Goal: Task Accomplishment & Management: Manage account settings

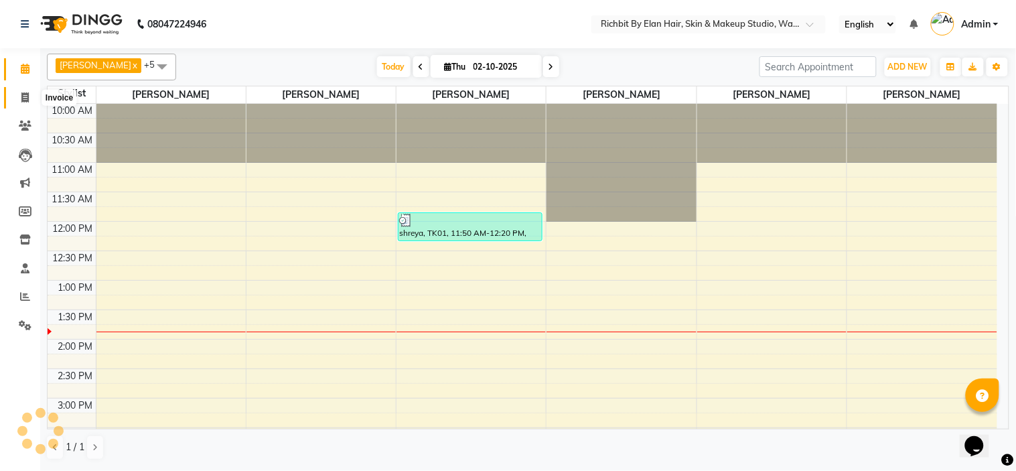
click at [25, 95] on icon at bounding box center [24, 97] width 7 height 10
select select "4114"
select select "service"
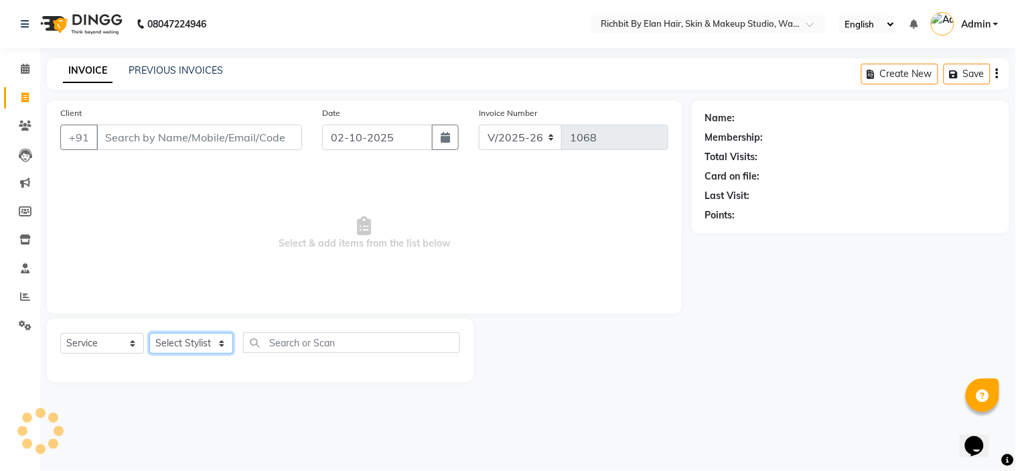
click at [214, 347] on select "Select Stylist [PERSON_NAME] [PERSON_NAME] [PERSON_NAME] [PERSON_NAME] Ram [PER…" at bounding box center [191, 343] width 84 height 21
select select "59451"
click at [149, 334] on select "Select Stylist [PERSON_NAME] [PERSON_NAME] [PERSON_NAME] [PERSON_NAME] Ram [PER…" at bounding box center [191, 343] width 84 height 21
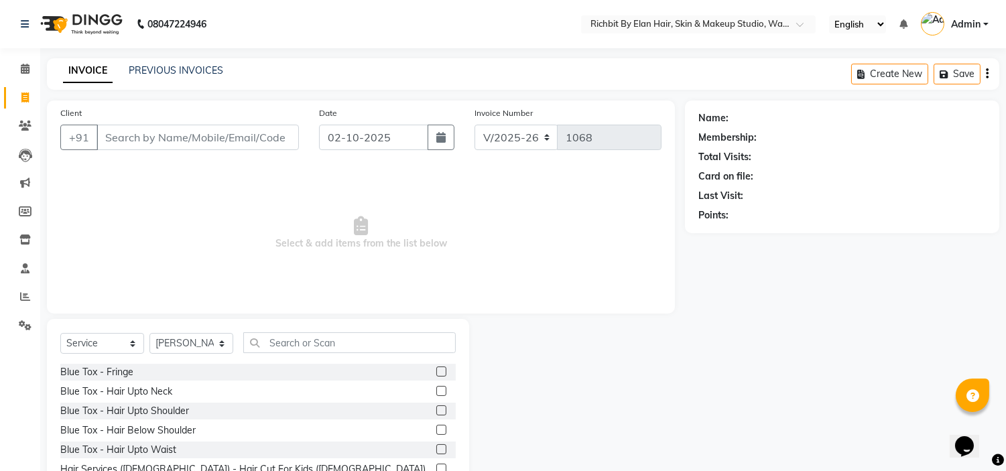
click at [296, 355] on div "Select Service Product Membership Package Voucher Prepaid Gift Card Select Styl…" at bounding box center [257, 347] width 395 height 31
click at [298, 340] on input "text" at bounding box center [349, 342] width 212 height 21
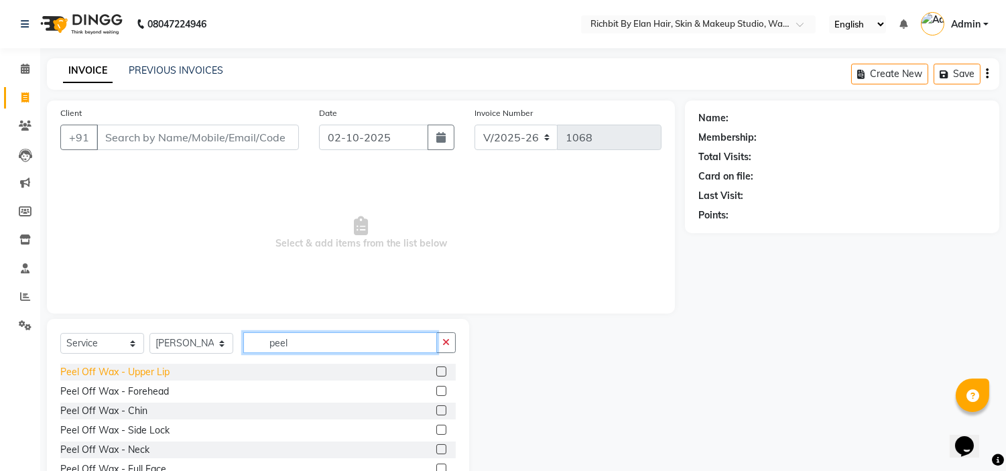
type input "peel"
click at [162, 373] on div "Peel Off Wax - Upper Lip" at bounding box center [114, 372] width 109 height 14
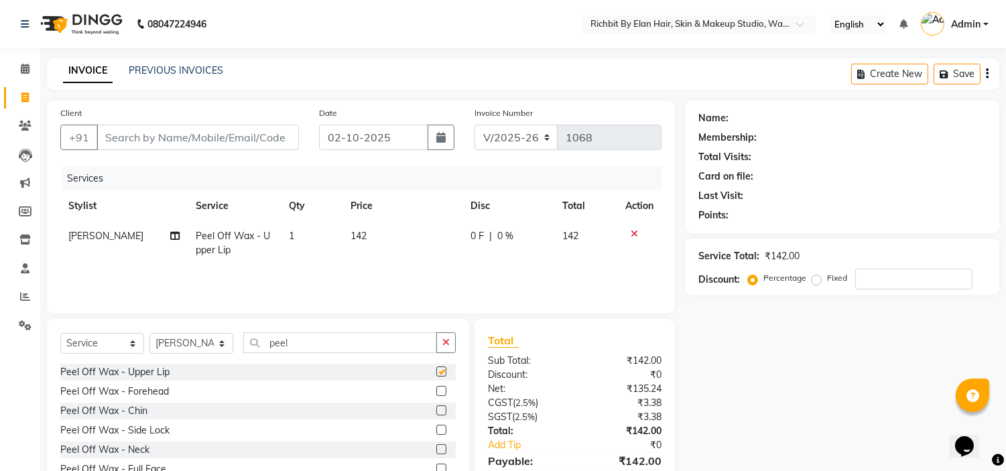
checkbox input "false"
click at [148, 392] on div "Peel Off Wax - Forehead" at bounding box center [114, 392] width 109 height 14
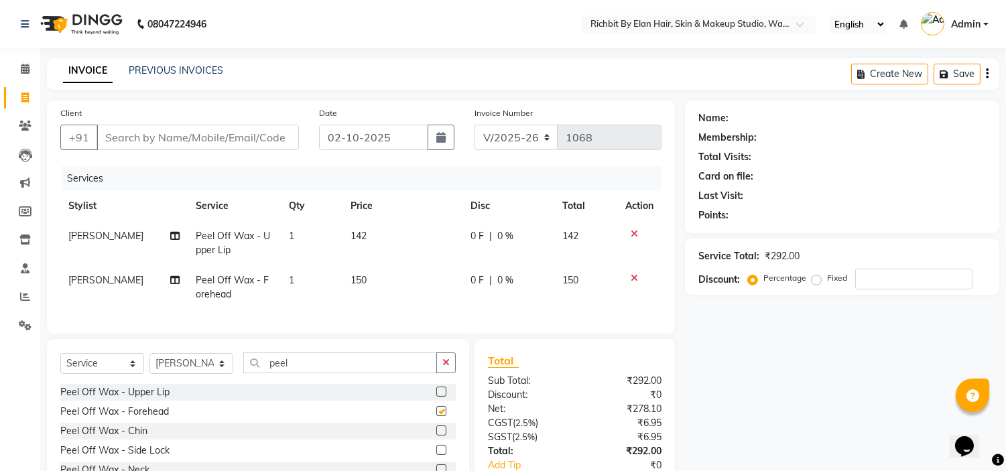
checkbox input "false"
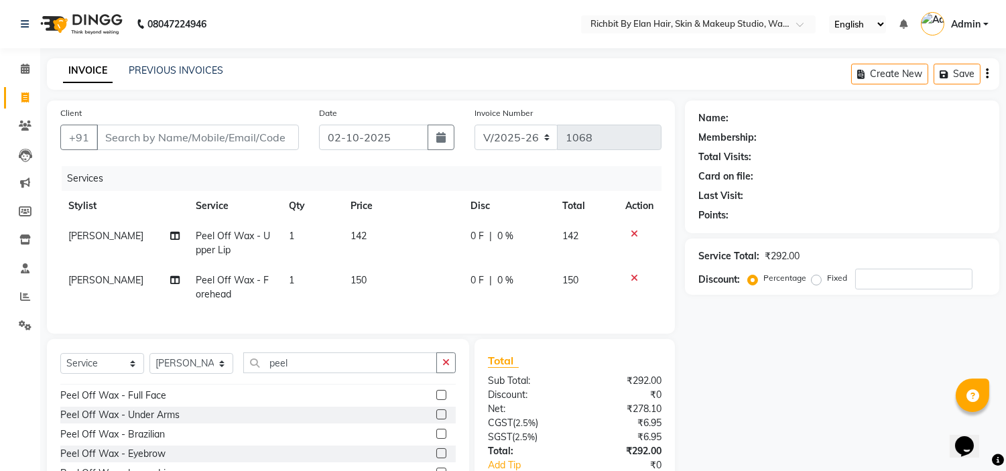
scroll to position [98, 0]
click at [157, 456] on div "Peel Off Wax - Eyebrow" at bounding box center [112, 449] width 105 height 14
checkbox input "false"
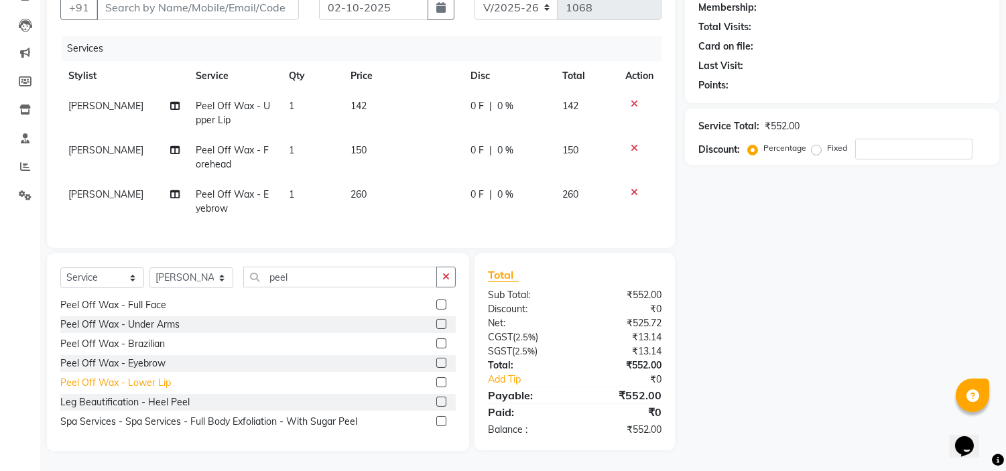
click at [164, 385] on div "Peel Off Wax - Lower Lip" at bounding box center [115, 383] width 111 height 14
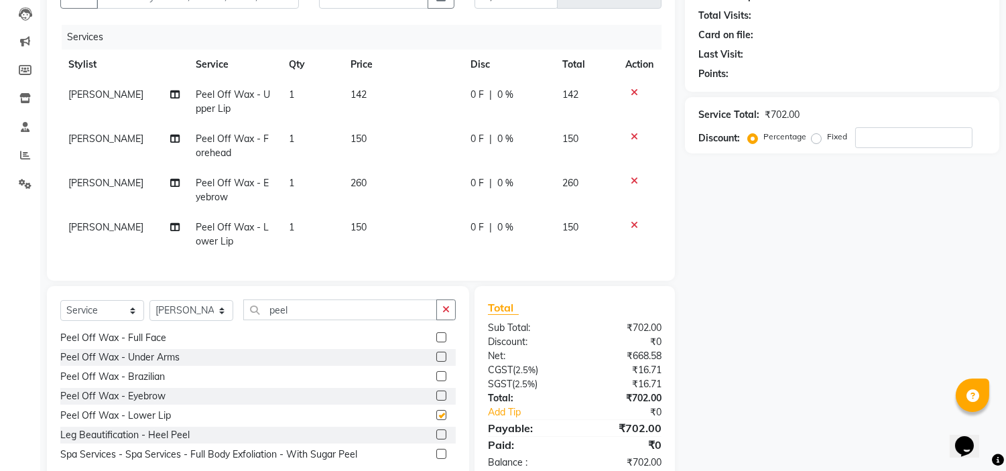
checkbox input "false"
click at [874, 142] on input "number" at bounding box center [913, 137] width 117 height 21
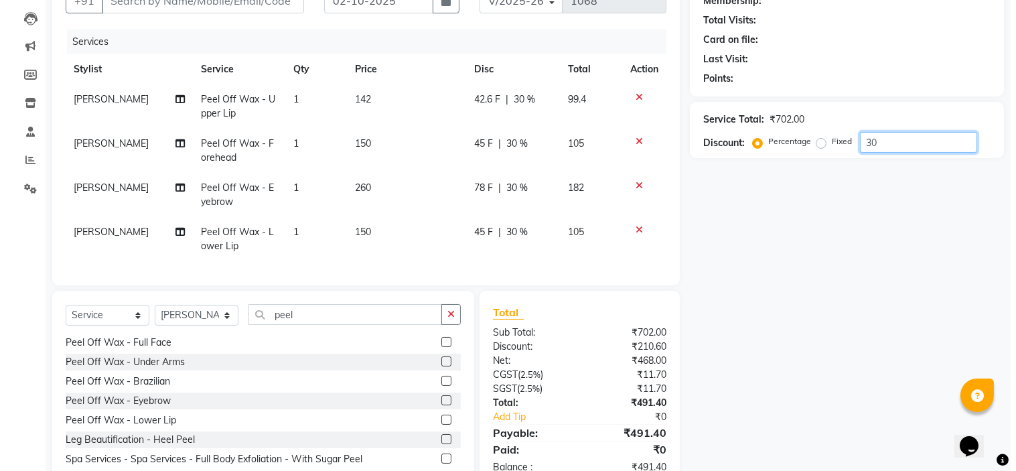
scroll to position [111, 0]
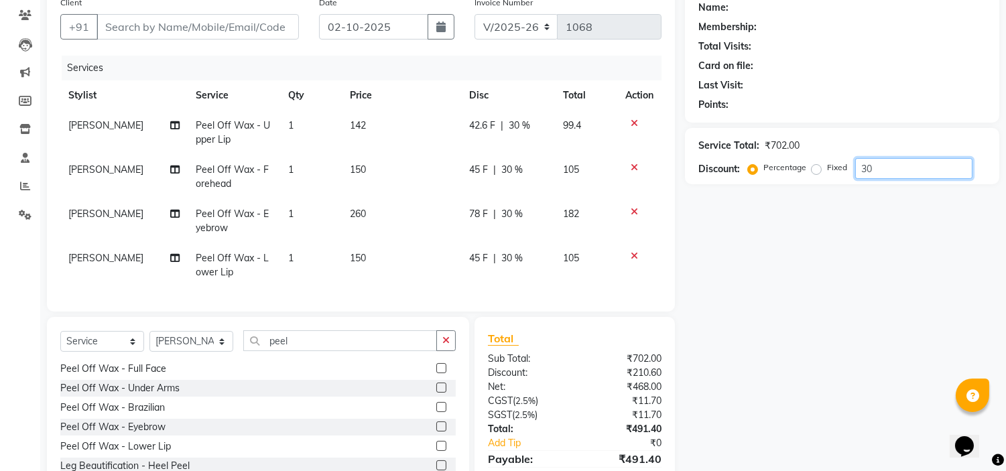
type input "30"
click at [246, 24] on input "Client" at bounding box center [197, 26] width 202 height 25
type input "7"
type input "0"
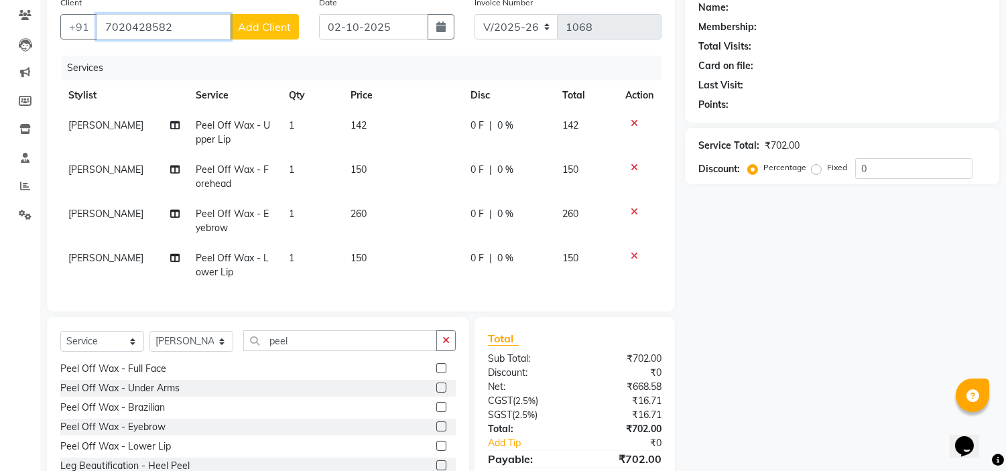
type input "7020428582"
click at [251, 25] on span "Add Client" at bounding box center [264, 26] width 53 height 13
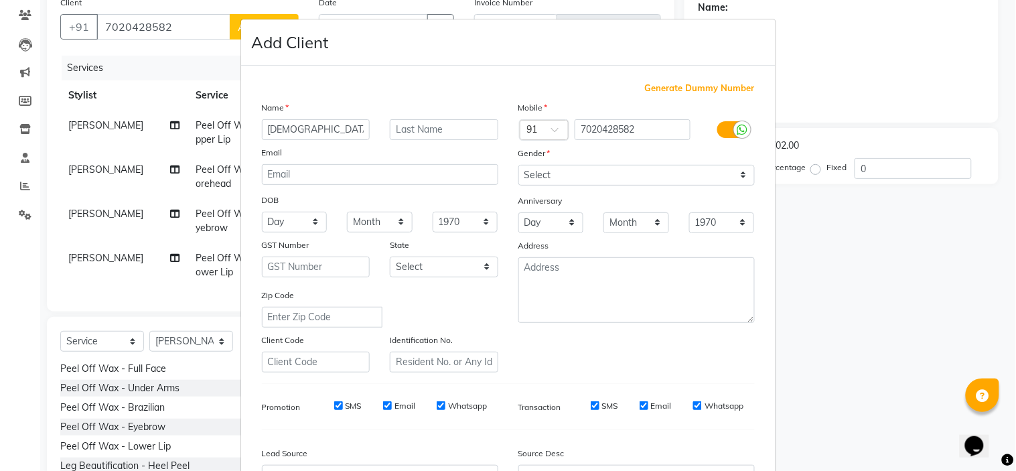
type input "[DEMOGRAPHIC_DATA]"
click at [607, 173] on select "Select [DEMOGRAPHIC_DATA] [DEMOGRAPHIC_DATA] Other Prefer Not To Say" at bounding box center [637, 175] width 236 height 21
select select "[DEMOGRAPHIC_DATA]"
click at [519, 165] on select "Select [DEMOGRAPHIC_DATA] [DEMOGRAPHIC_DATA] Other Prefer Not To Say" at bounding box center [637, 175] width 236 height 21
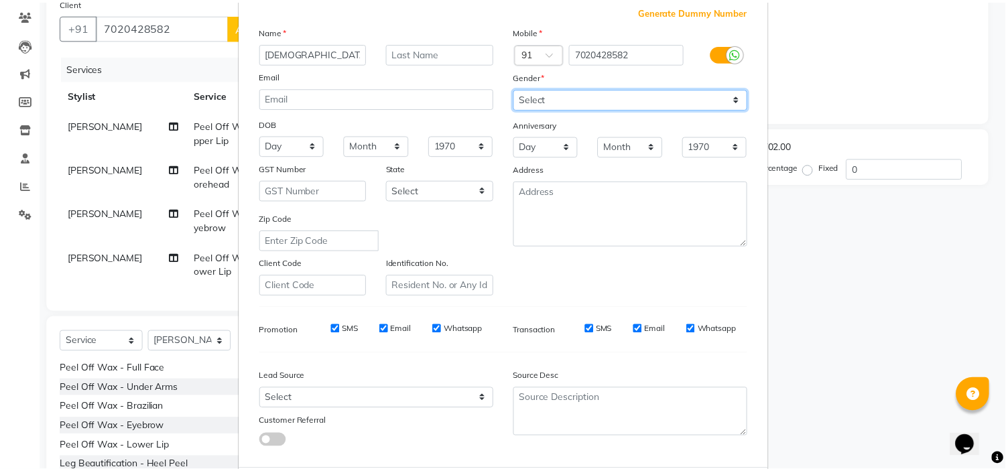
scroll to position [148, 0]
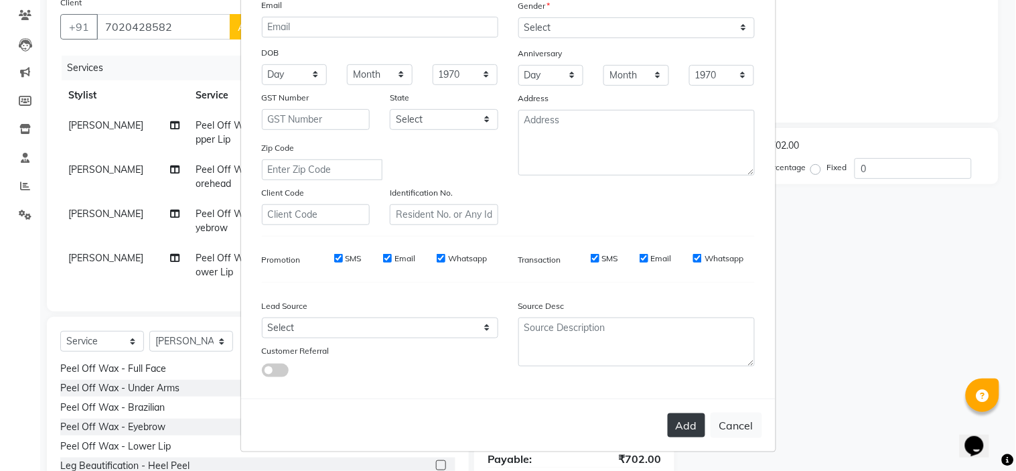
click at [680, 421] on button "Add" at bounding box center [687, 425] width 38 height 24
select select
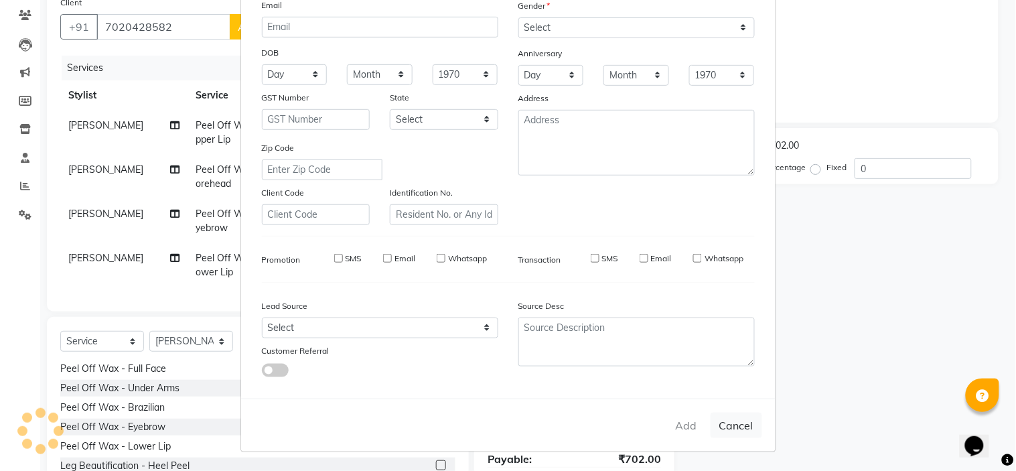
select select
checkbox input "false"
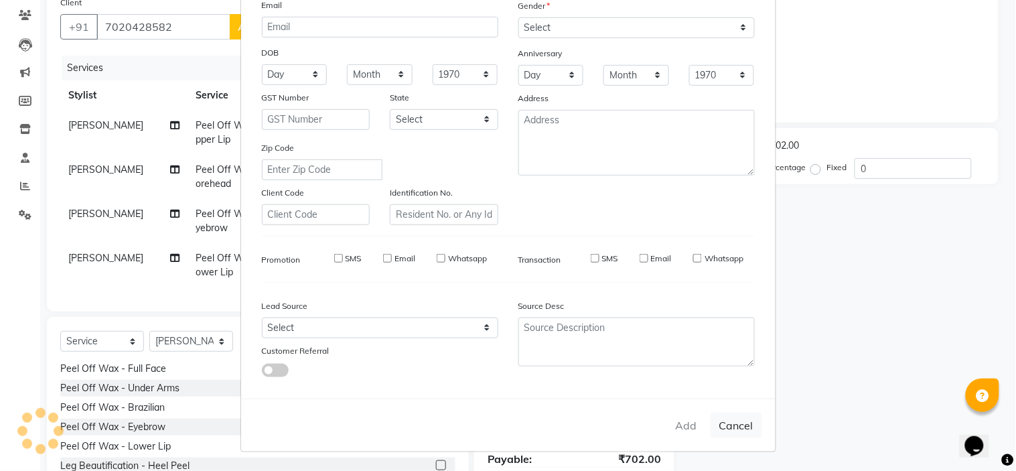
checkbox input "false"
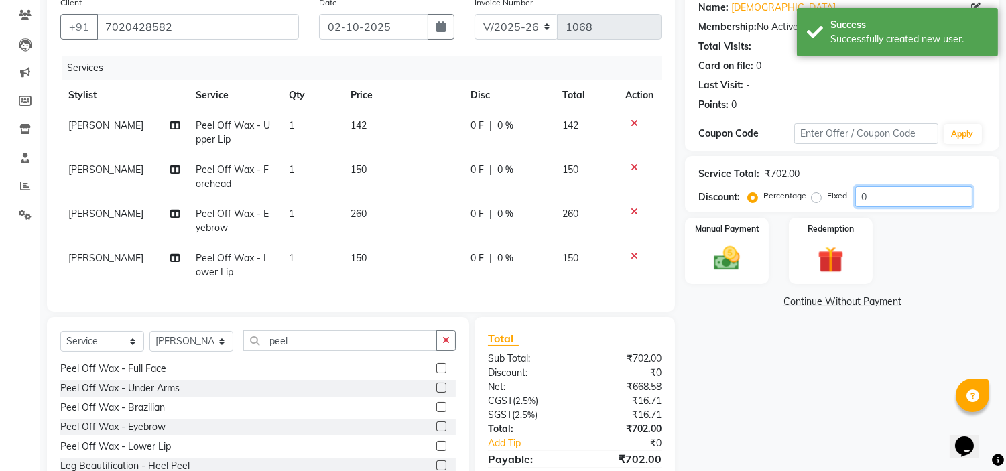
click at [898, 202] on input "0" at bounding box center [913, 196] width 117 height 21
type input "030"
click at [484, 124] on span "42.6 F" at bounding box center [482, 126] width 26 height 14
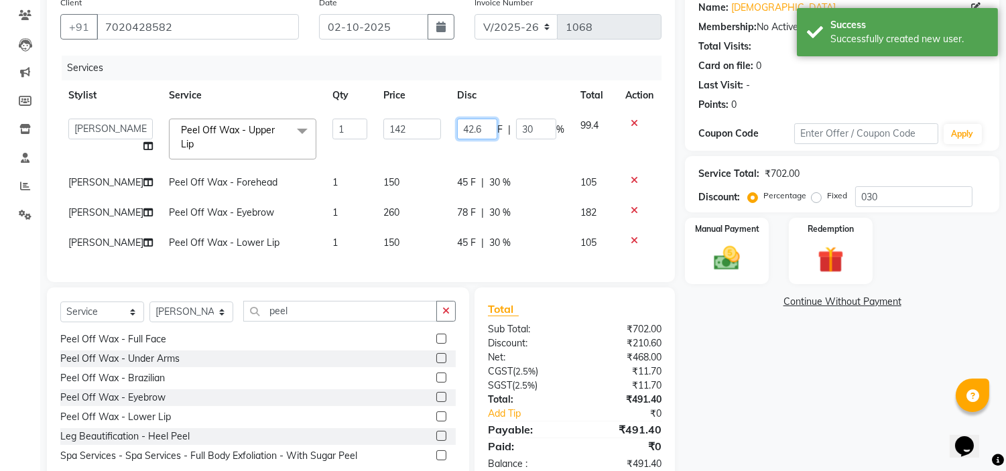
click at [484, 124] on input "42.6" at bounding box center [477, 129] width 40 height 21
type input "42"
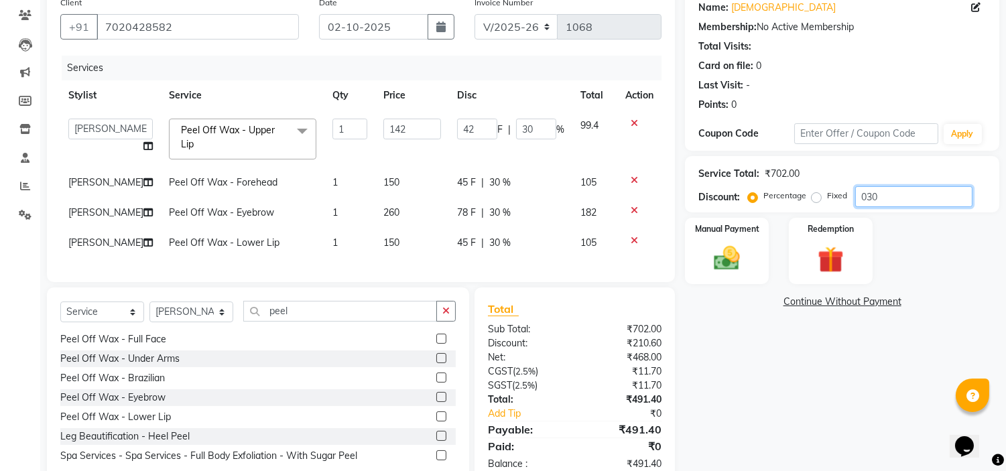
click at [912, 188] on input "030" at bounding box center [913, 196] width 117 height 21
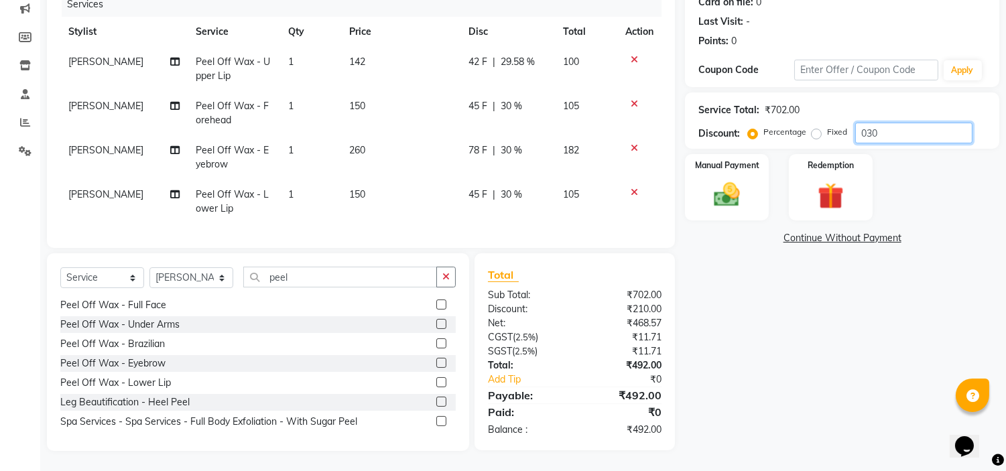
scroll to position [185, 0]
click at [476, 55] on span "42 F" at bounding box center [477, 62] width 19 height 14
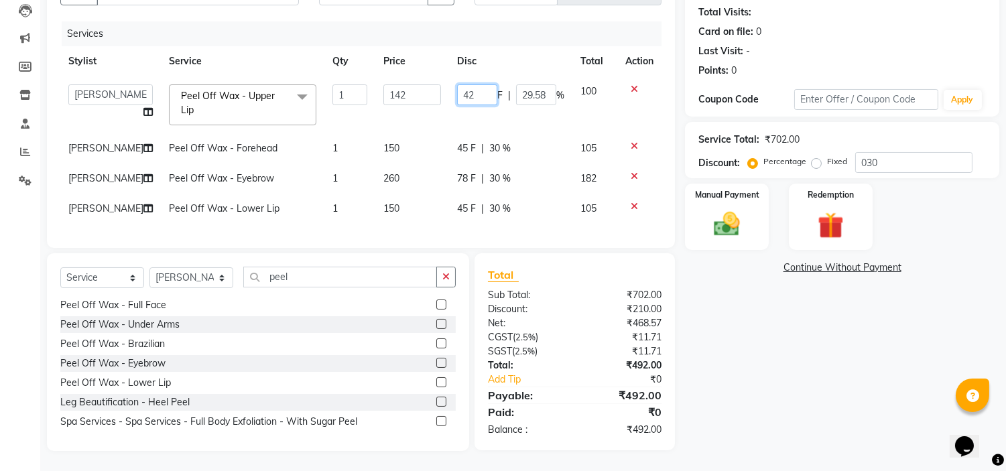
click at [476, 84] on input "42" at bounding box center [477, 94] width 40 height 21
type input "40"
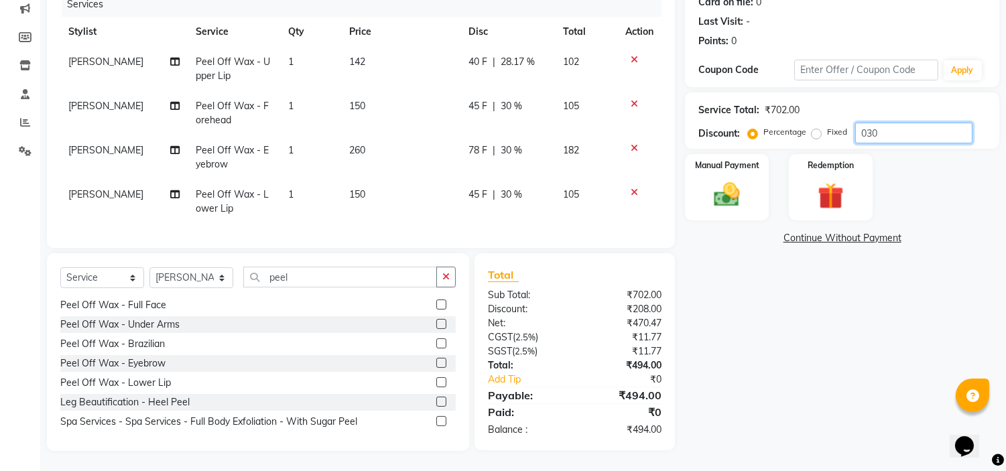
click at [902, 123] on input "030" at bounding box center [913, 133] width 117 height 21
click at [476, 55] on span "40 F" at bounding box center [477, 62] width 19 height 14
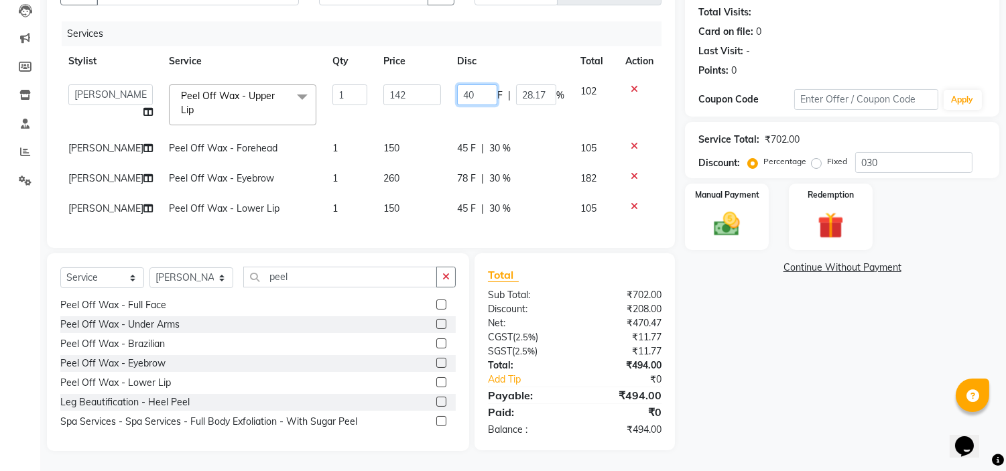
click at [476, 84] on input "40" at bounding box center [477, 94] width 40 height 21
type input "41"
click at [894, 152] on input "030" at bounding box center [913, 162] width 117 height 21
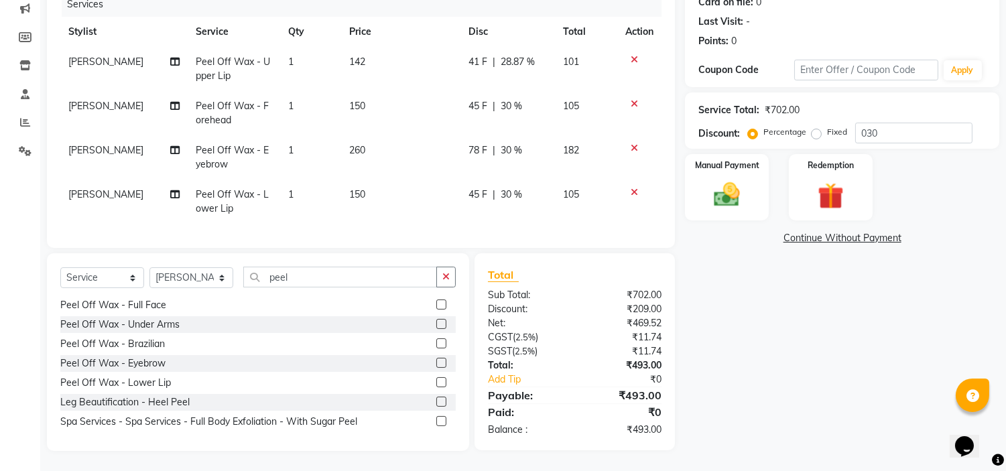
click at [478, 55] on span "41 F" at bounding box center [477, 62] width 19 height 14
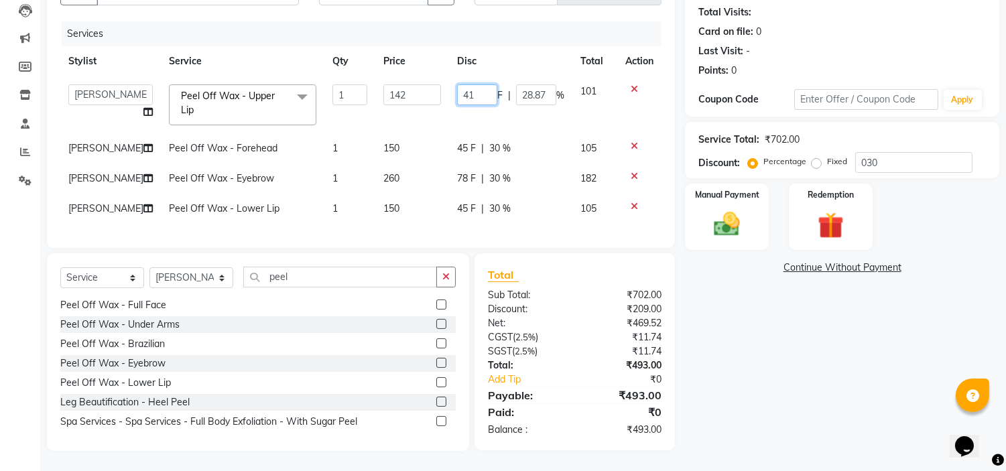
click at [478, 84] on input "41" at bounding box center [477, 94] width 40 height 21
type input "42"
click at [905, 152] on input "030" at bounding box center [913, 162] width 117 height 21
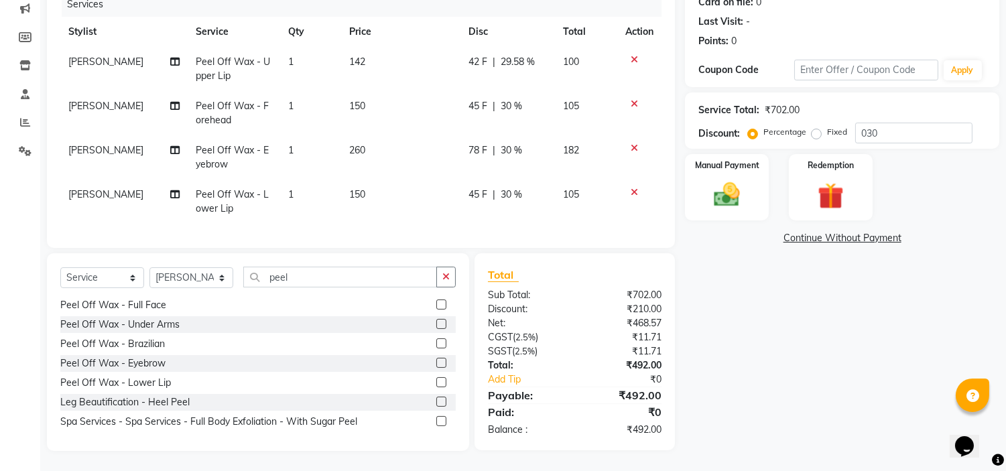
click at [476, 99] on span "45 F" at bounding box center [477, 106] width 19 height 14
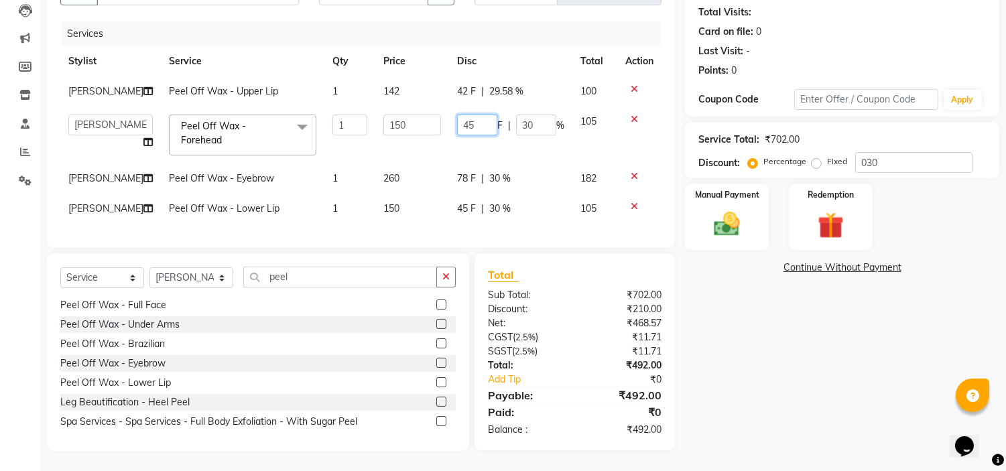
click at [476, 115] on input "45" at bounding box center [477, 125] width 40 height 21
type input "44"
click at [908, 152] on input "030" at bounding box center [913, 162] width 117 height 21
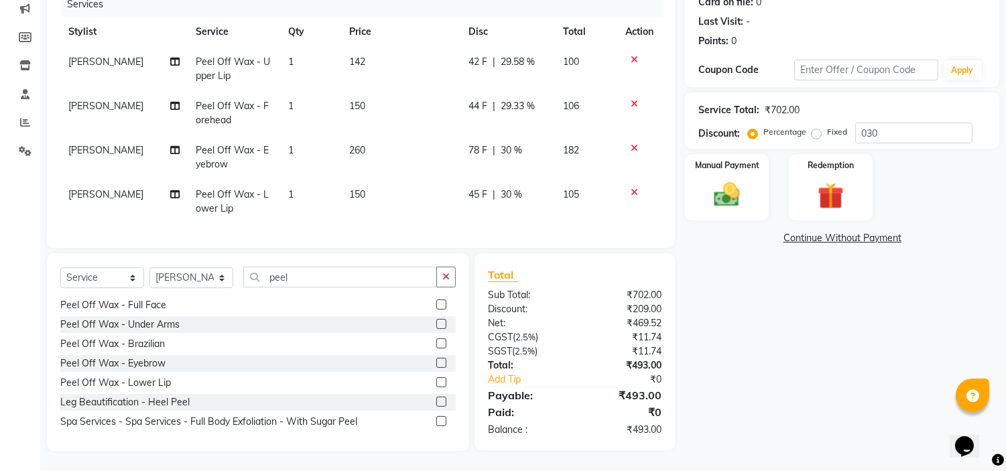
click at [521, 55] on span "29.58 %" at bounding box center [517, 62] width 34 height 14
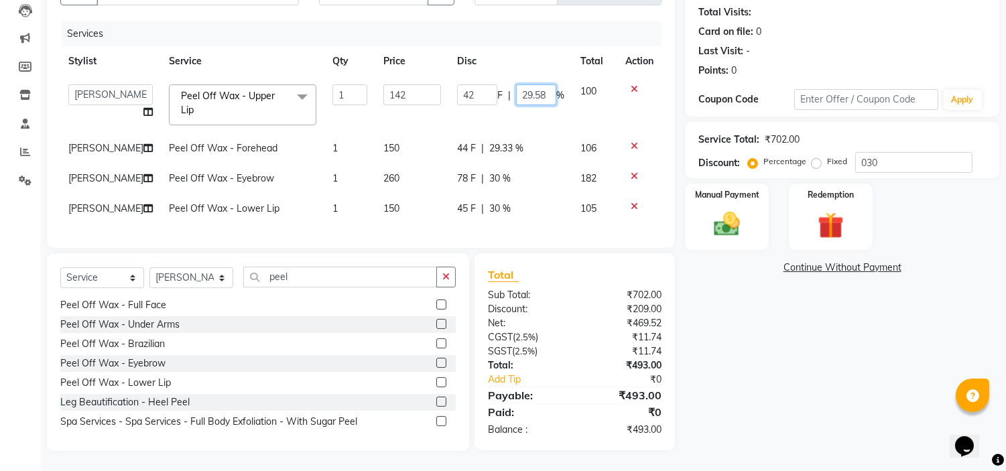
click at [541, 84] on input "29.58" at bounding box center [536, 94] width 40 height 21
type input "2"
type input "30"
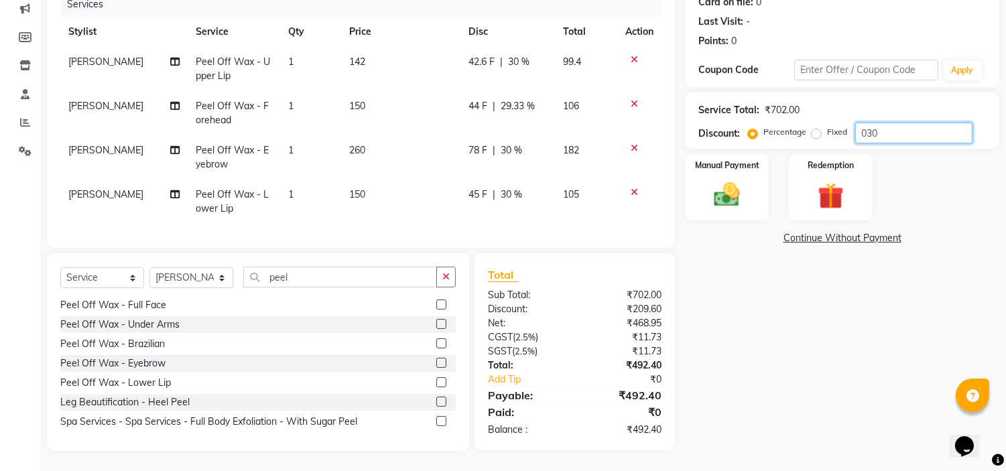
click at [901, 123] on input "030" at bounding box center [913, 133] width 117 height 21
click at [484, 55] on span "42.6 F" at bounding box center [481, 62] width 26 height 14
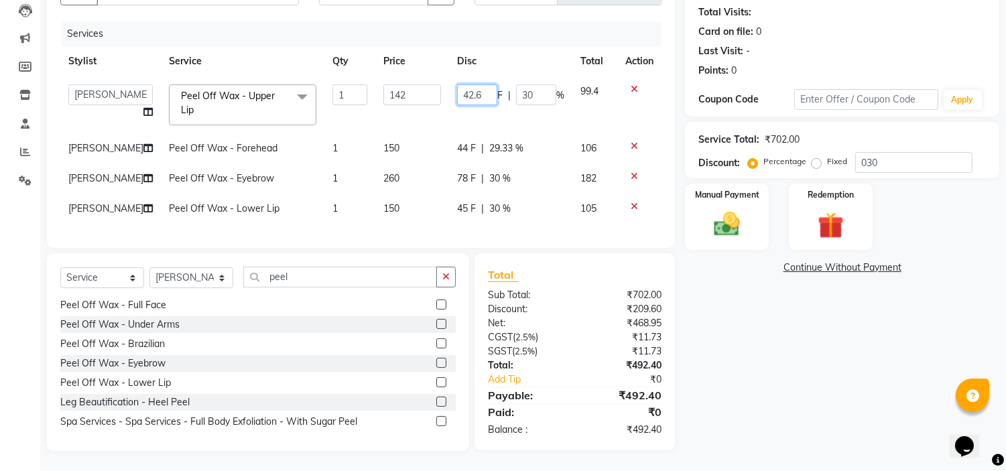
click at [484, 84] on input "42.6" at bounding box center [477, 94] width 40 height 21
type input "42"
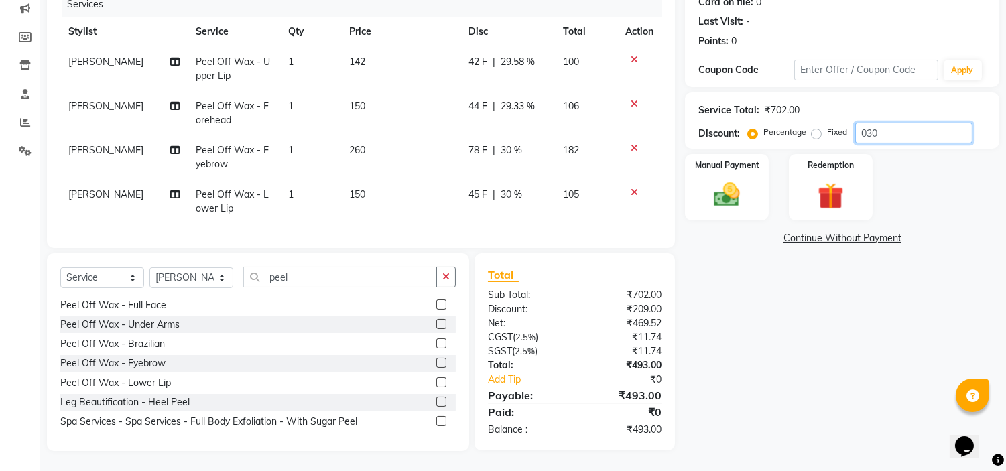
click at [898, 123] on input "030" at bounding box center [913, 133] width 117 height 21
click at [477, 143] on span "78 F" at bounding box center [477, 150] width 19 height 14
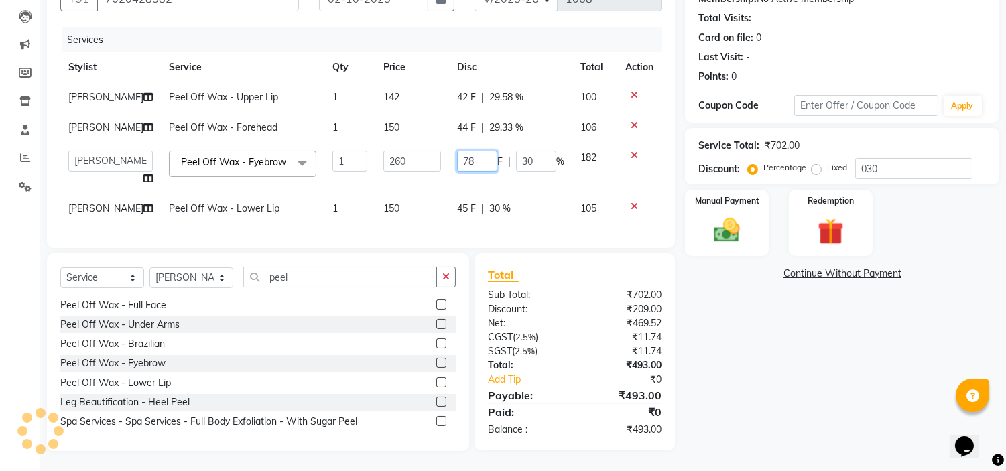
click at [477, 151] on input "78" at bounding box center [477, 161] width 40 height 21
type input "79"
click at [903, 158] on input "030" at bounding box center [913, 168] width 117 height 21
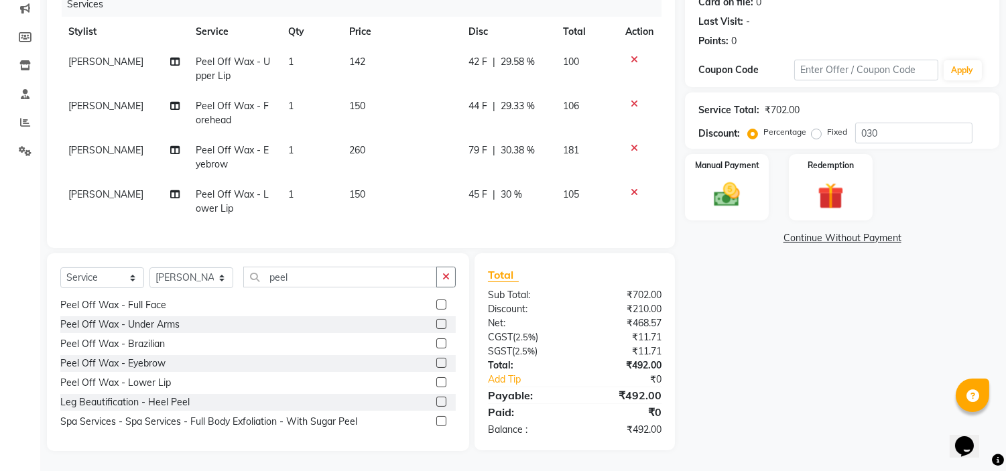
click at [480, 143] on span "79 F" at bounding box center [477, 150] width 19 height 14
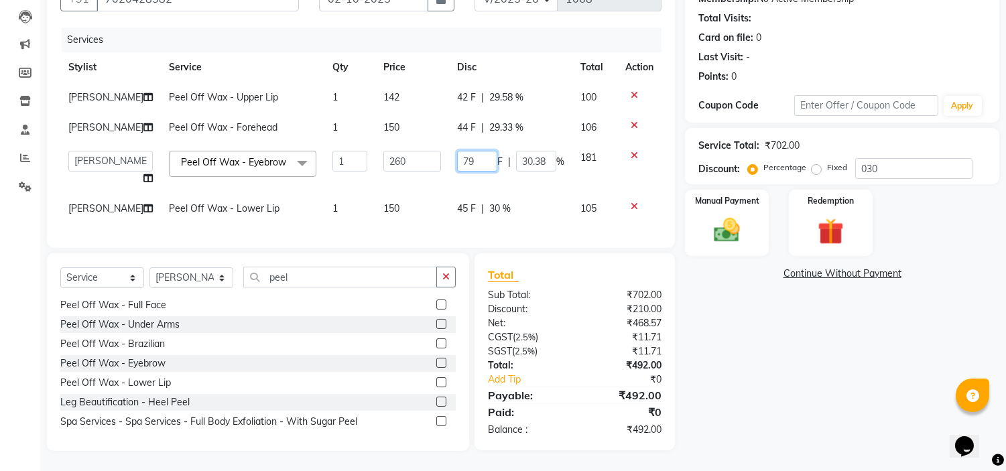
click at [479, 151] on input "79" at bounding box center [477, 161] width 40 height 21
type input "7"
type input "80"
click at [894, 158] on input "030" at bounding box center [913, 168] width 117 height 21
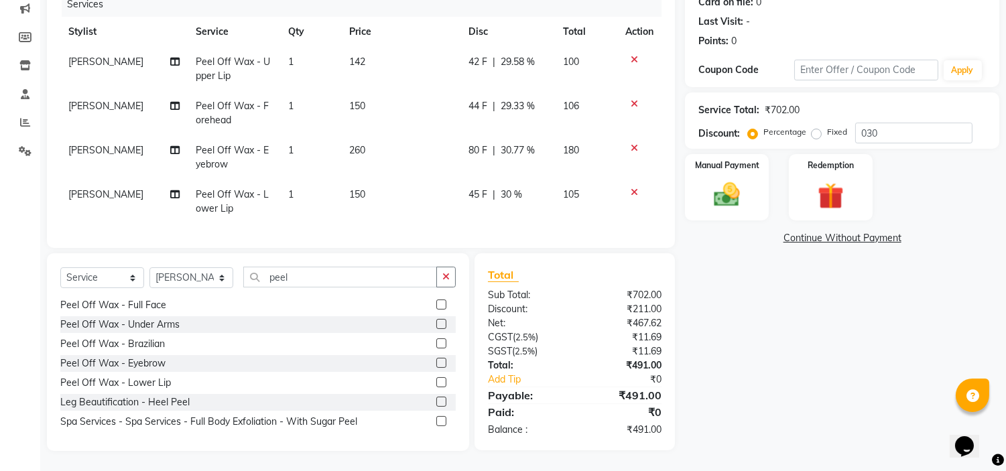
click at [476, 143] on span "80 F" at bounding box center [477, 150] width 19 height 14
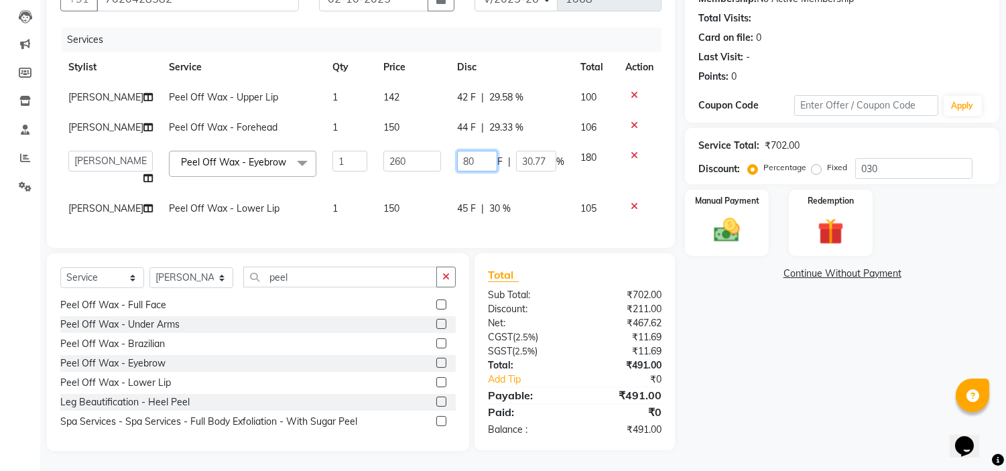
click at [476, 151] on input "80" at bounding box center [477, 161] width 40 height 21
type input "81"
click at [886, 158] on input "030" at bounding box center [913, 168] width 117 height 21
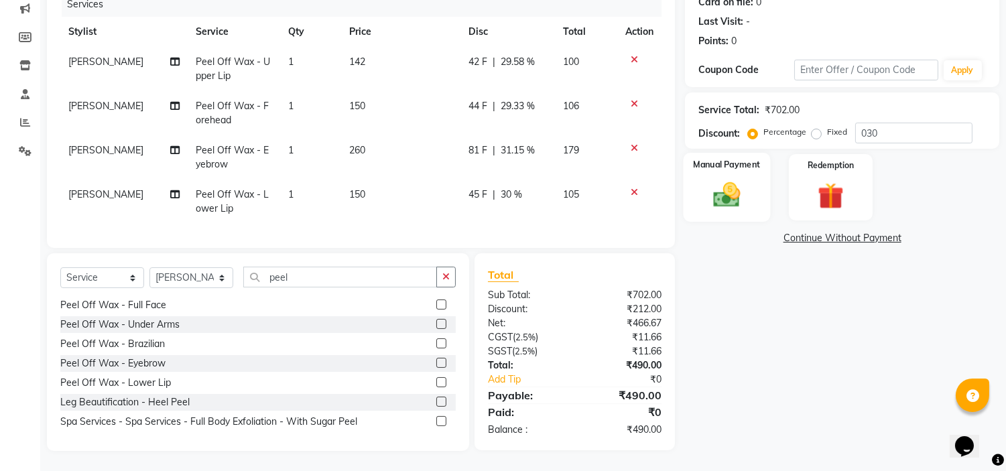
click at [733, 198] on img at bounding box center [727, 195] width 44 height 31
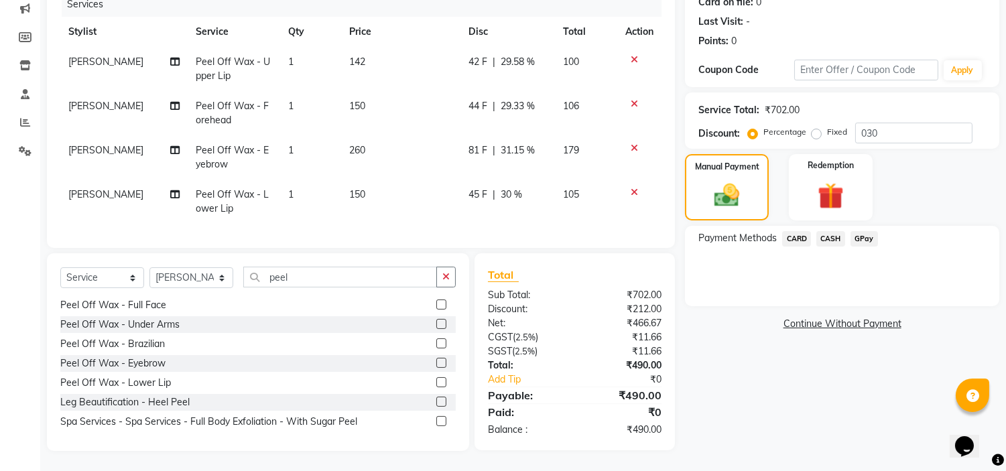
click at [870, 231] on span "GPay" at bounding box center [863, 238] width 27 height 15
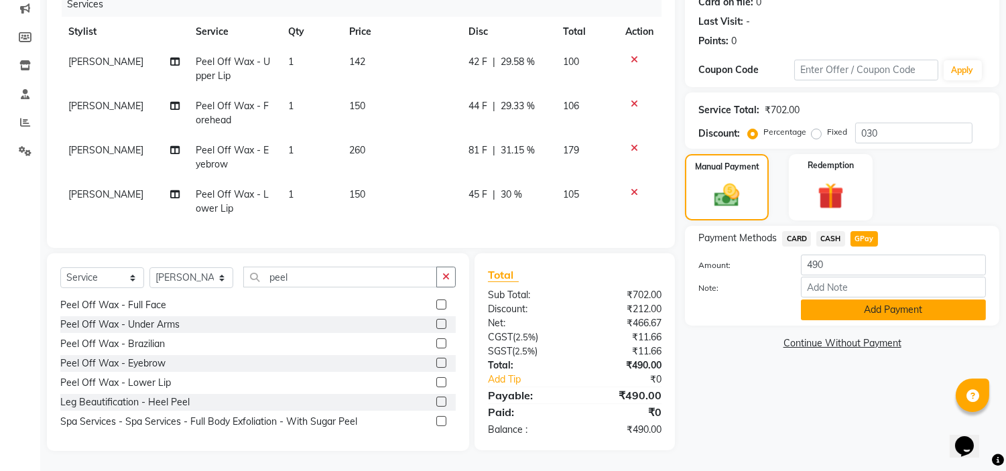
click at [836, 299] on button "Add Payment" at bounding box center [893, 309] width 185 height 21
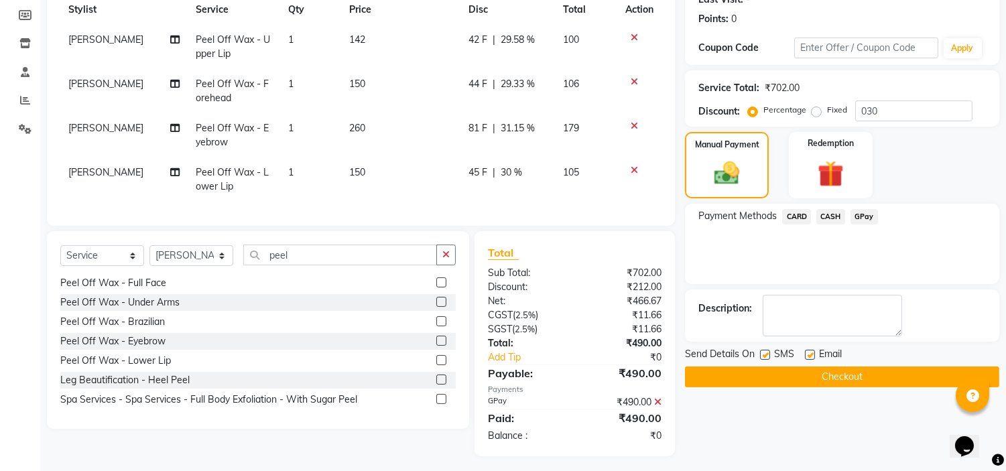
scroll to position [212, 0]
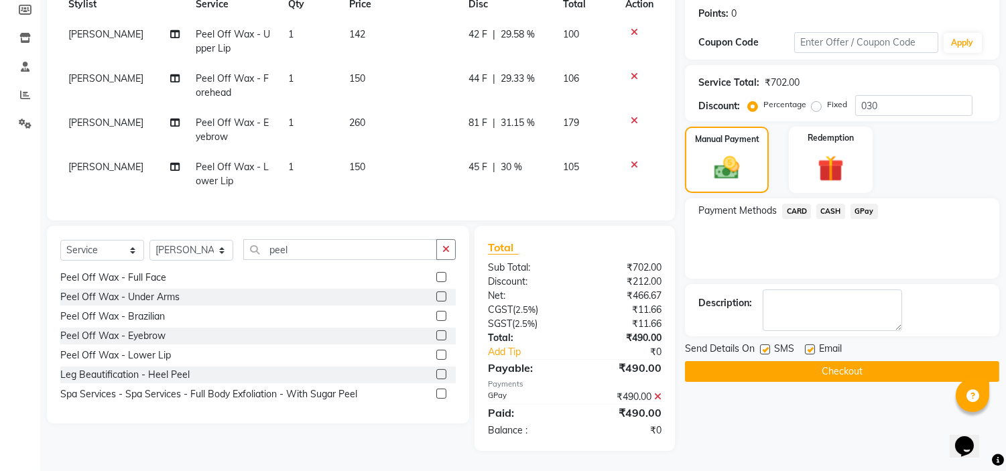
click at [831, 361] on button "Checkout" at bounding box center [842, 371] width 314 height 21
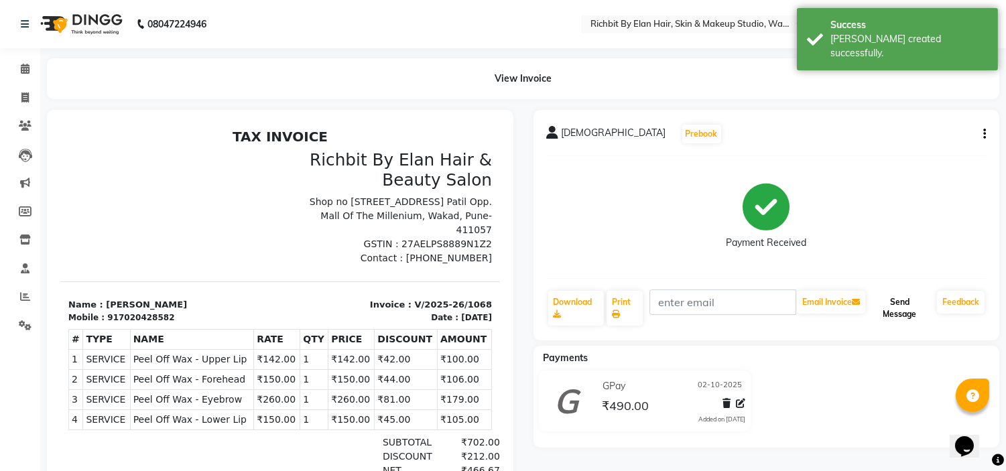
click at [893, 301] on button "Send Message" at bounding box center [900, 308] width 64 height 35
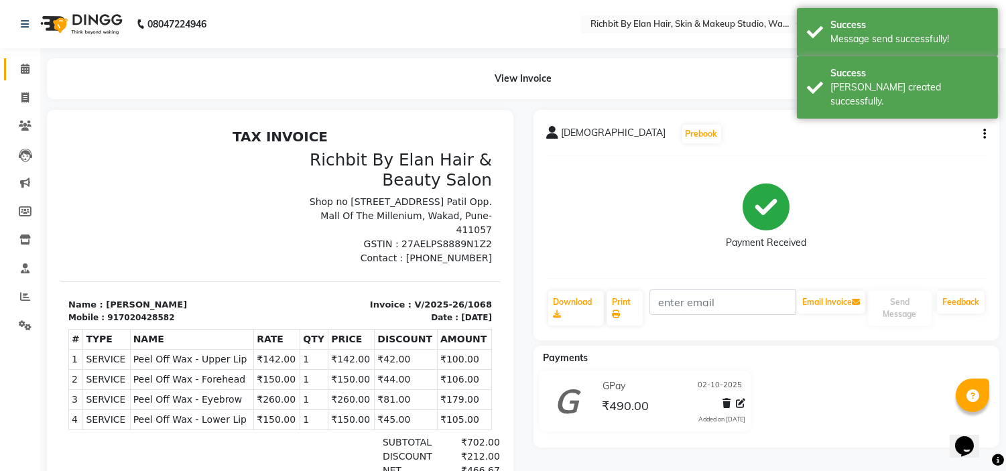
click at [27, 60] on link "Calendar" at bounding box center [20, 69] width 32 height 22
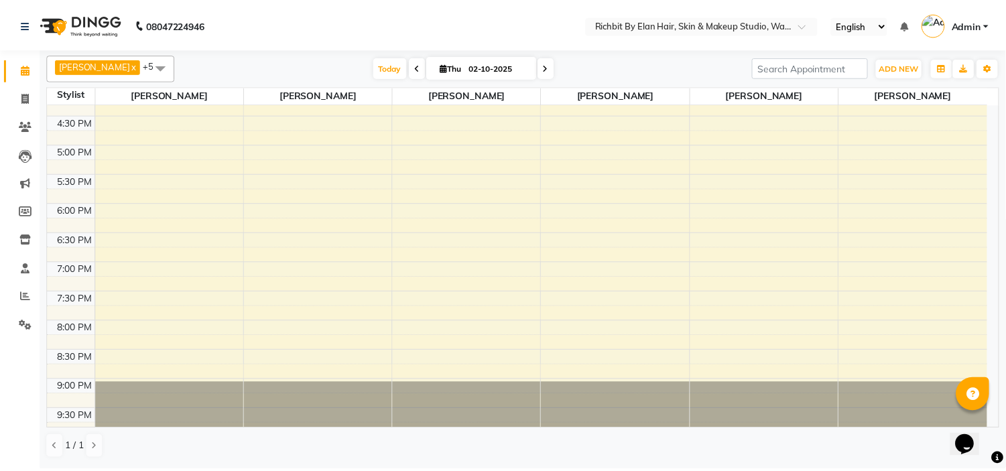
scroll to position [149, 0]
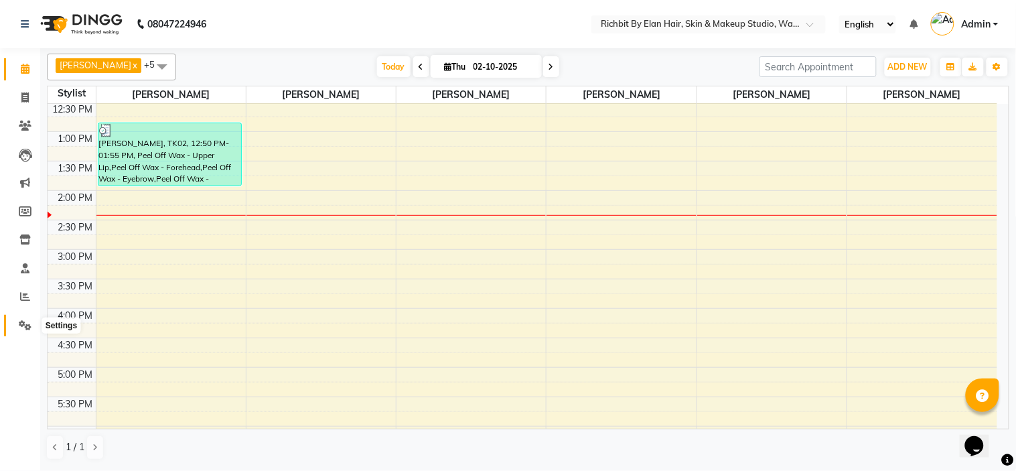
click at [25, 324] on icon at bounding box center [25, 325] width 13 height 10
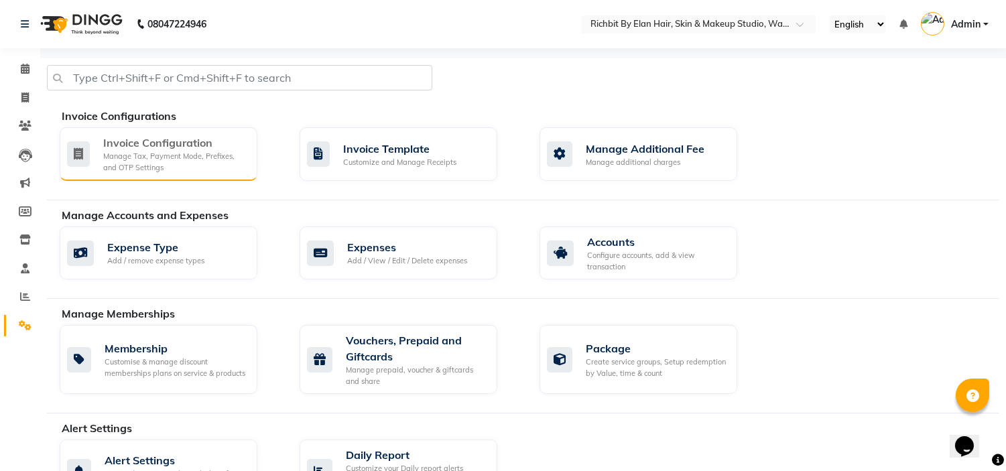
click at [129, 143] on div "Invoice Configuration" at bounding box center [174, 143] width 143 height 16
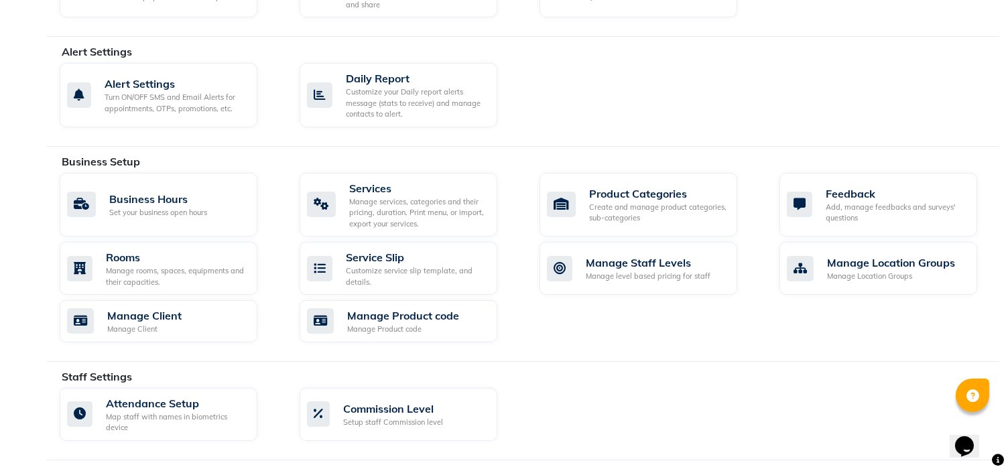
scroll to position [372, 0]
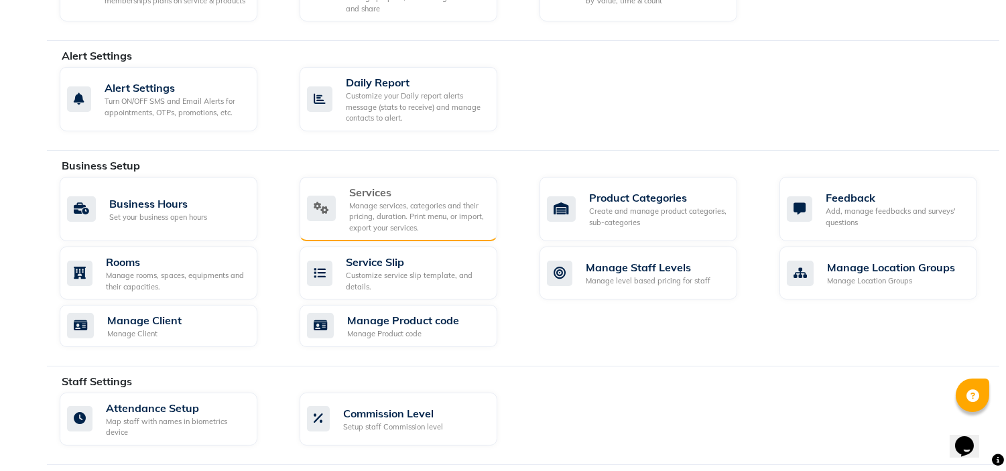
click at [399, 209] on div "Manage services, categories and their pricing, duration. Print menu, or import,…" at bounding box center [417, 216] width 137 height 33
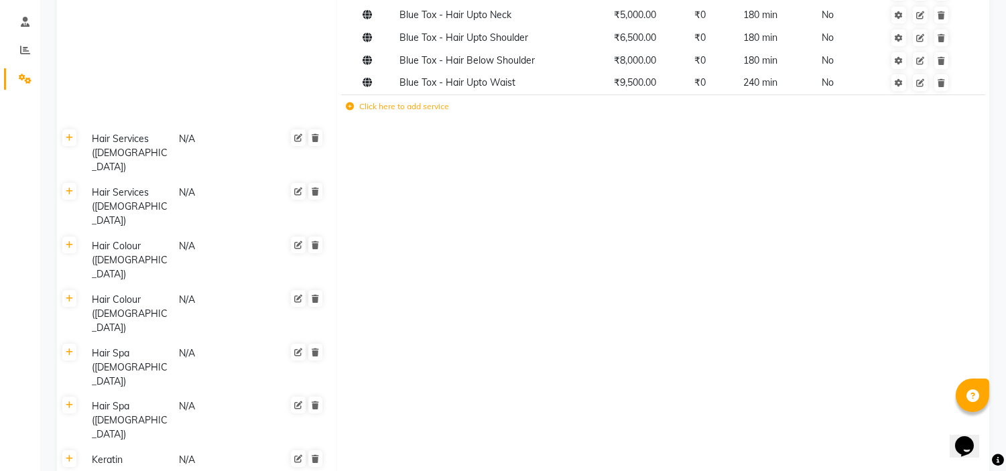
scroll to position [101, 0]
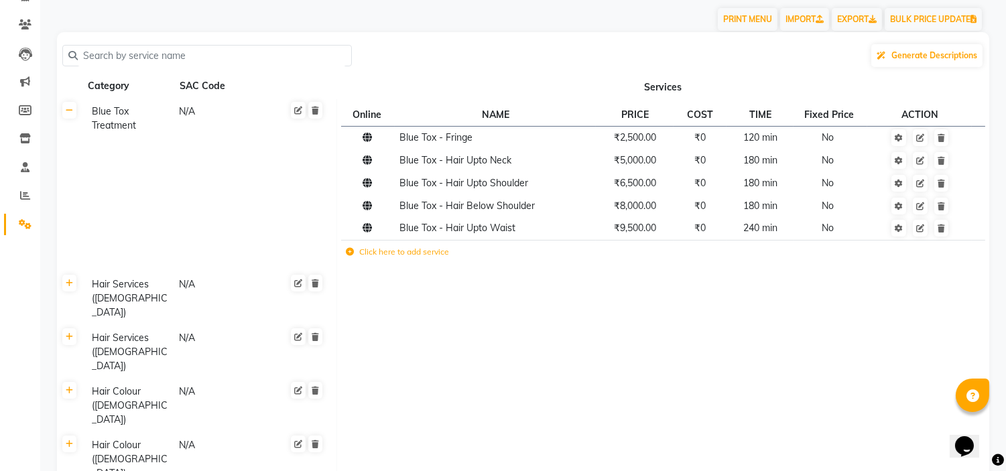
click at [111, 50] on input "text" at bounding box center [212, 56] width 268 height 21
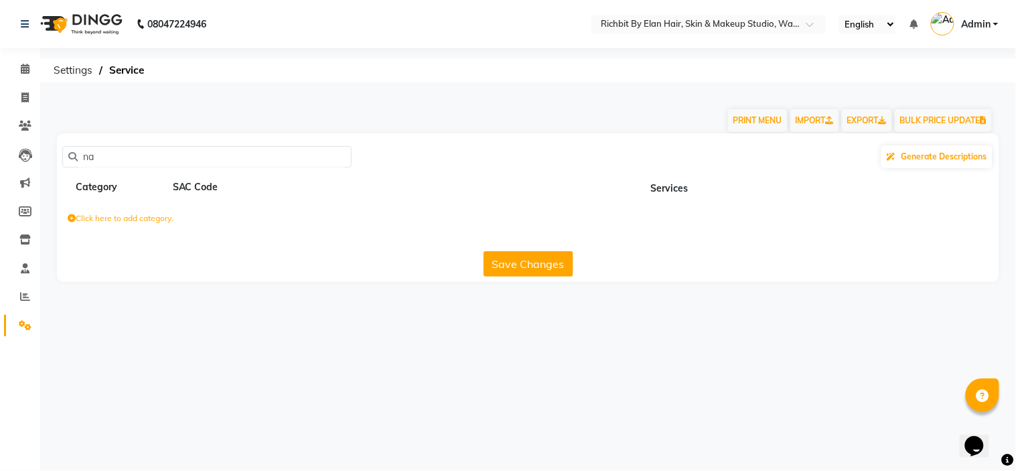
type input "n"
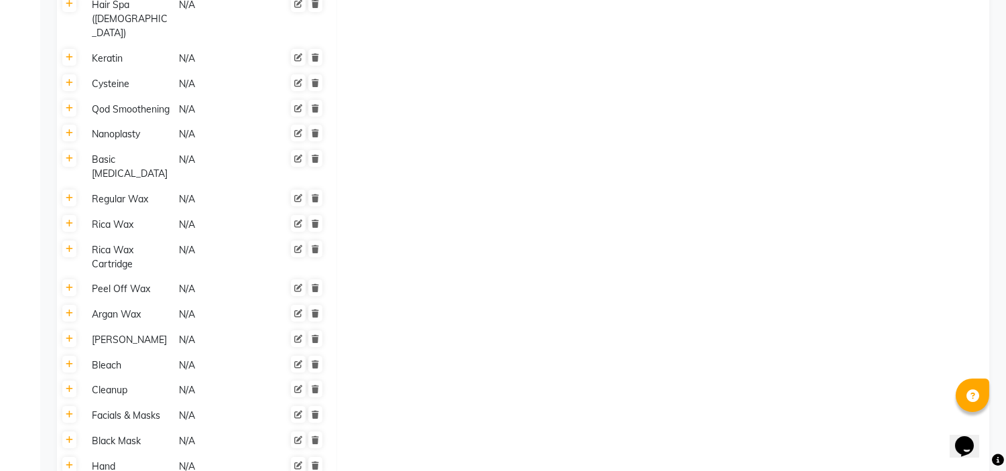
scroll to position [771, 0]
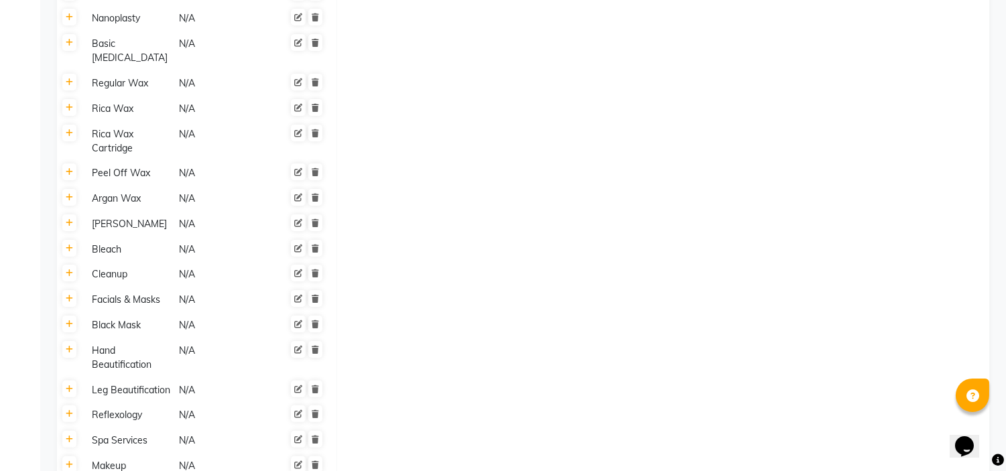
scroll to position [774, 0]
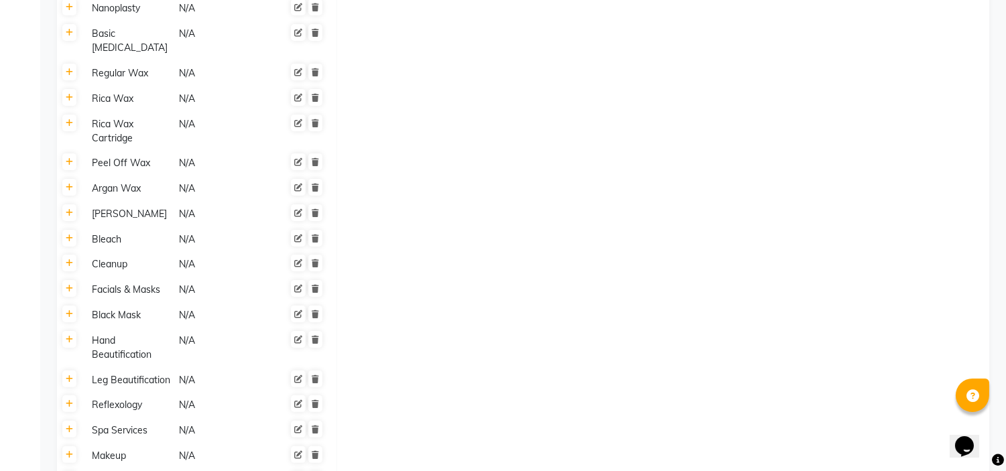
type input "Nails"
type input "N/A"
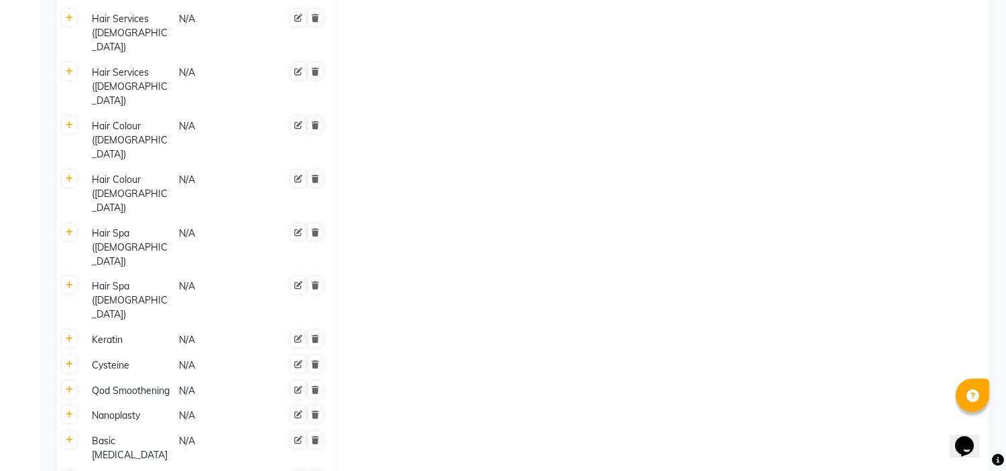
scroll to position [104, 0]
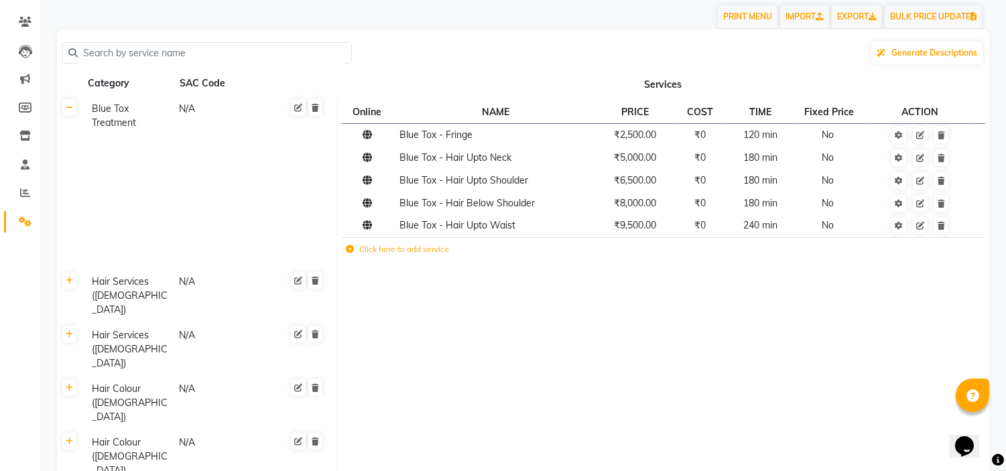
type input "Nail Art"
click at [348, 258] on td "Click here to add service" at bounding box center [533, 250] width 385 height 27
click at [349, 250] on icon at bounding box center [350, 249] width 8 height 8
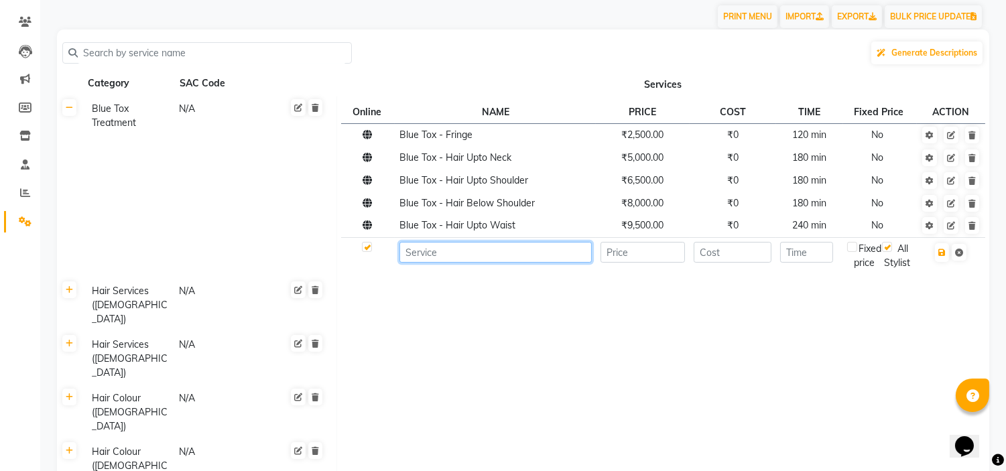
click at [452, 257] on input at bounding box center [495, 252] width 192 height 21
type input "Gel Extension"
click at [641, 257] on input "number" at bounding box center [642, 252] width 85 height 21
type input "2000"
click at [749, 251] on input "number" at bounding box center [732, 252] width 78 height 21
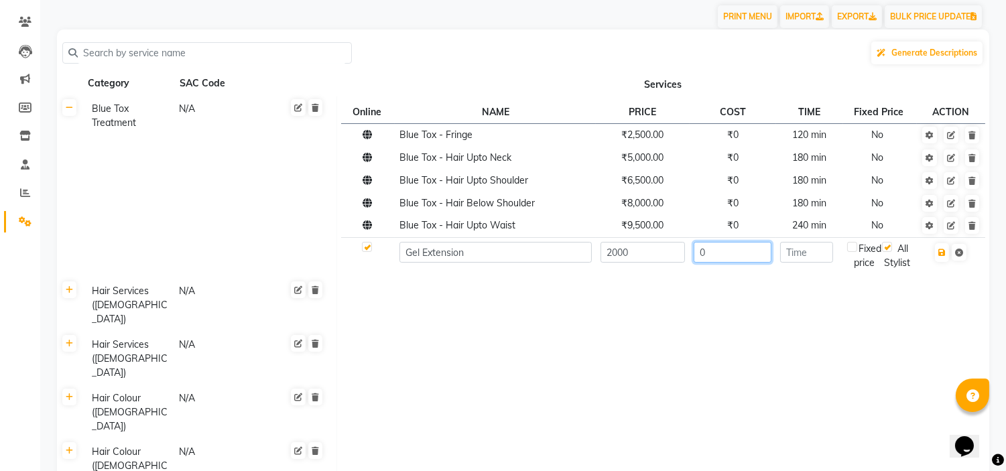
type input "0"
type input "90"
click at [815, 257] on input "90" at bounding box center [806, 252] width 53 height 21
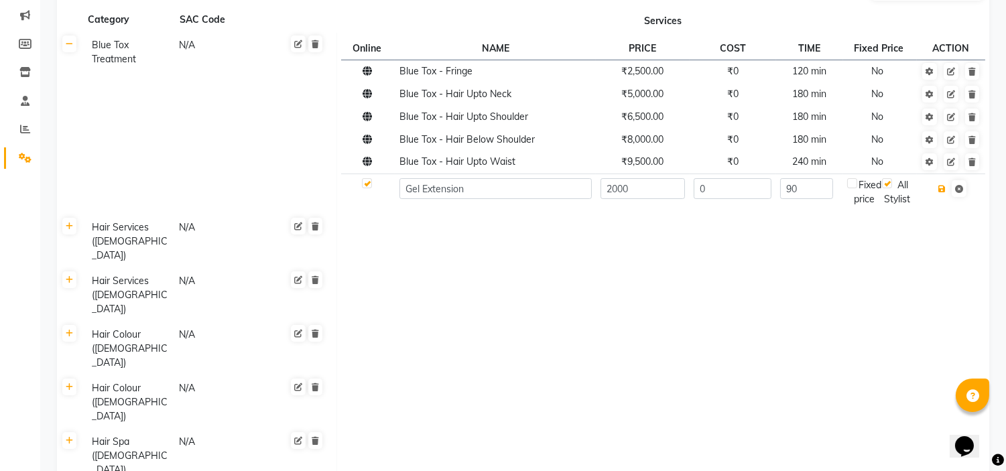
scroll to position [202, 0]
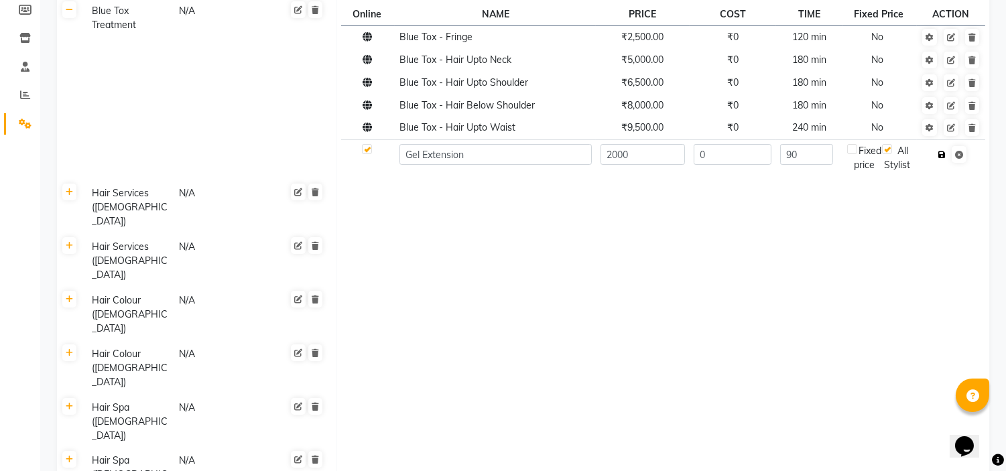
click at [943, 155] on icon "button" at bounding box center [941, 155] width 7 height 8
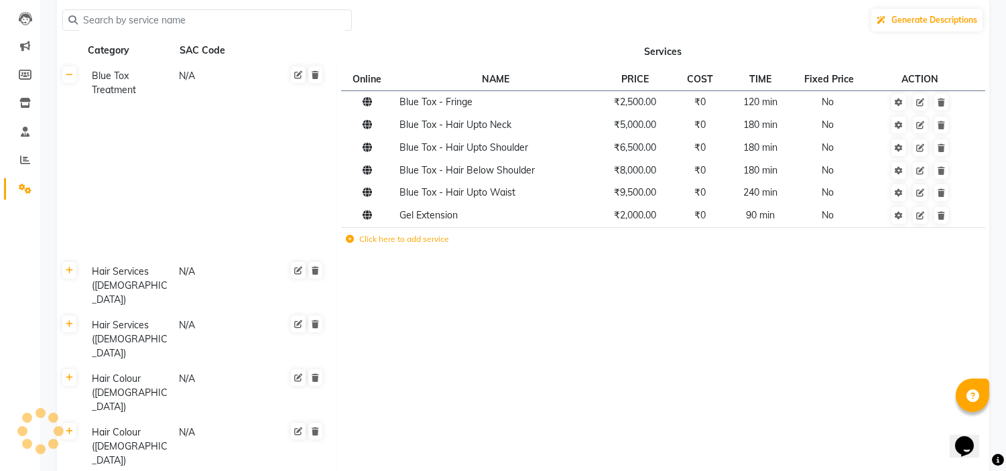
scroll to position [149, 0]
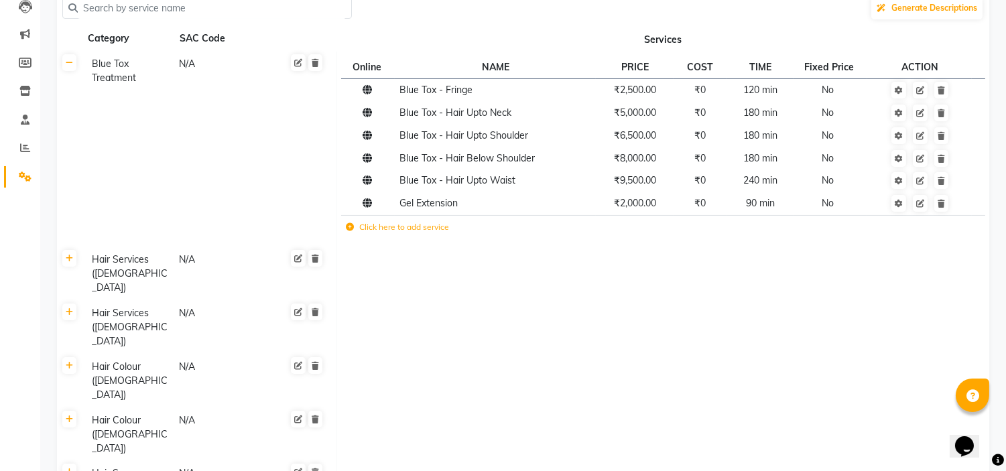
click at [939, 215] on td at bounding box center [919, 228] width 105 height 27
click at [941, 203] on icon at bounding box center [940, 204] width 7 height 8
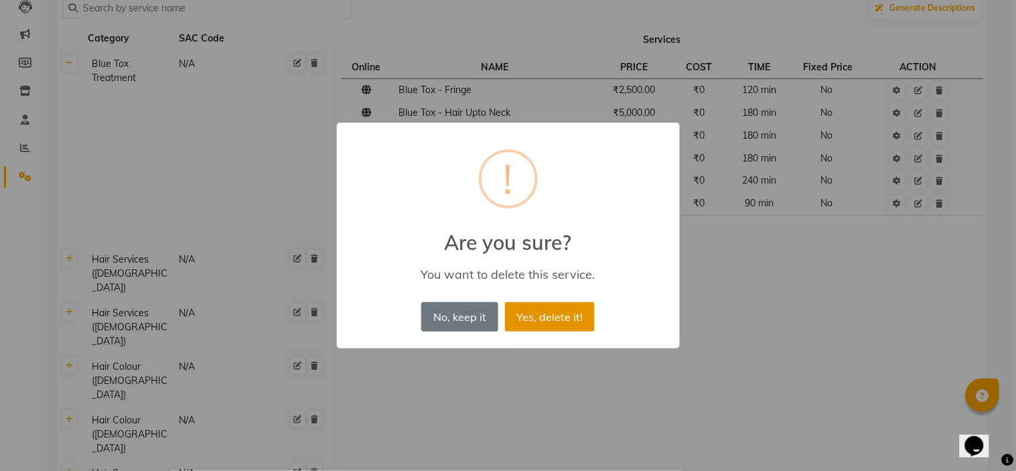
click at [543, 320] on button "Yes, delete it!" at bounding box center [550, 316] width 90 height 29
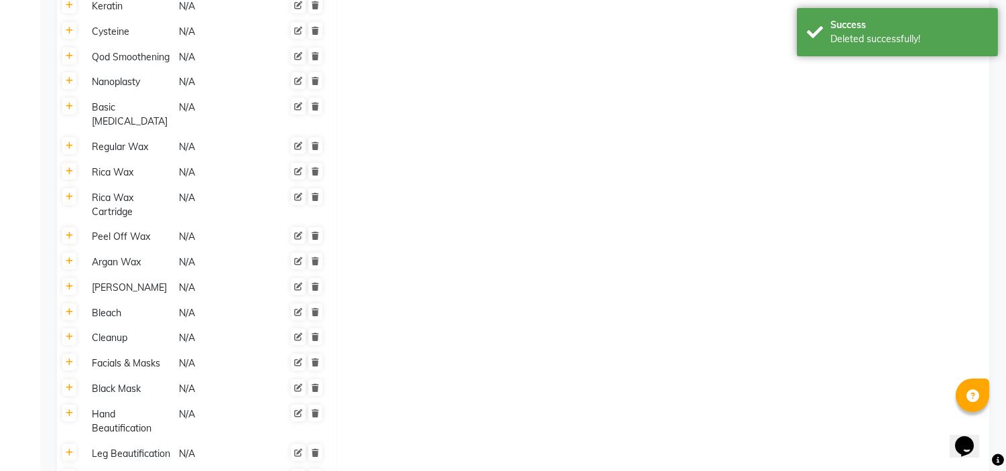
scroll to position [774, 0]
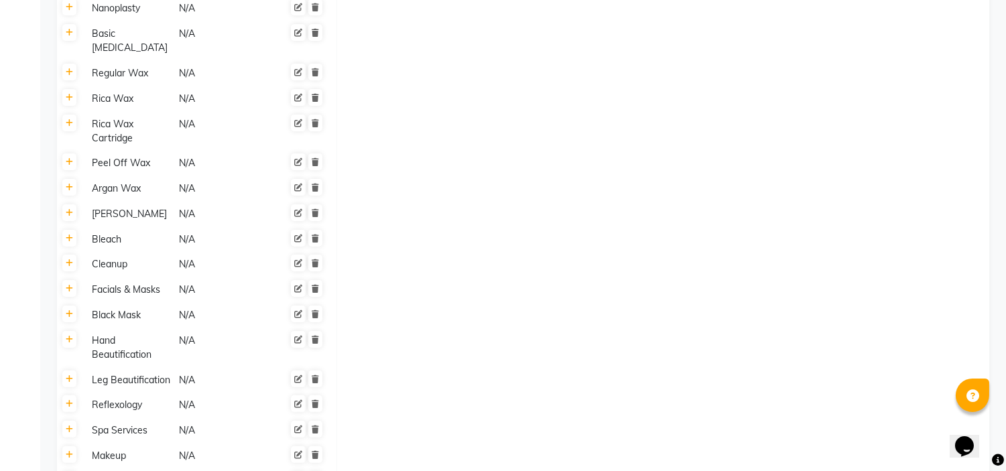
click at [685, 443] on td at bounding box center [662, 455] width 652 height 25
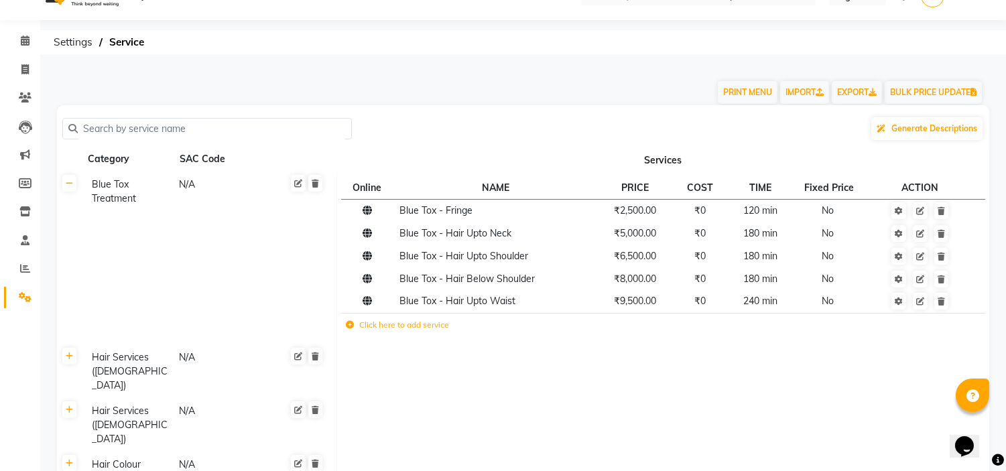
scroll to position [0, 0]
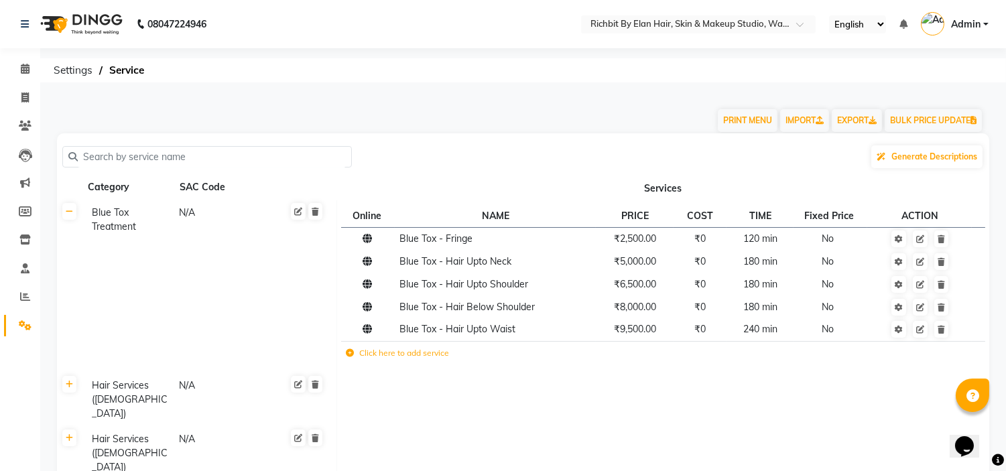
click at [96, 156] on input "text" at bounding box center [212, 157] width 268 height 21
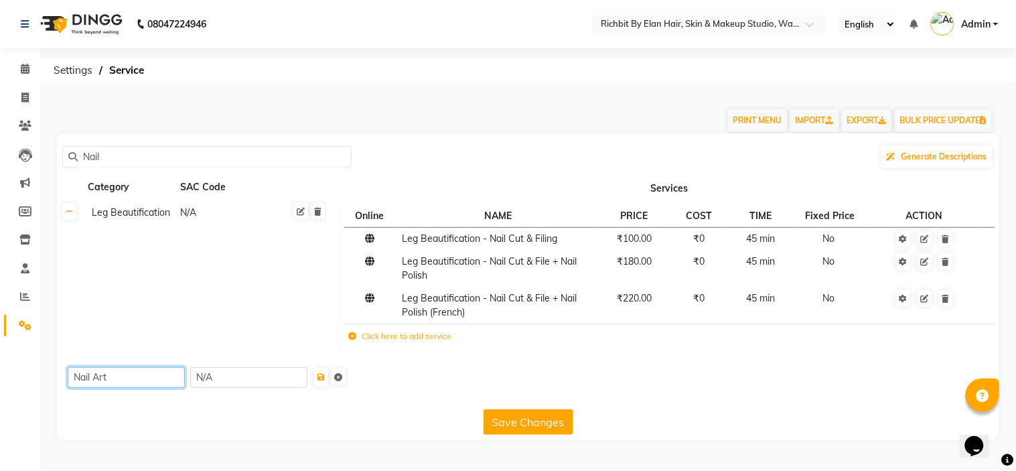
click at [126, 376] on input "Nail Art" at bounding box center [126, 377] width 117 height 21
click at [325, 378] on icon "submit" at bounding box center [321, 377] width 7 height 8
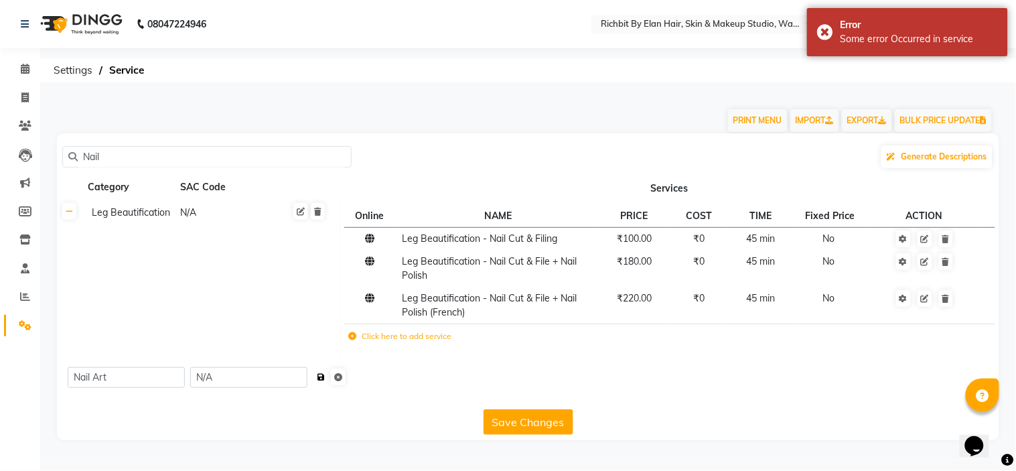
click at [325, 377] on icon "submit" at bounding box center [321, 377] width 7 height 8
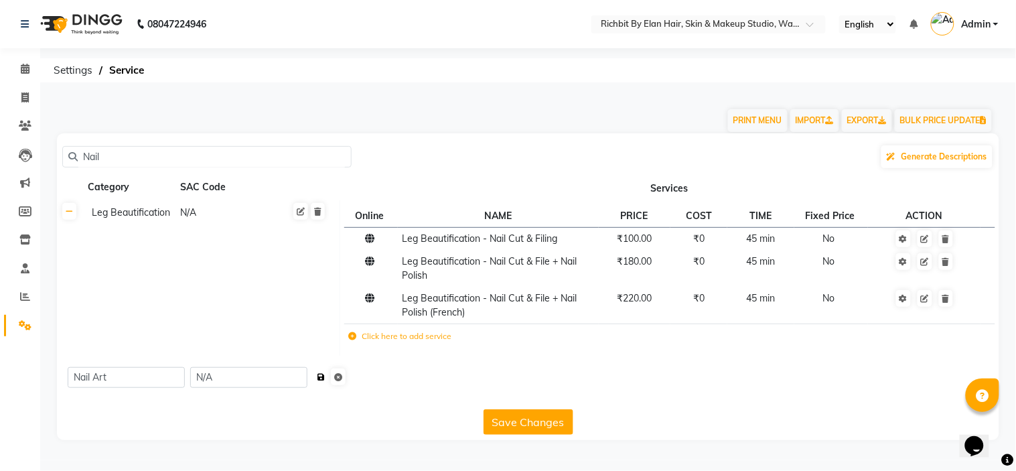
click at [325, 377] on icon "submit" at bounding box center [321, 377] width 7 height 8
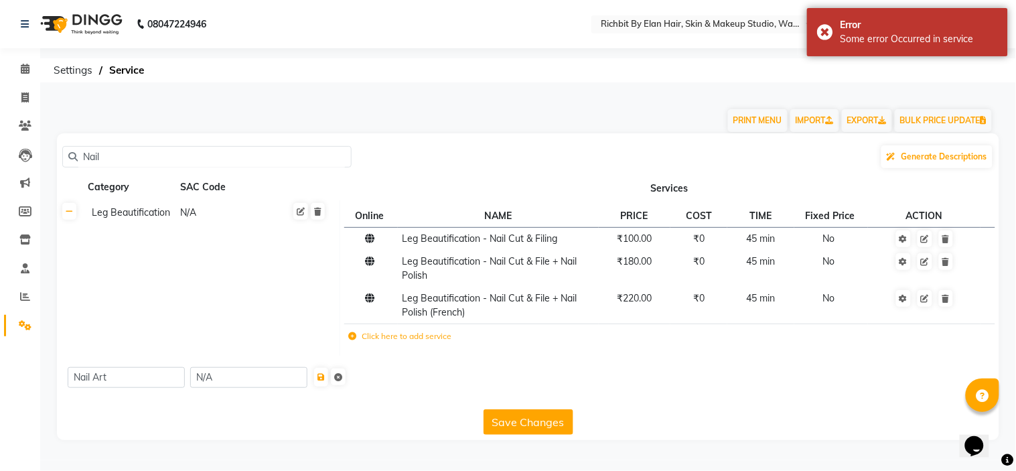
click at [501, 417] on button "Save Changes" at bounding box center [529, 421] width 90 height 25
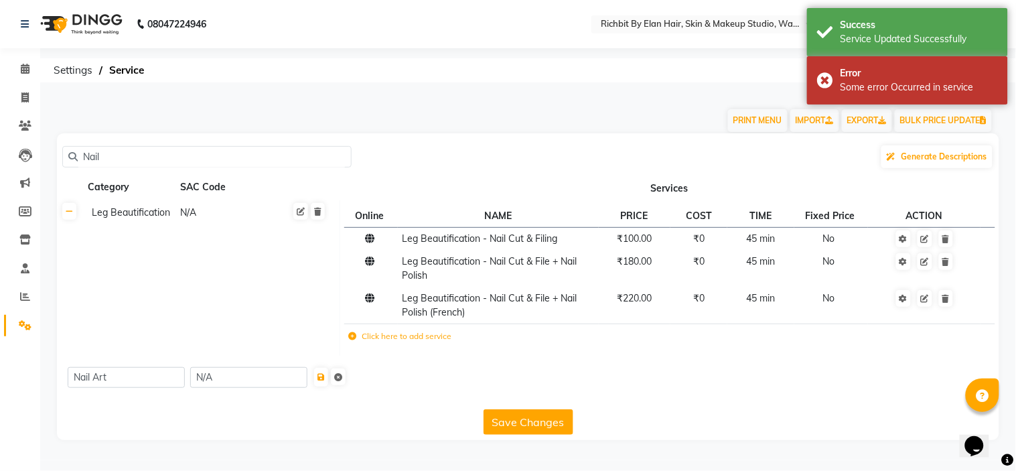
click at [116, 151] on input "Nail" at bounding box center [212, 157] width 268 height 21
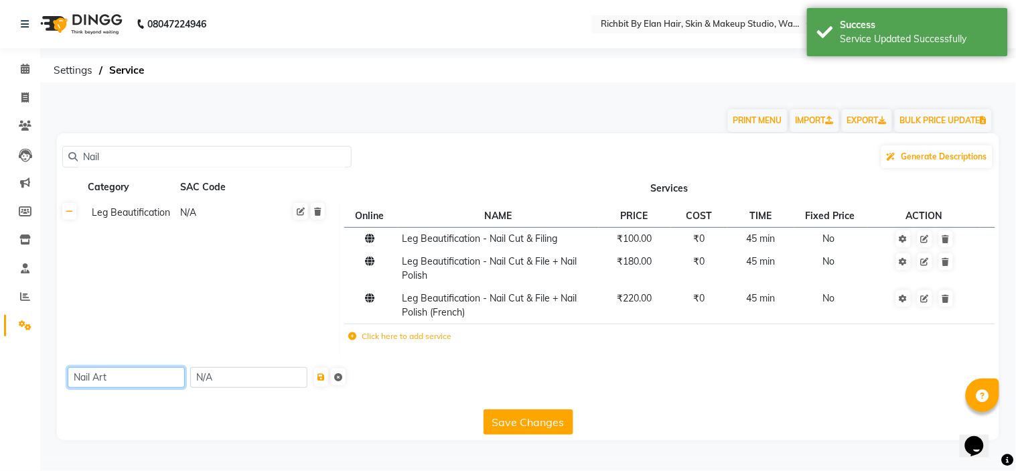
click at [113, 377] on input "Nail Art" at bounding box center [126, 377] width 117 height 21
click at [325, 378] on icon "submit" at bounding box center [321, 377] width 7 height 8
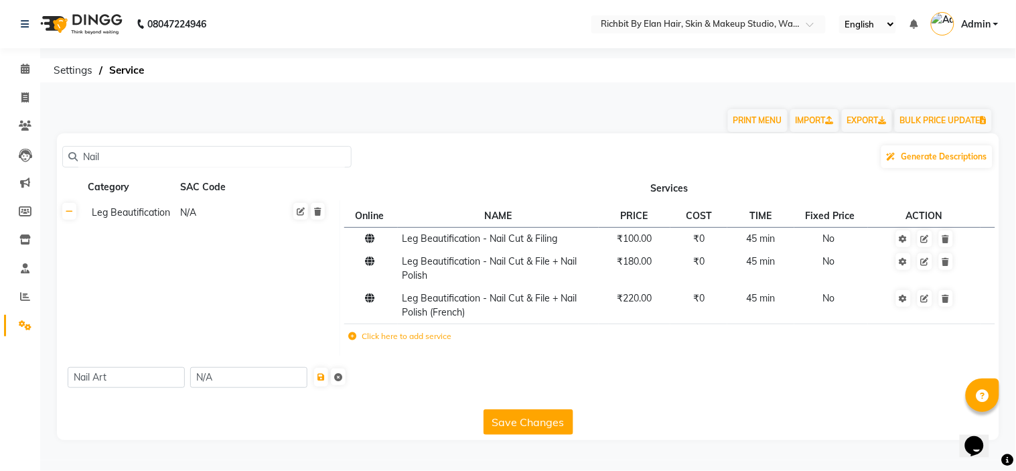
click at [129, 153] on input "Nail" at bounding box center [212, 157] width 268 height 21
type input "N"
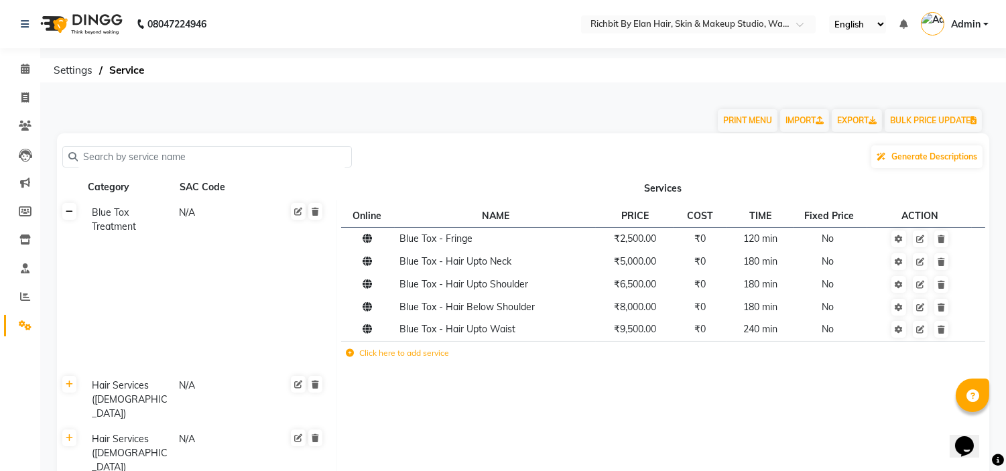
click at [72, 218] on link at bounding box center [69, 211] width 14 height 17
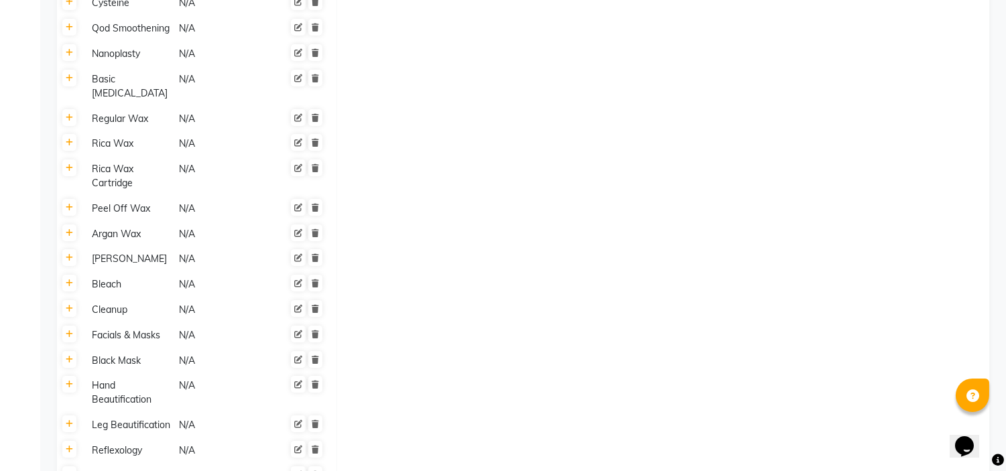
scroll to position [640, 0]
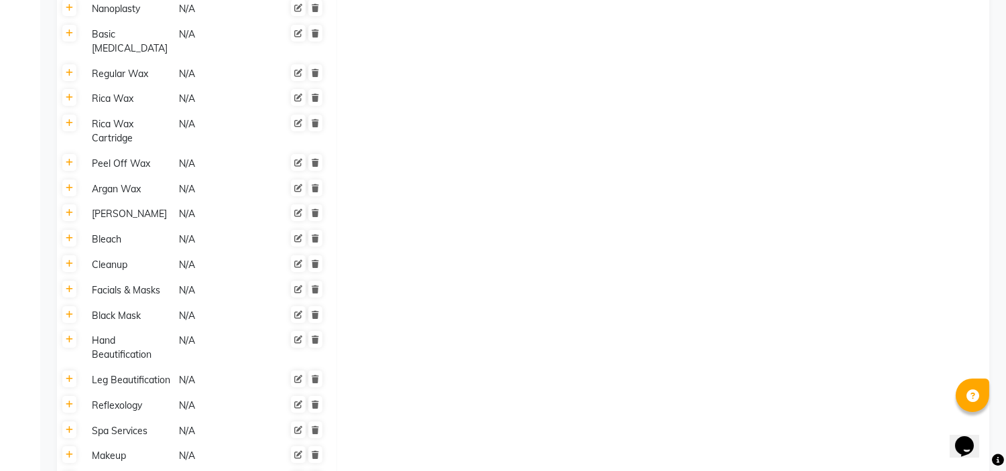
drag, startPoint x: 158, startPoint y: 384, endPoint x: 34, endPoint y: 423, distance: 130.1
type input "Nail Art"
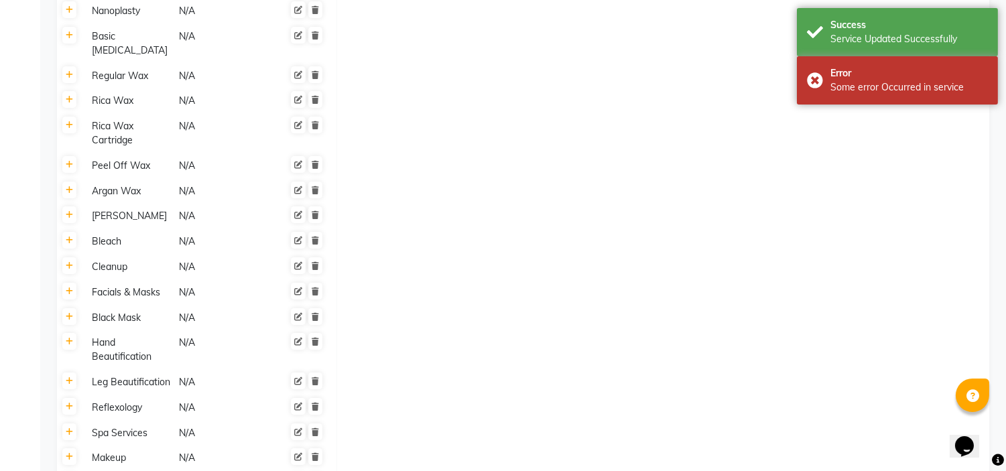
scroll to position [640, 0]
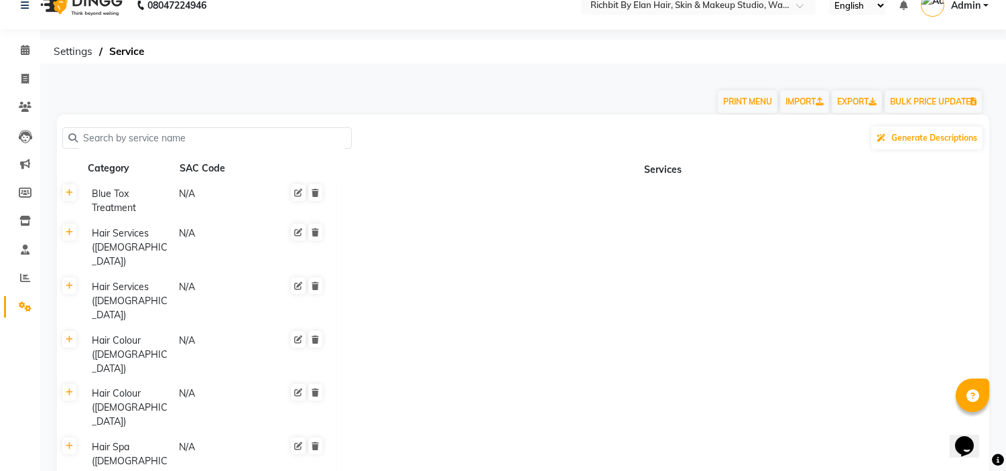
scroll to position [0, 0]
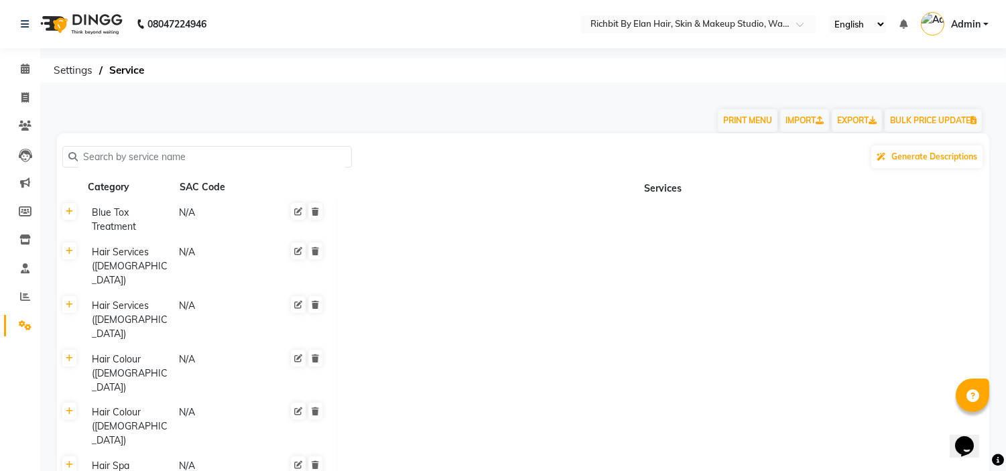
click at [132, 153] on input "text" at bounding box center [212, 157] width 268 height 21
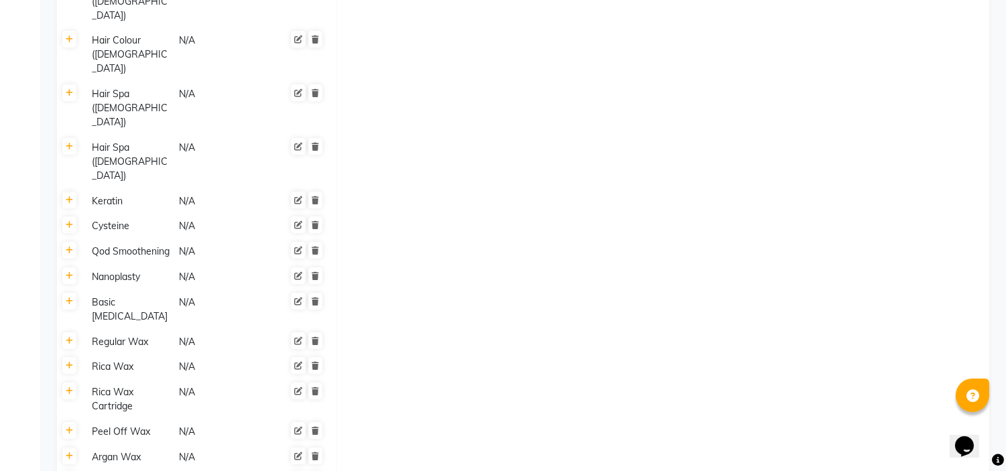
scroll to position [638, 0]
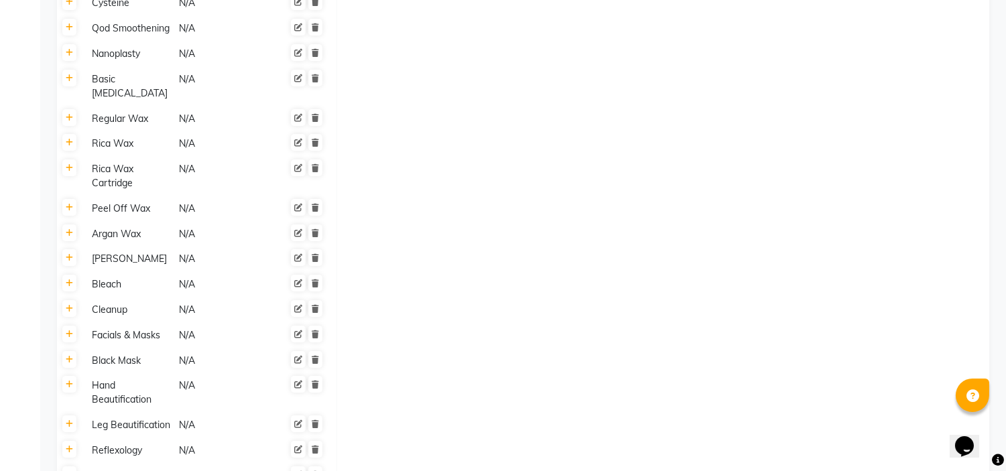
scroll to position [640, 0]
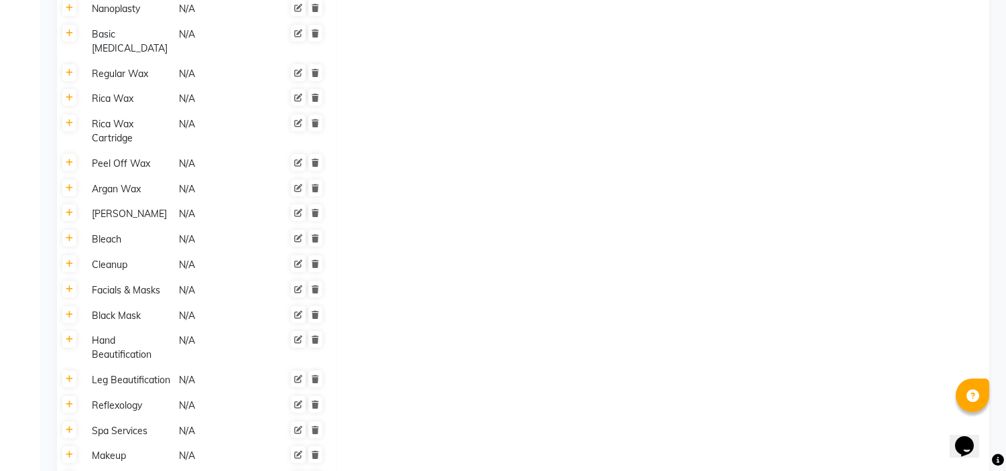
drag, startPoint x: 131, startPoint y: 385, endPoint x: 62, endPoint y: 385, distance: 69.0
click at [70, 336] on icon at bounding box center [69, 340] width 7 height 8
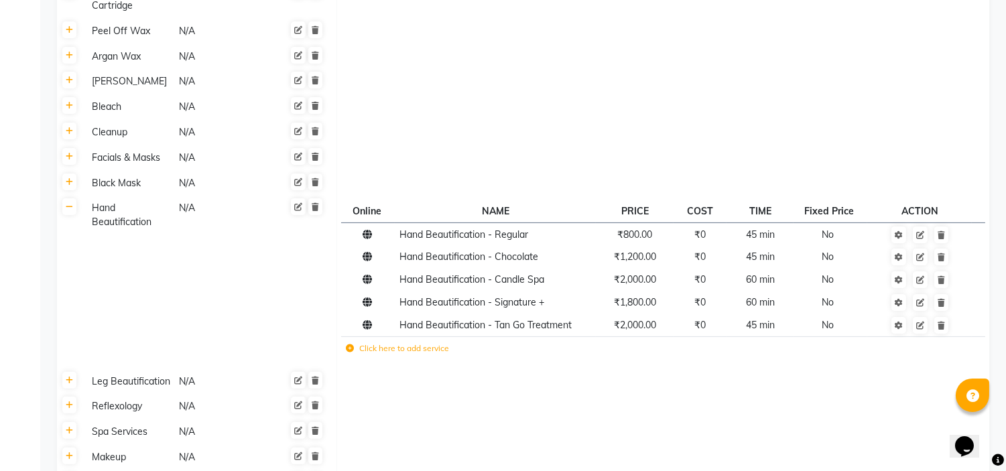
scroll to position [774, 0]
click at [353, 336] on td "Click here to add service" at bounding box center [533, 349] width 385 height 27
click at [349, 343] on icon at bounding box center [350, 347] width 8 height 8
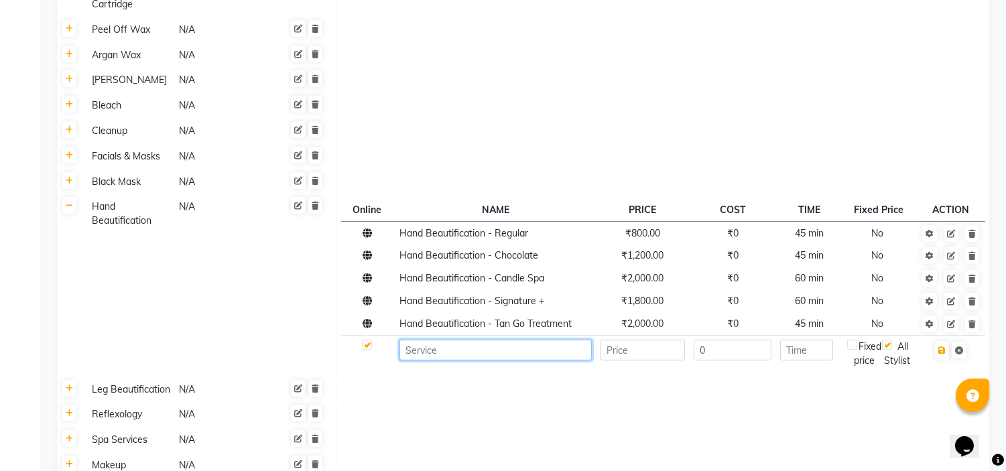
click at [427, 340] on input at bounding box center [495, 350] width 192 height 21
type input "Gel Extension"
click at [642, 340] on input "number" at bounding box center [642, 350] width 85 height 21
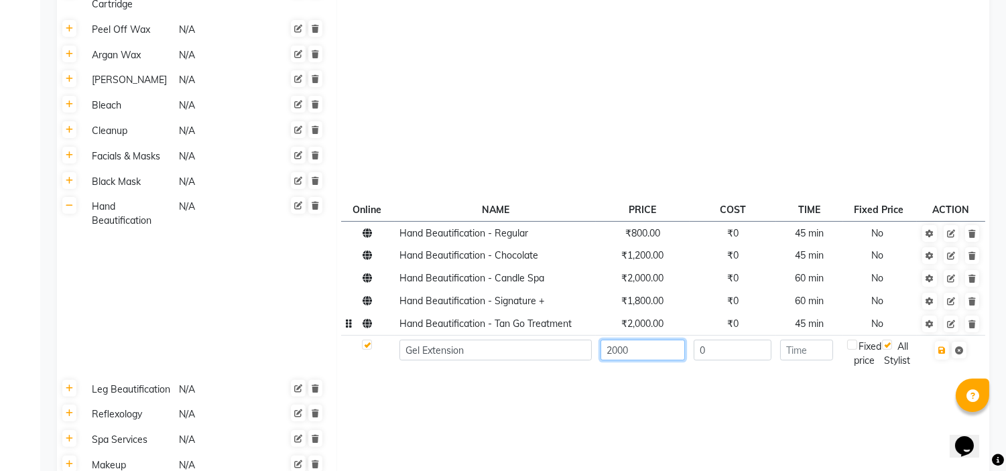
type input "2000"
type input "80"
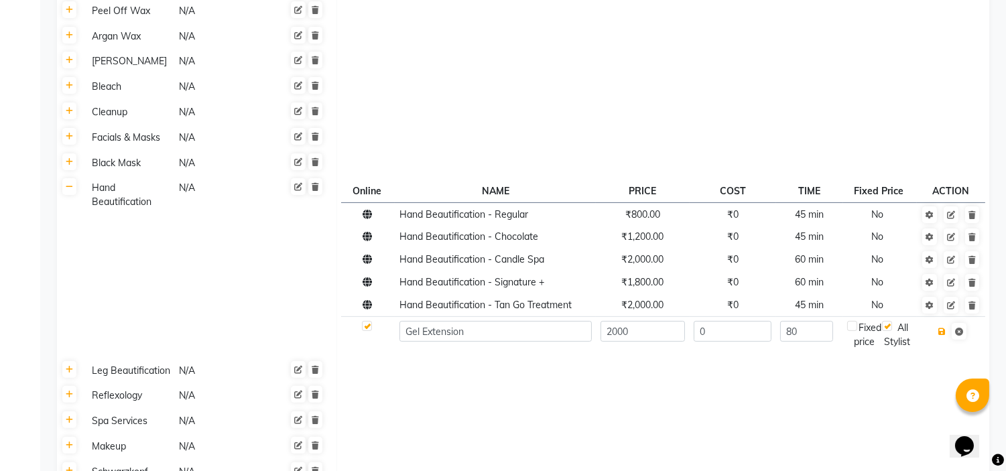
scroll to position [797, 0]
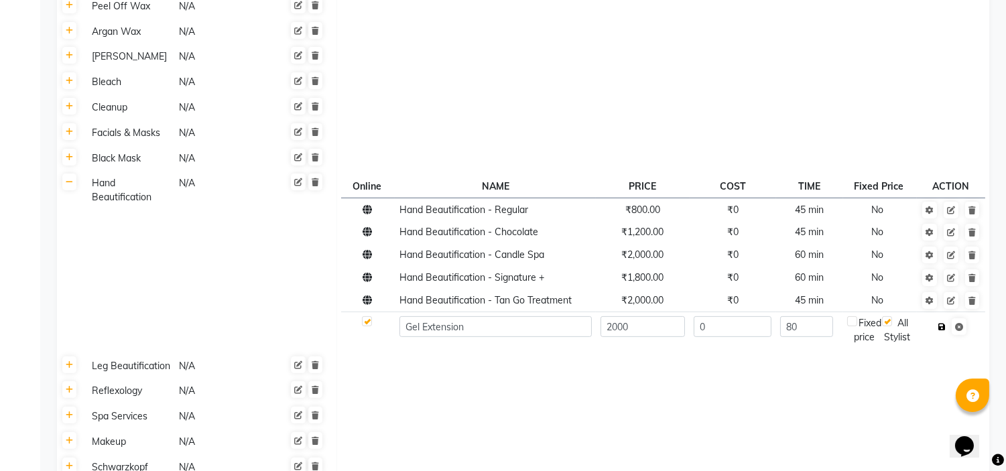
click at [943, 318] on button "button" at bounding box center [942, 327] width 14 height 19
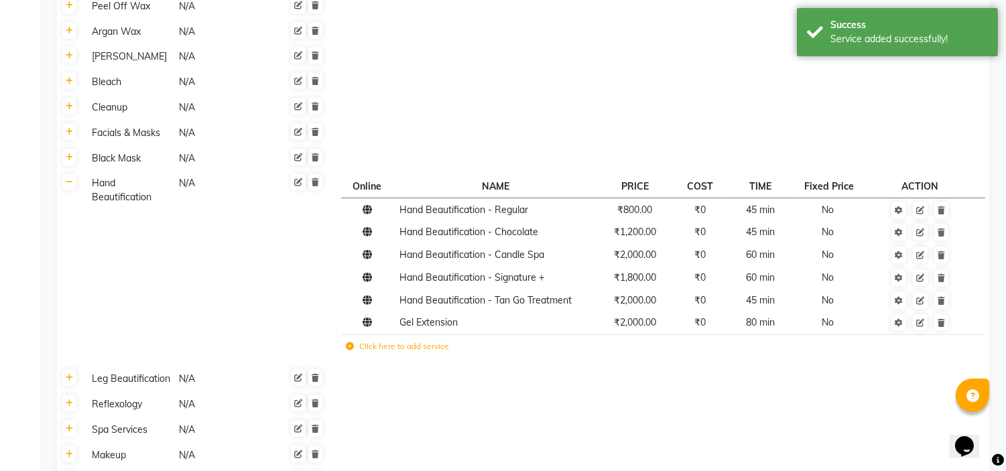
scroll to position [796, 0]
click at [349, 344] on icon at bounding box center [350, 348] width 8 height 8
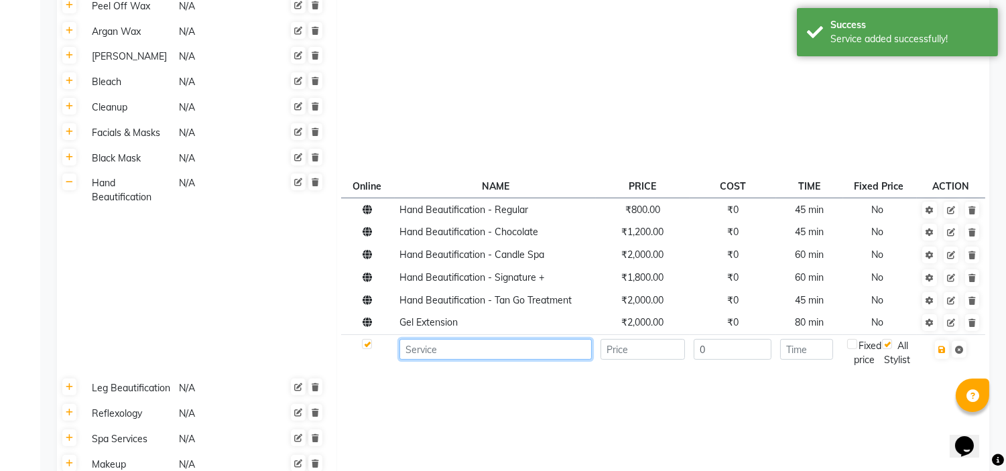
click at [441, 339] on input at bounding box center [495, 349] width 192 height 21
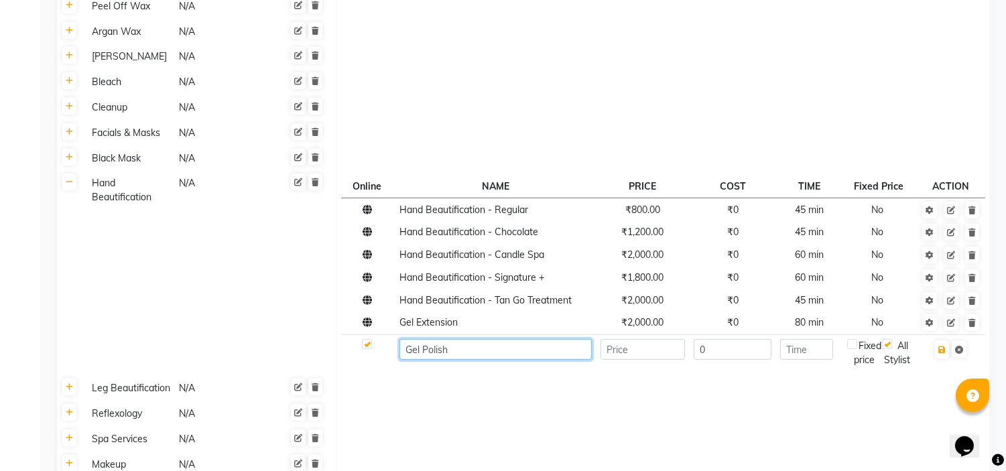
type input "Gel Polish"
type input "1300"
type input "30"
click at [826, 339] on input "30" at bounding box center [806, 349] width 53 height 21
type input "3"
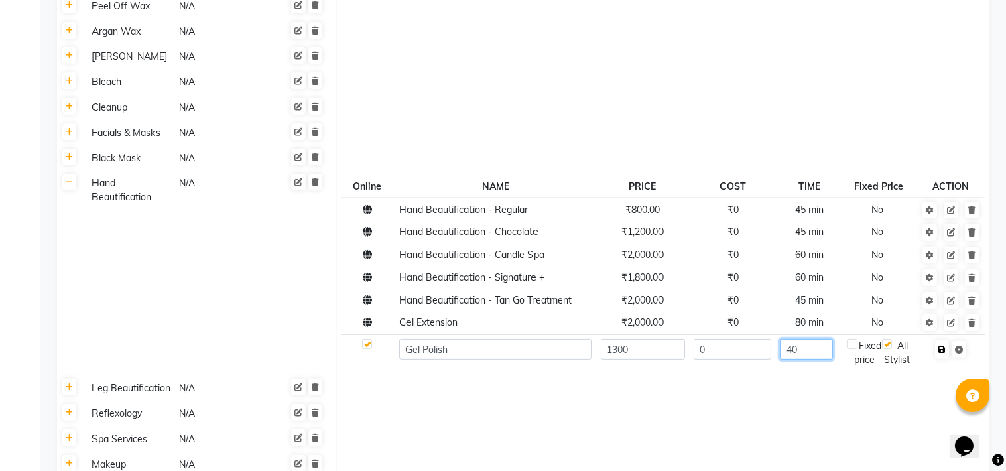
type input "40"
click at [939, 346] on icon "button" at bounding box center [941, 350] width 7 height 8
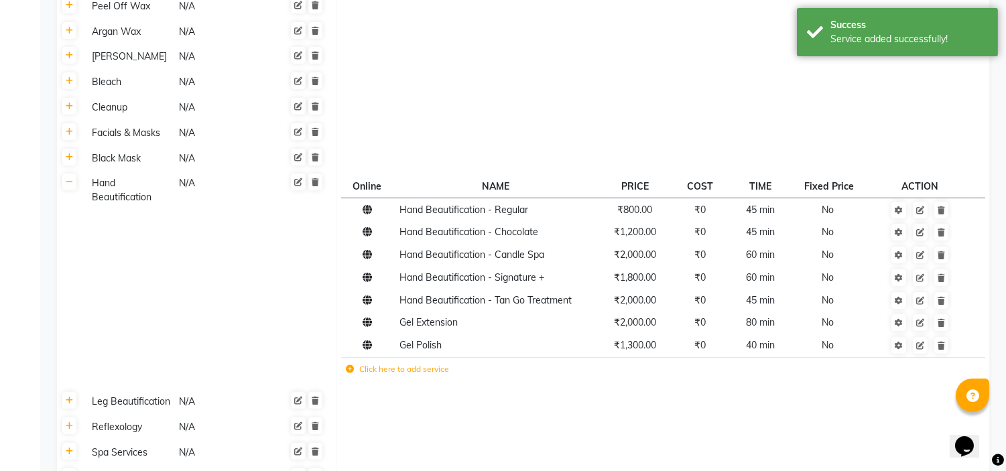
click at [349, 365] on icon at bounding box center [350, 369] width 8 height 8
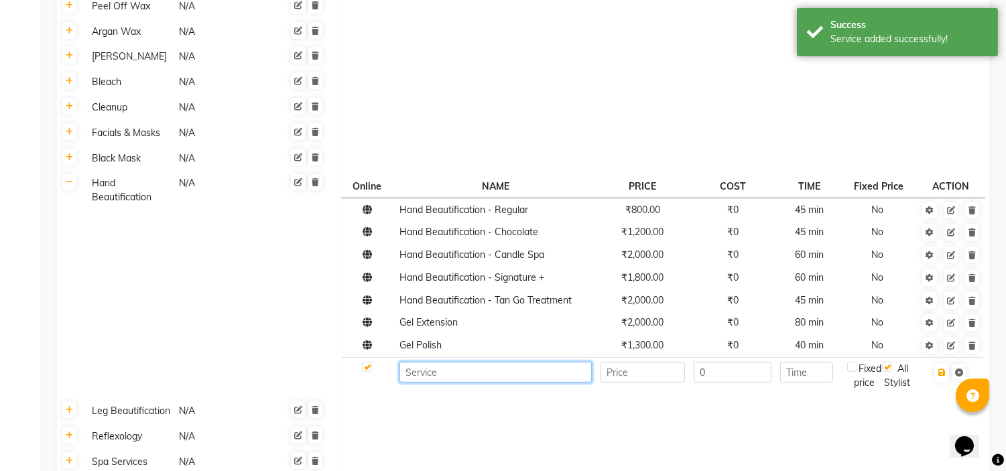
click at [425, 362] on input at bounding box center [495, 372] width 192 height 21
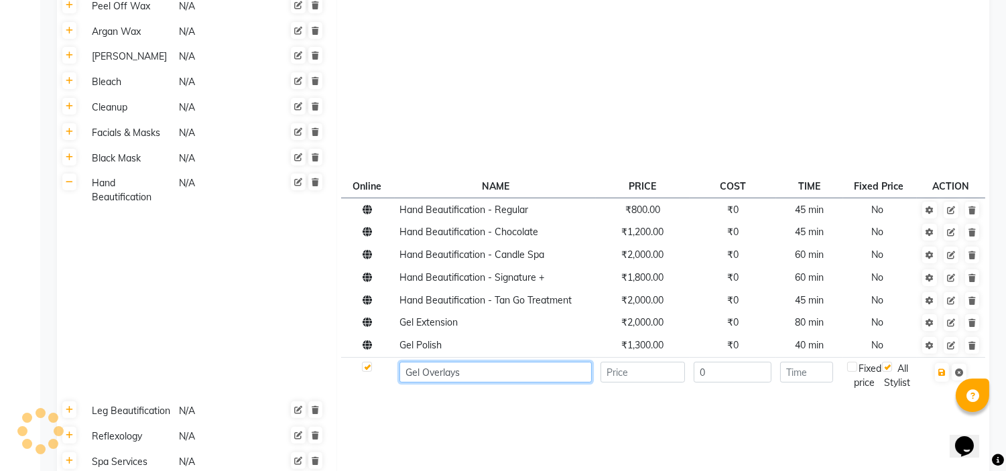
type input "Gel Overlays"
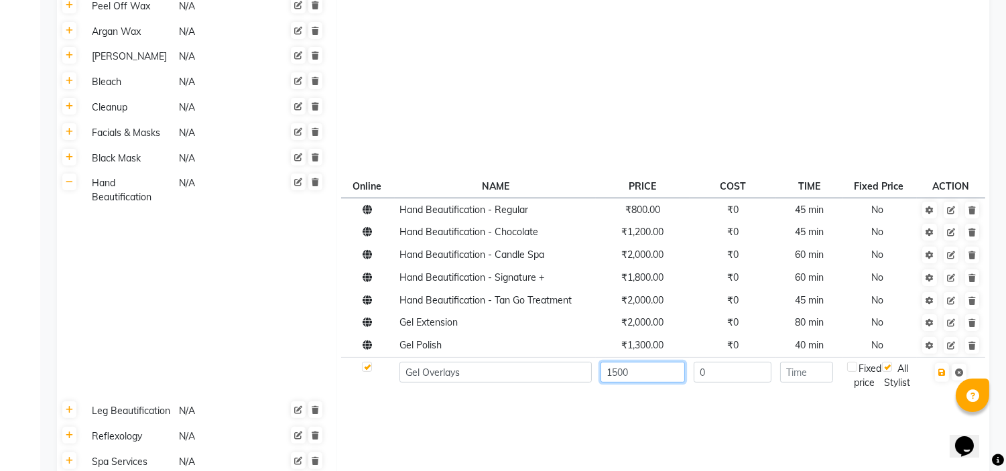
type input "1500"
type input "45"
click at [939, 368] on icon "button" at bounding box center [941, 372] width 7 height 8
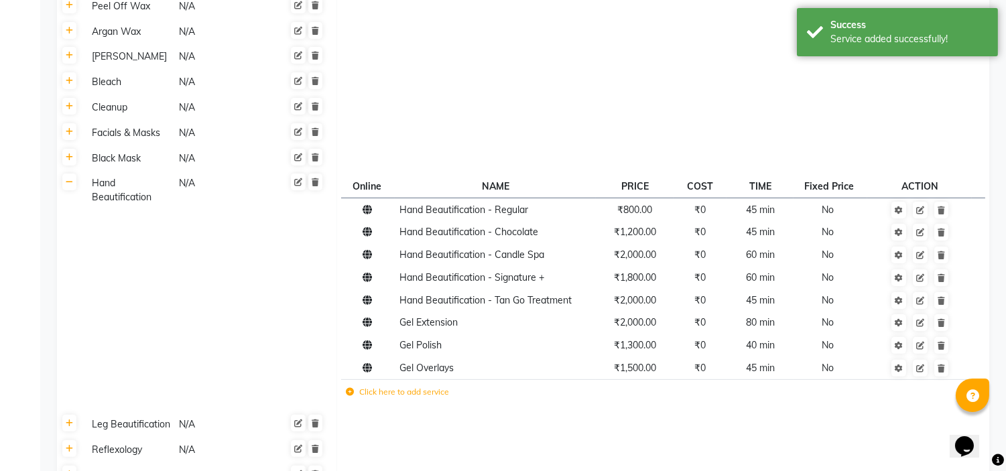
click at [349, 388] on icon at bounding box center [350, 392] width 8 height 8
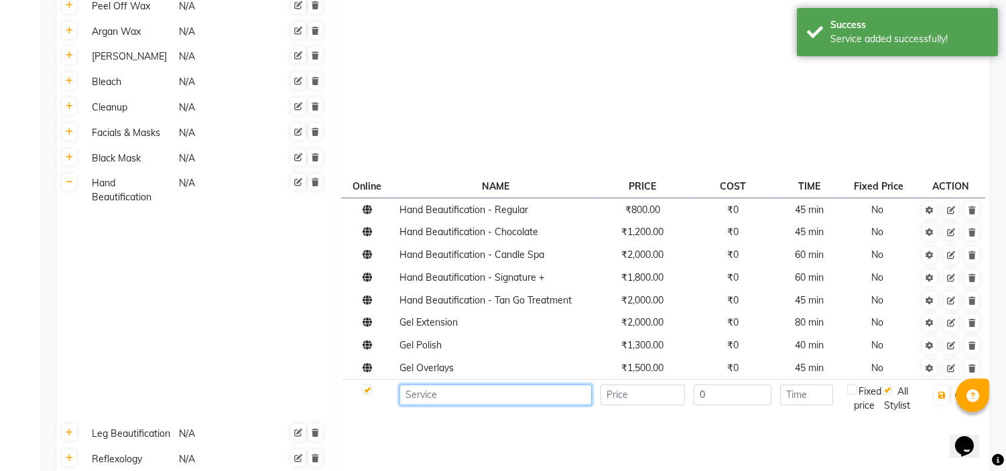
click at [418, 385] on input at bounding box center [495, 395] width 192 height 21
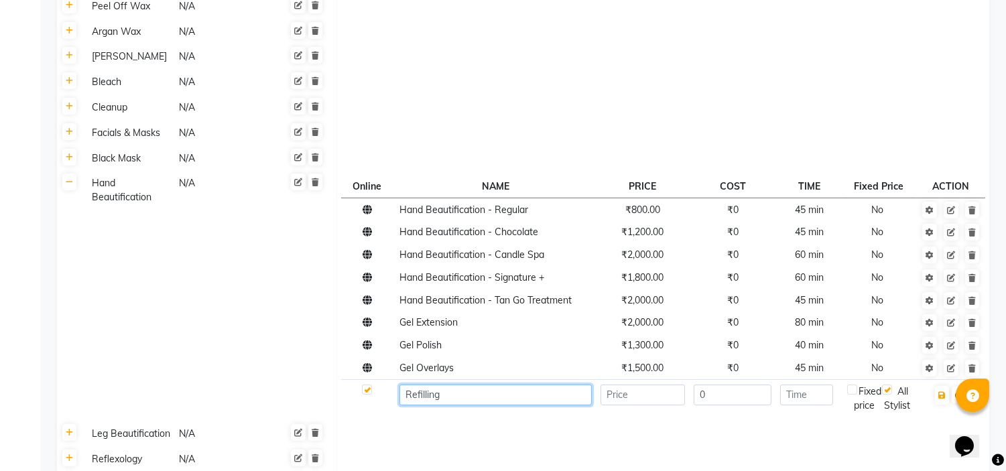
type input "Refilling"
type input "1"
type input "1500"
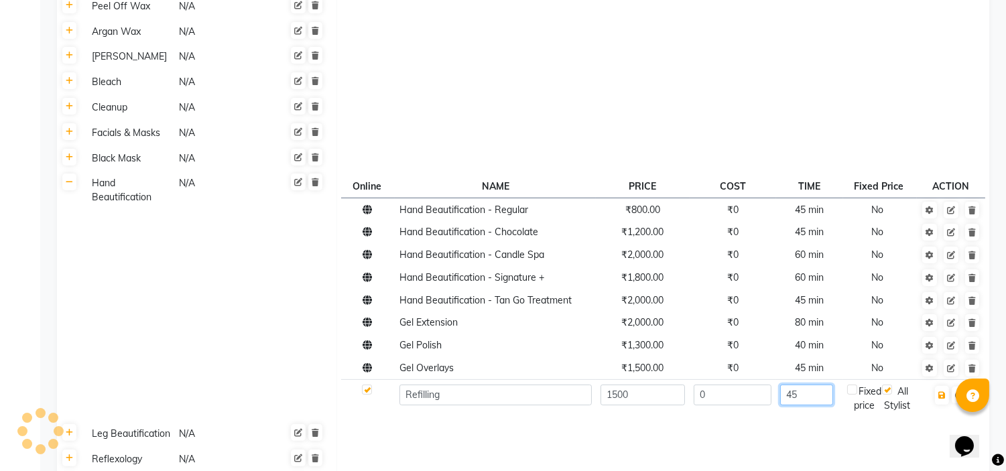
type input "45"
click at [943, 391] on icon "button" at bounding box center [941, 395] width 7 height 8
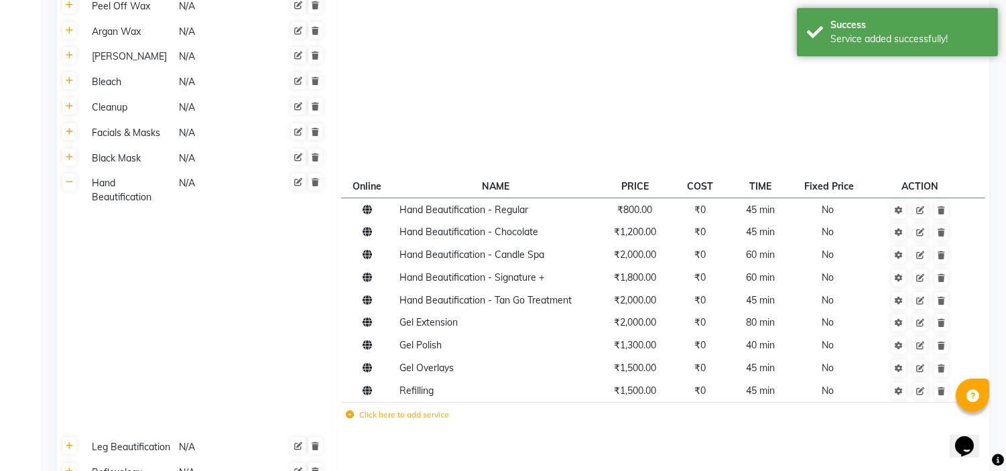
click at [350, 411] on icon at bounding box center [350, 415] width 8 height 8
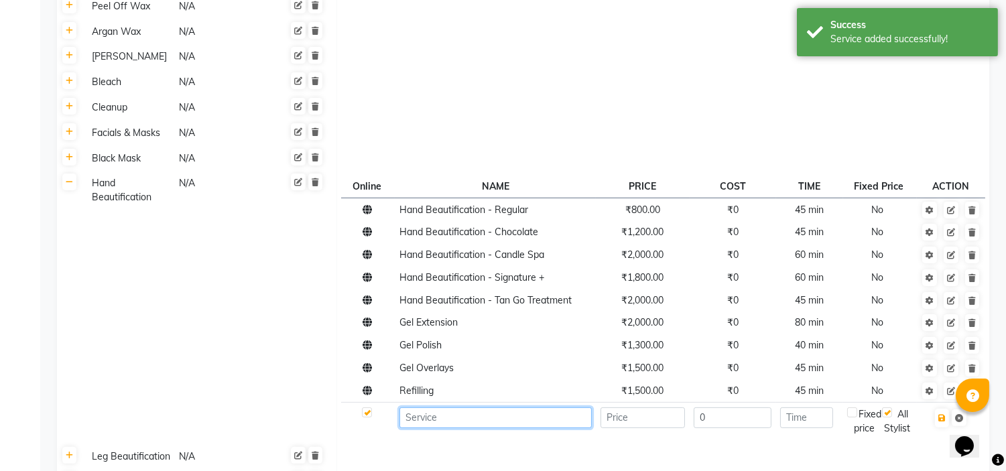
click at [425, 407] on input at bounding box center [495, 417] width 192 height 21
type input "Removal"
type input "600"
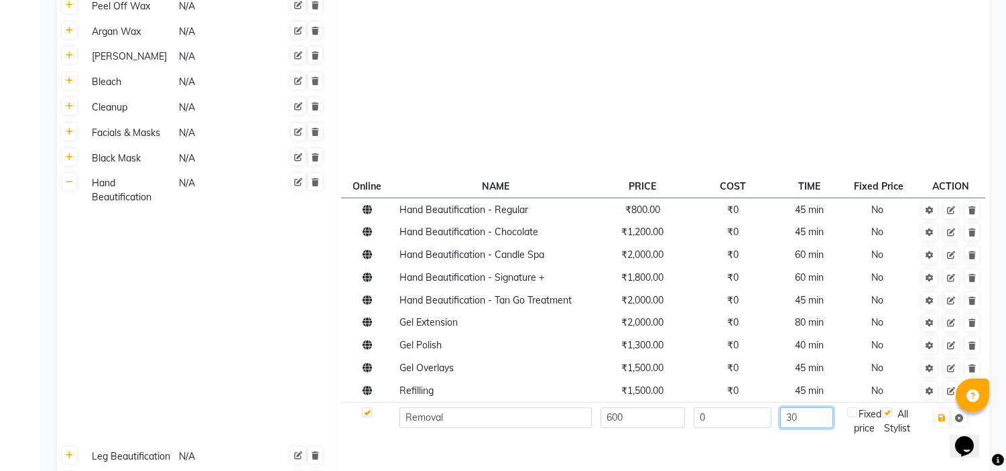
type input "30"
drag, startPoint x: 941, startPoint y: 275, endPoint x: 943, endPoint y: 283, distance: 8.3
click at [941, 414] on icon "button" at bounding box center [941, 418] width 7 height 8
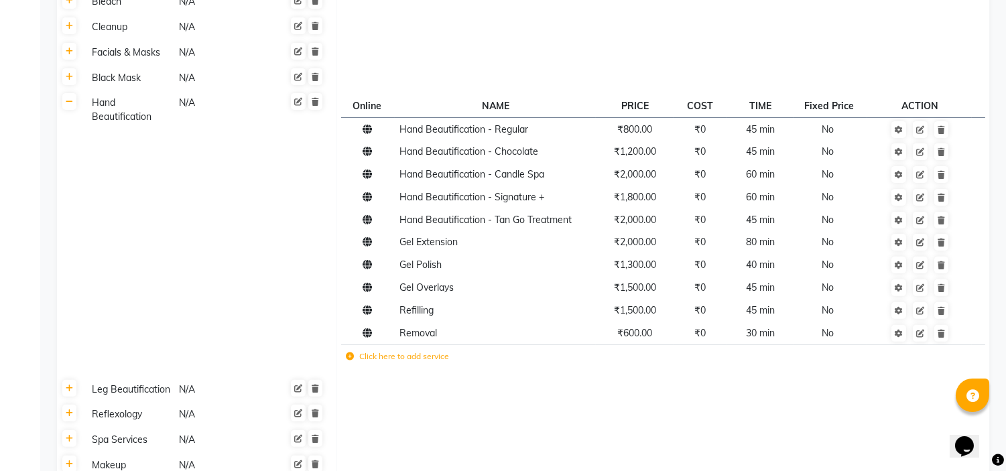
scroll to position [887, 0]
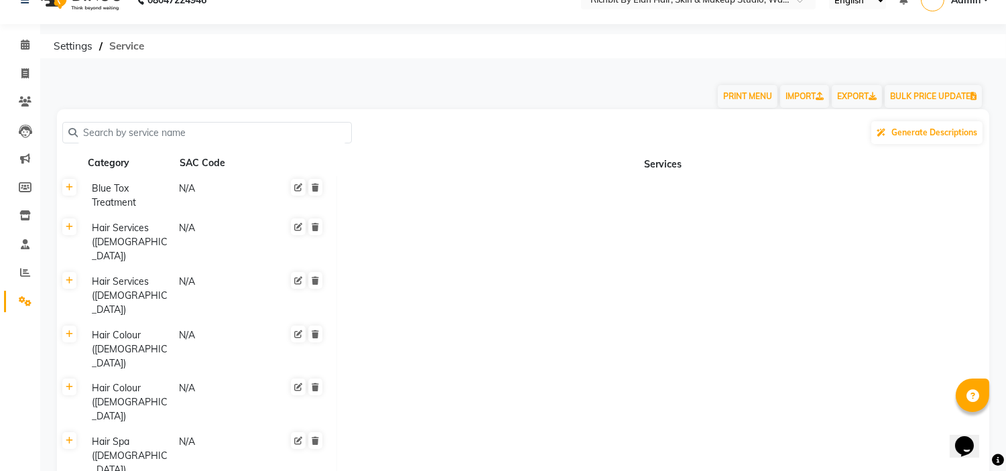
scroll to position [0, 0]
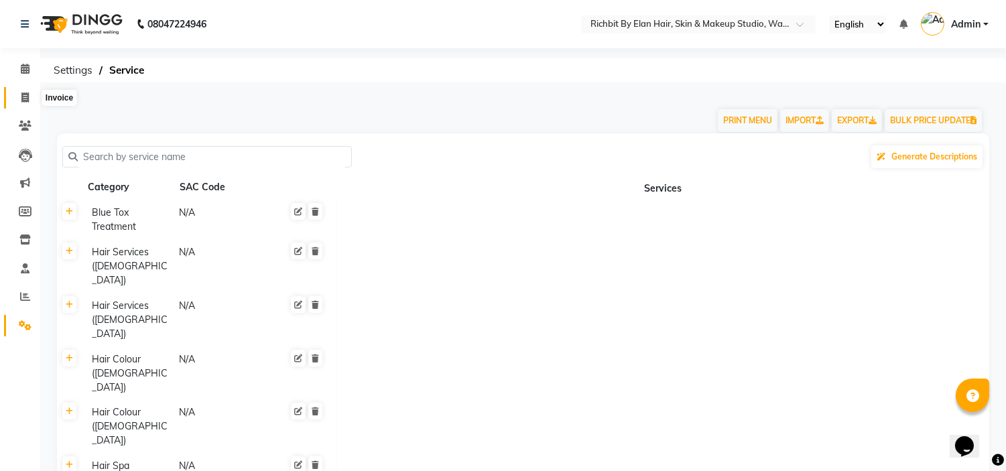
click at [23, 96] on icon at bounding box center [24, 97] width 7 height 10
select select "4114"
select select "service"
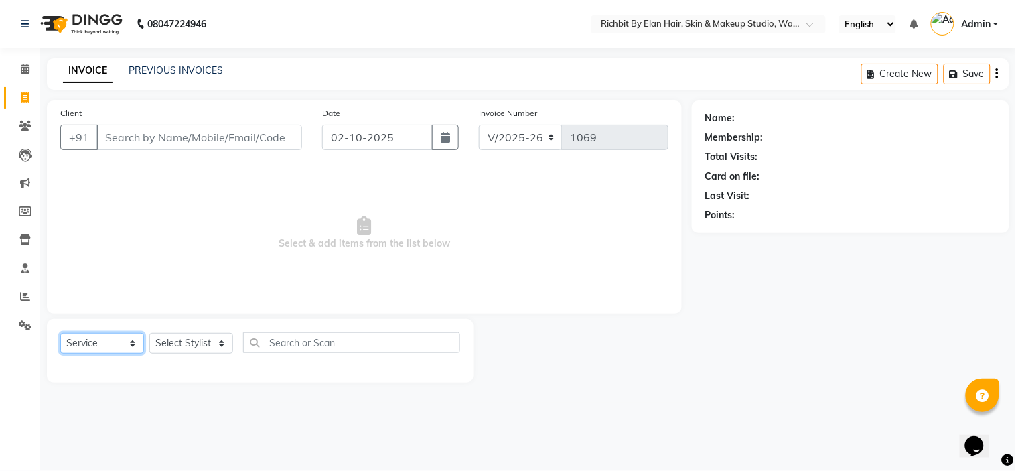
click at [131, 347] on select "Select Service Product Membership Package Voucher Prepaid Gift Card" at bounding box center [102, 343] width 84 height 21
click at [209, 286] on span "Select & add items from the list below" at bounding box center [364, 233] width 608 height 134
click at [222, 346] on select "Select Stylist [PERSON_NAME] [PERSON_NAME] [PERSON_NAME] [PERSON_NAME] Ram [PER…" at bounding box center [191, 343] width 84 height 21
select select "59451"
click at [149, 334] on select "Select Stylist [PERSON_NAME] [PERSON_NAME] [PERSON_NAME] [PERSON_NAME] Ram [PER…" at bounding box center [191, 343] width 84 height 21
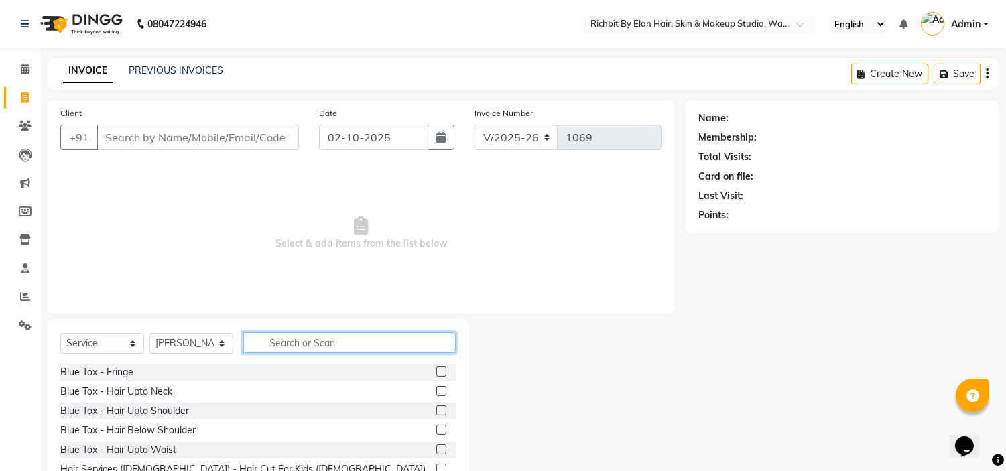
click at [304, 336] on input "text" at bounding box center [349, 342] width 212 height 21
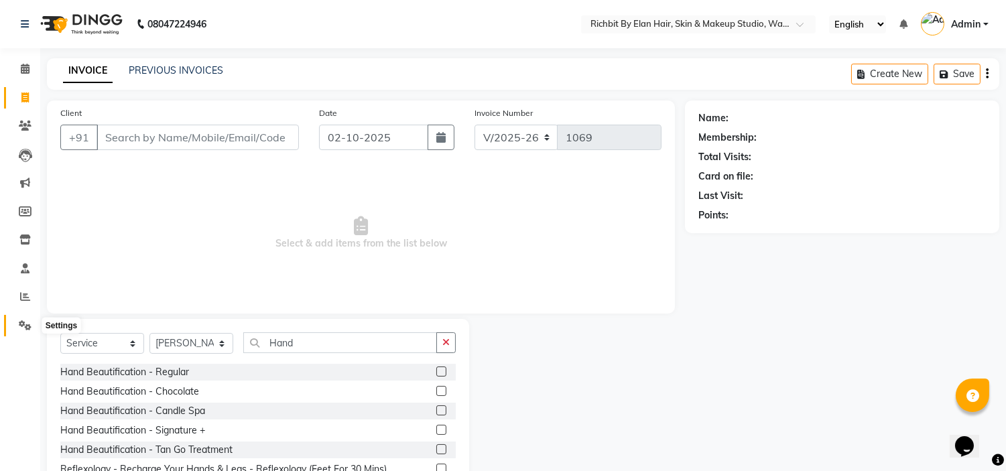
click at [19, 326] on icon at bounding box center [25, 325] width 13 height 10
click at [347, 351] on input "Hand" at bounding box center [340, 342] width 194 height 21
type input "H"
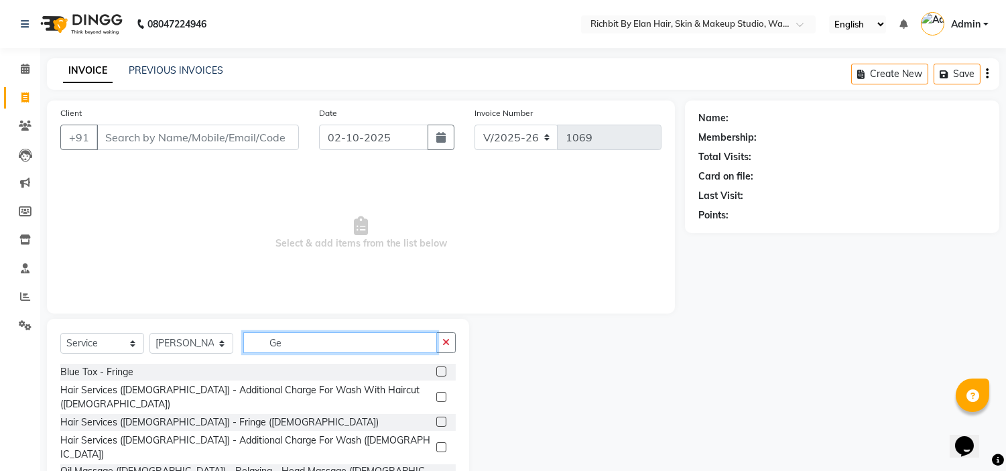
type input "Gel"
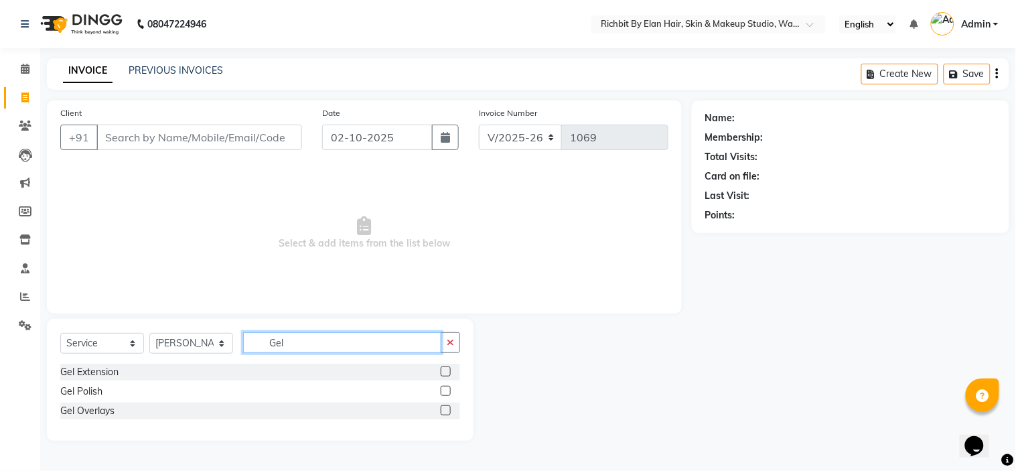
click at [295, 339] on input "Gel" at bounding box center [342, 342] width 198 height 21
drag, startPoint x: 301, startPoint y: 340, endPoint x: 264, endPoint y: 345, distance: 37.8
click at [264, 345] on input "Gel" at bounding box center [342, 342] width 198 height 21
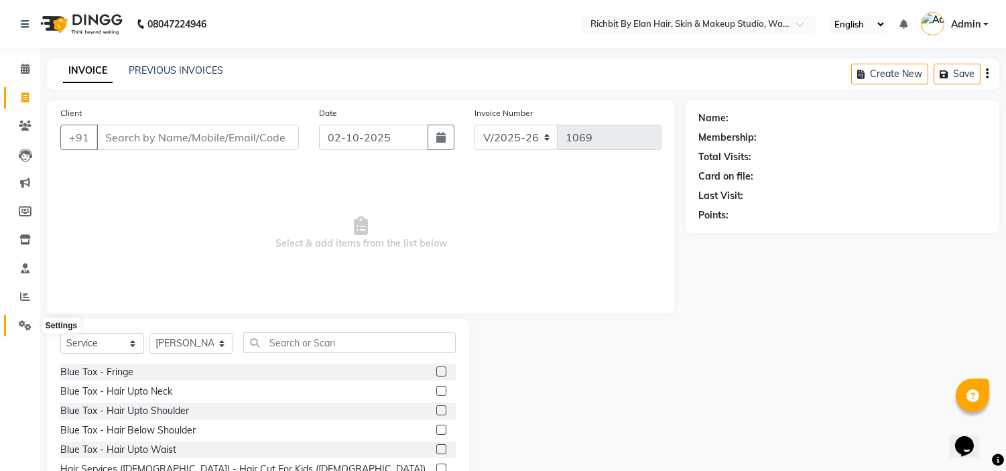
click at [22, 326] on icon at bounding box center [25, 325] width 13 height 10
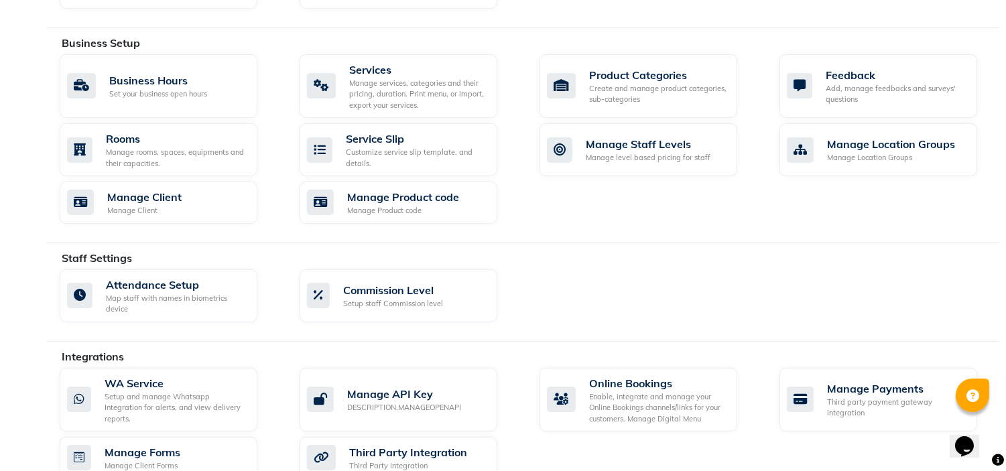
scroll to position [484, 0]
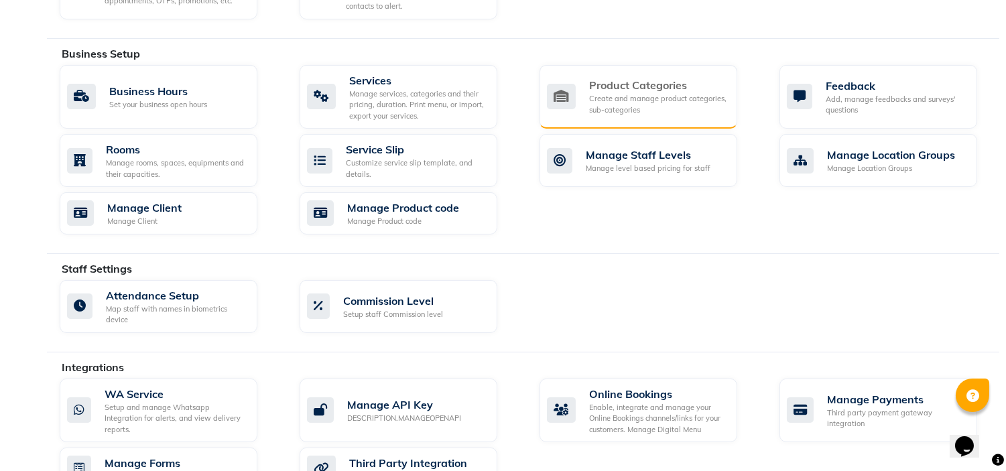
click at [639, 98] on div "Create and manage product categories, sub-categories" at bounding box center [657, 104] width 137 height 22
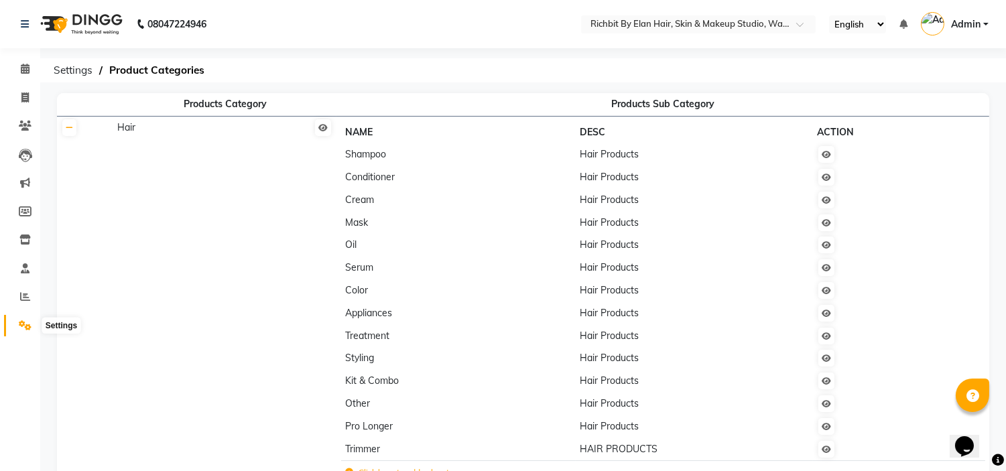
click at [22, 323] on icon at bounding box center [25, 325] width 13 height 10
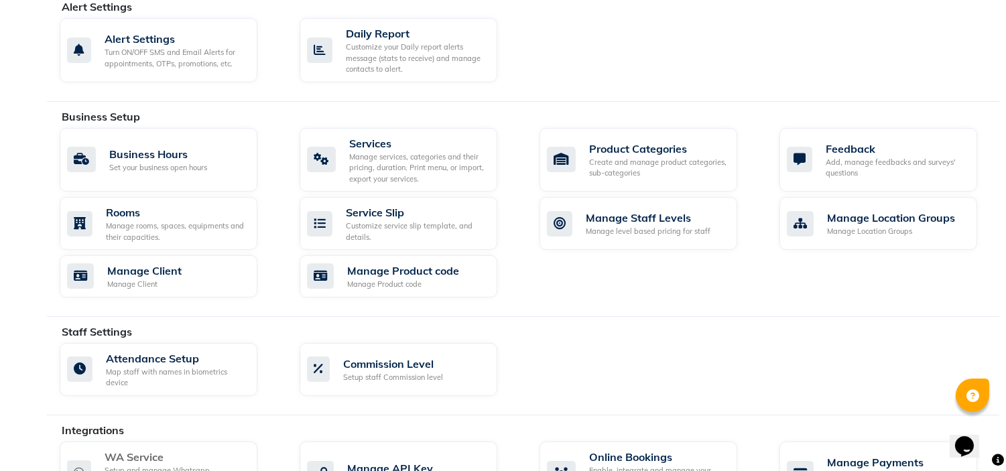
scroll to position [409, 0]
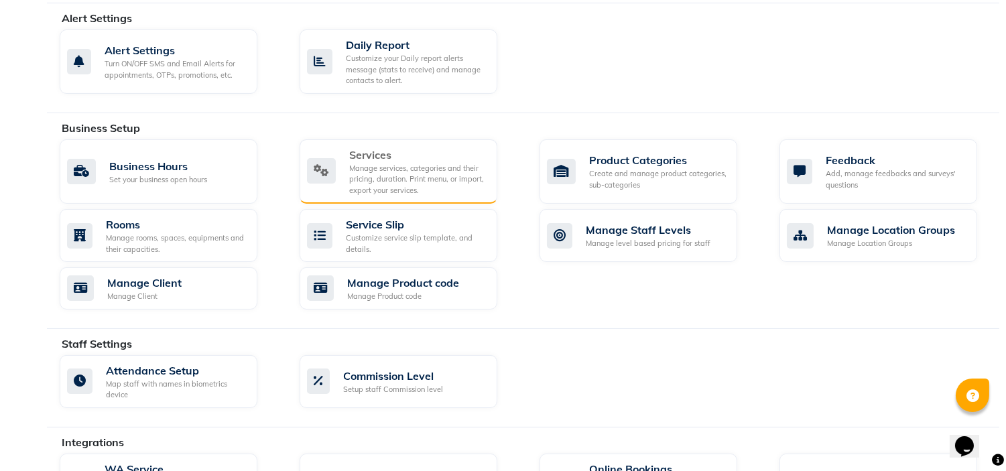
click at [356, 170] on div "Manage services, categories and their pricing, duration. Print menu, or import,…" at bounding box center [417, 179] width 137 height 33
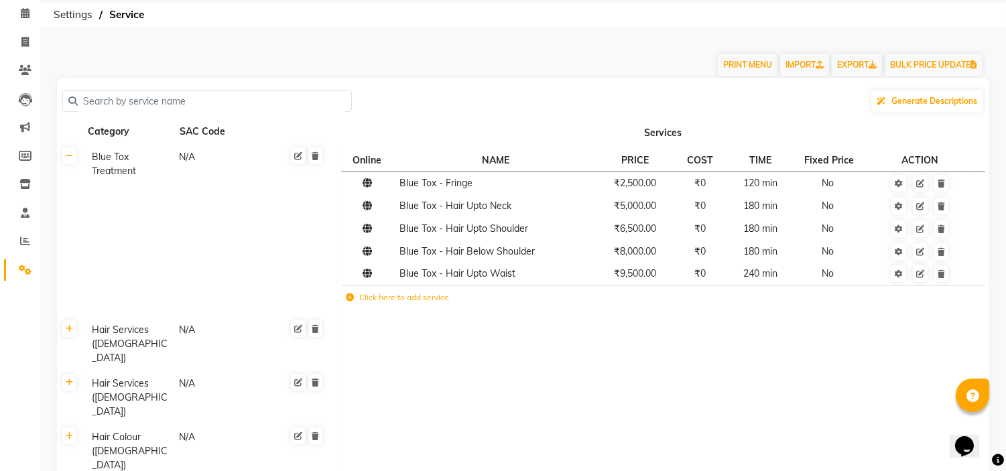
scroll to position [27, 0]
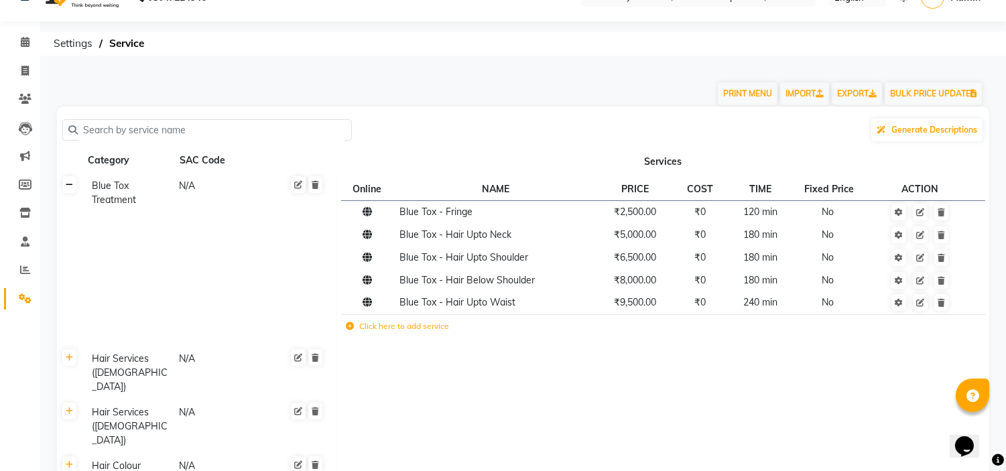
click at [68, 192] on link at bounding box center [69, 184] width 14 height 17
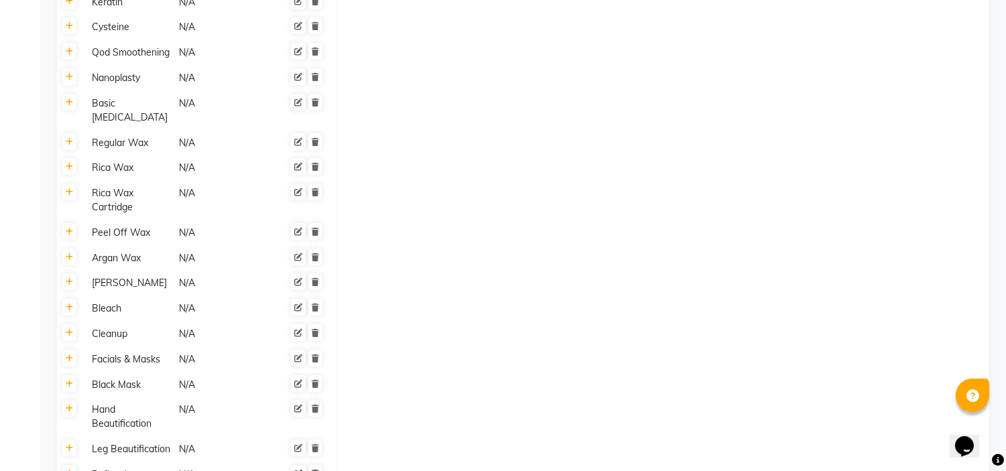
scroll to position [638, 0]
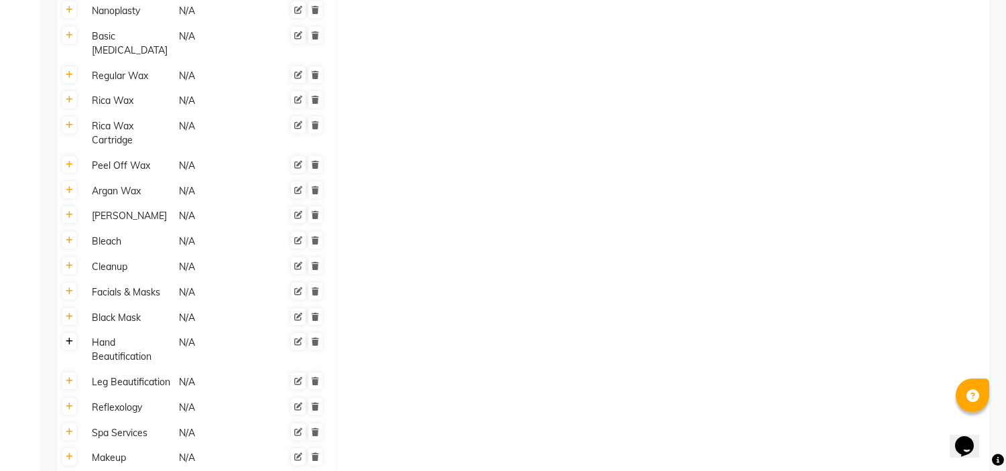
click at [68, 338] on icon at bounding box center [69, 342] width 7 height 8
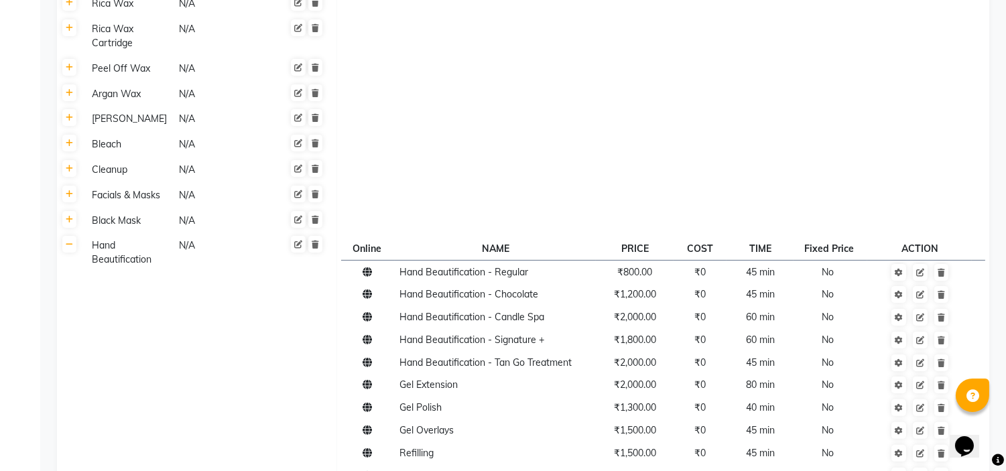
scroll to position [809, 0]
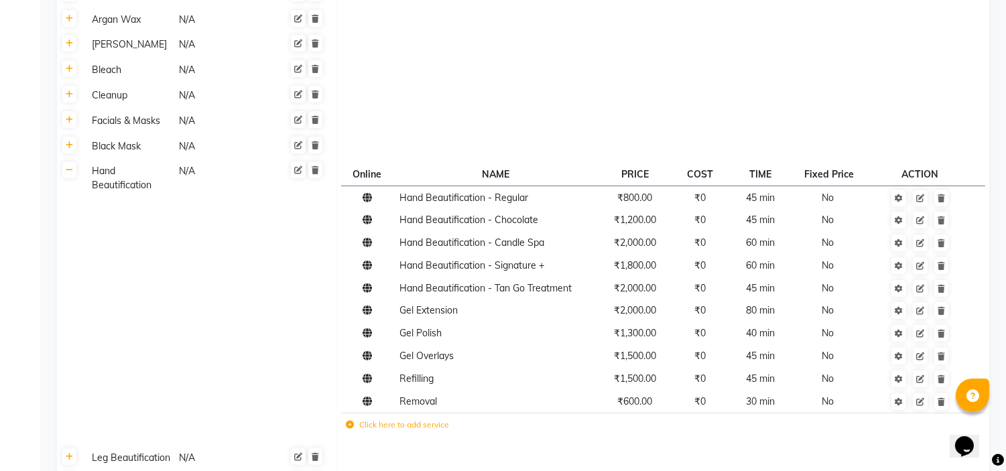
click at [350, 413] on td "Click here to add service" at bounding box center [533, 426] width 385 height 27
click at [350, 421] on icon at bounding box center [350, 425] width 8 height 8
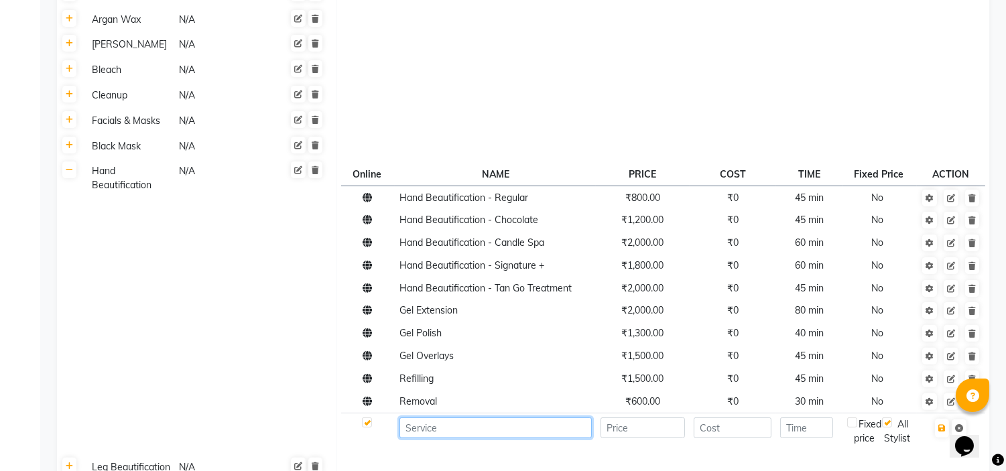
click at [416, 417] on input at bounding box center [495, 427] width 192 height 21
type input "Ombre Nails"
type input "49"
type input "0"
type input "15"
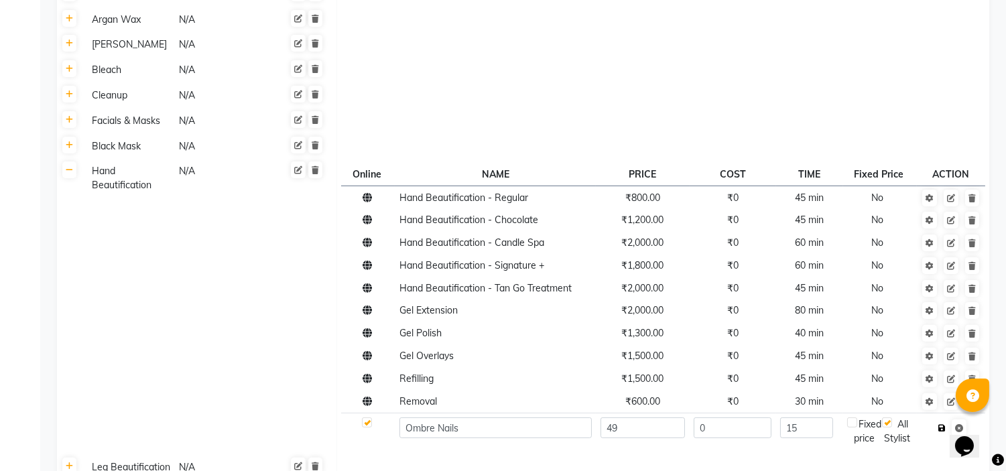
click at [943, 424] on icon "button" at bounding box center [941, 428] width 7 height 8
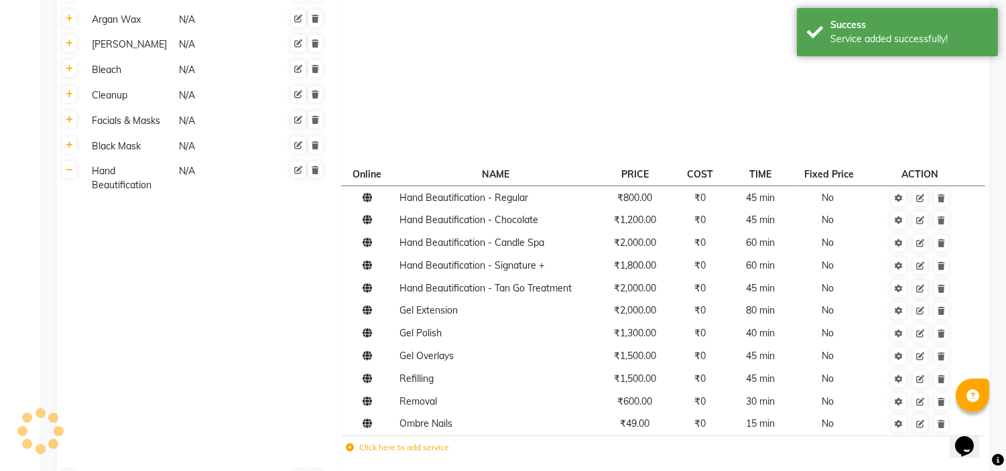
click at [349, 443] on icon at bounding box center [350, 447] width 8 height 8
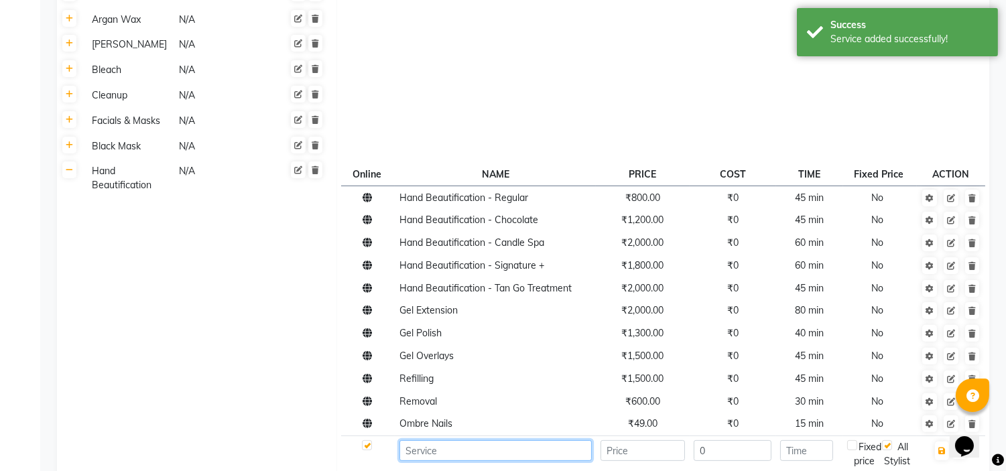
click at [409, 440] on input at bounding box center [495, 450] width 192 height 21
type input "Cat Eye"
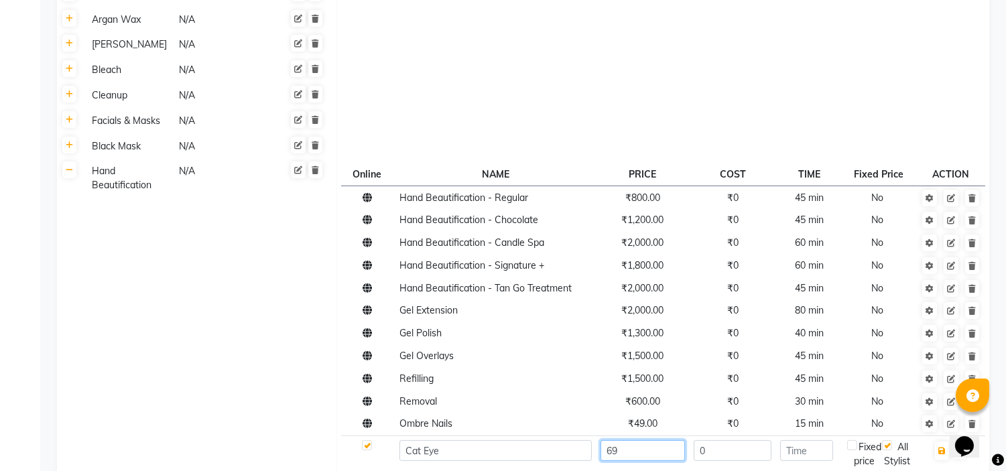
type input "69"
type input "15"
click at [941, 447] on icon "button" at bounding box center [941, 451] width 7 height 8
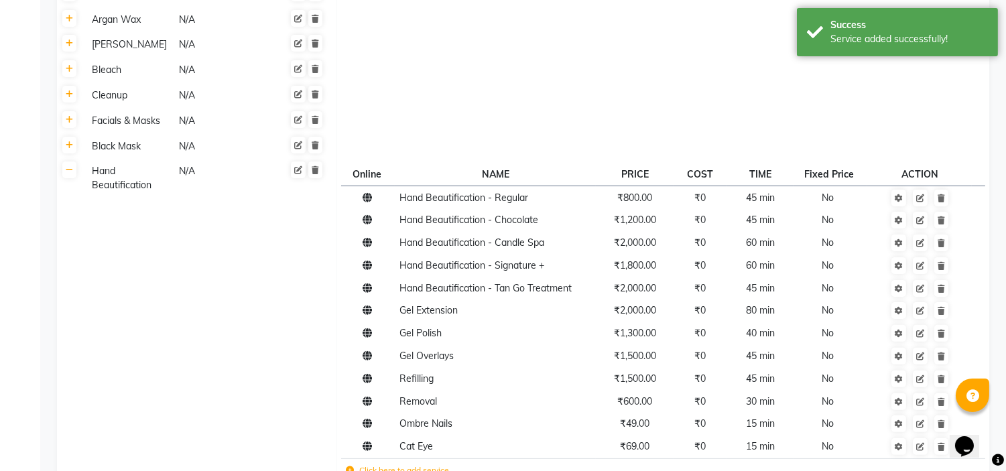
click at [348, 466] on icon at bounding box center [350, 470] width 8 height 8
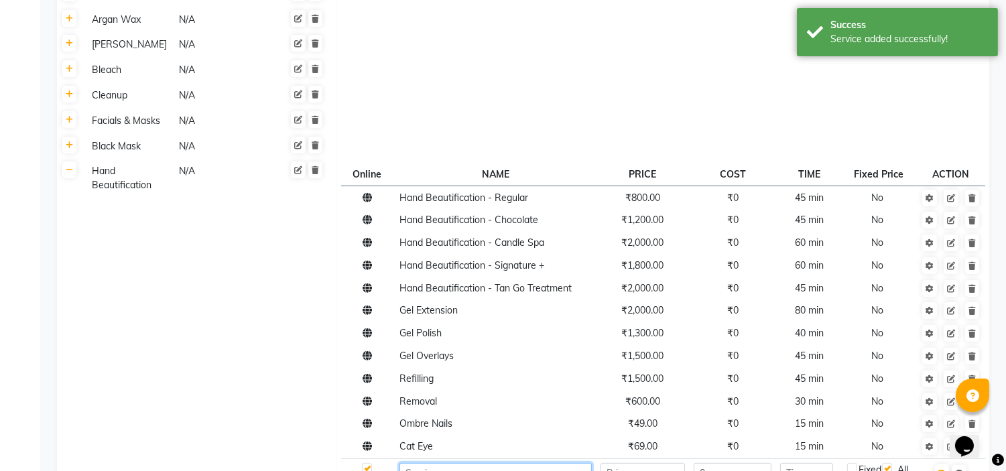
click at [426, 463] on input at bounding box center [495, 473] width 192 height 21
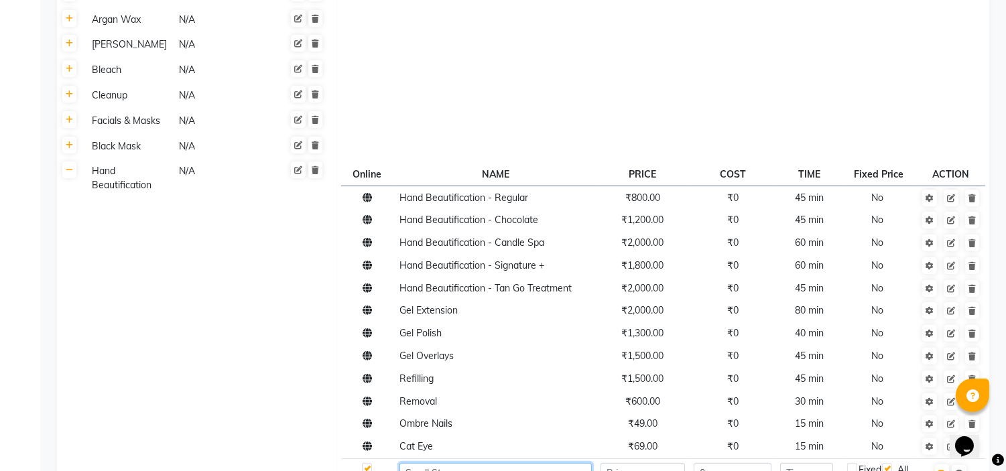
type input "Small Stone"
type input "10"
type input "15"
click at [943, 464] on button "button" at bounding box center [942, 473] width 14 height 19
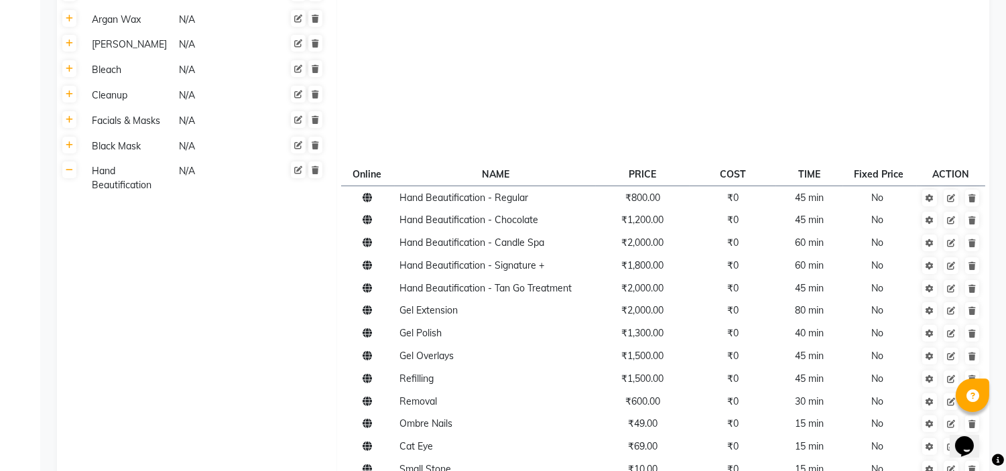
type input "Big Stone"
type input "20"
type input "15"
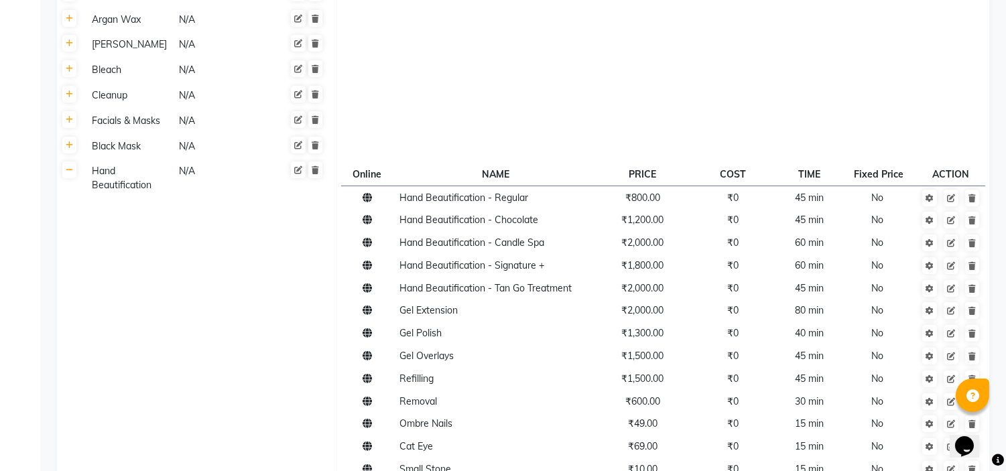
type input "Glitter Finish"
type input "69"
type input "15"
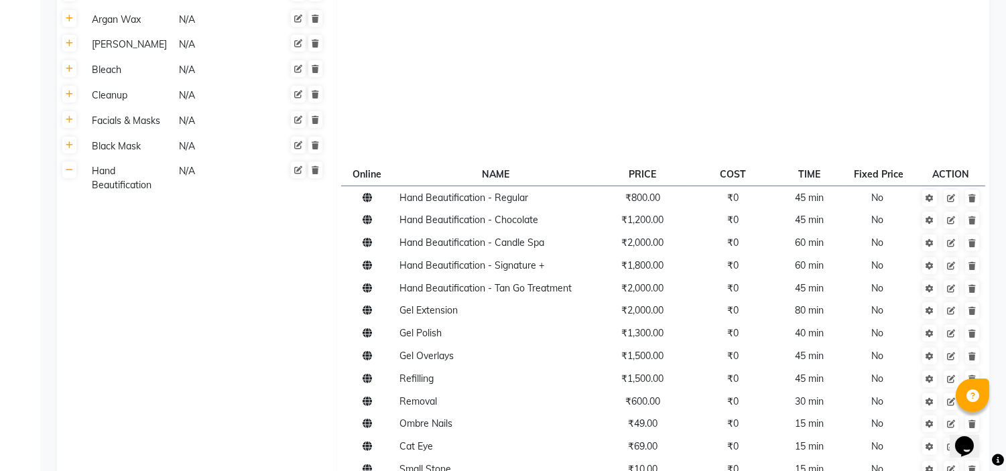
type input "3D Finish"
type input "100"
type input "3"
type input "15"
drag, startPoint x: 941, startPoint y: 396, endPoint x: 19, endPoint y: 36, distance: 988.9
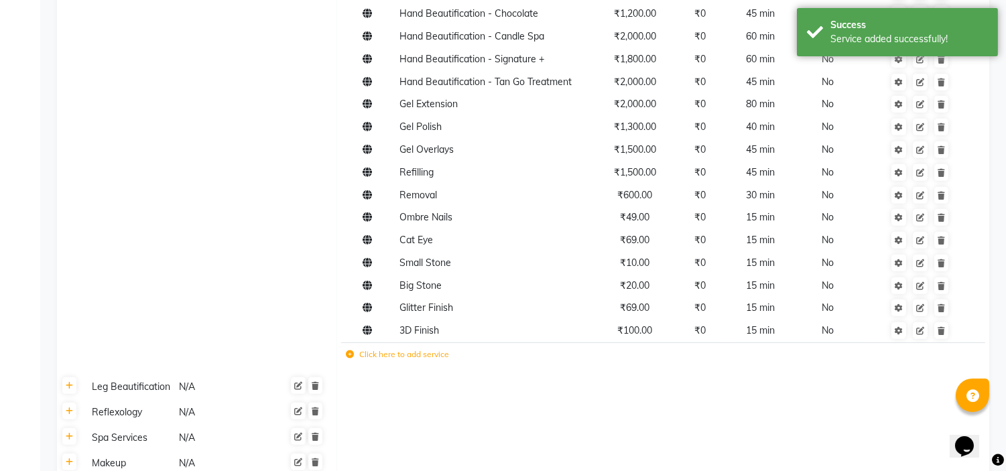
scroll to position [1020, 0]
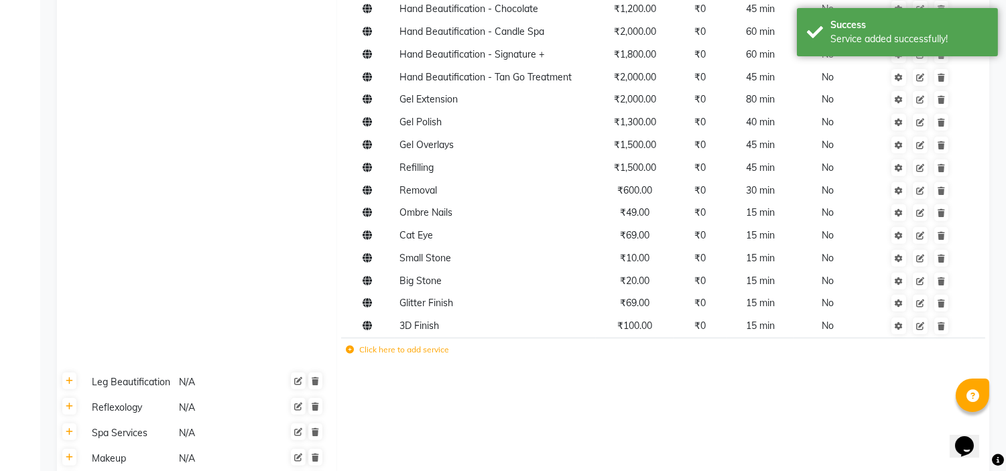
click at [349, 346] on icon at bounding box center [350, 350] width 8 height 8
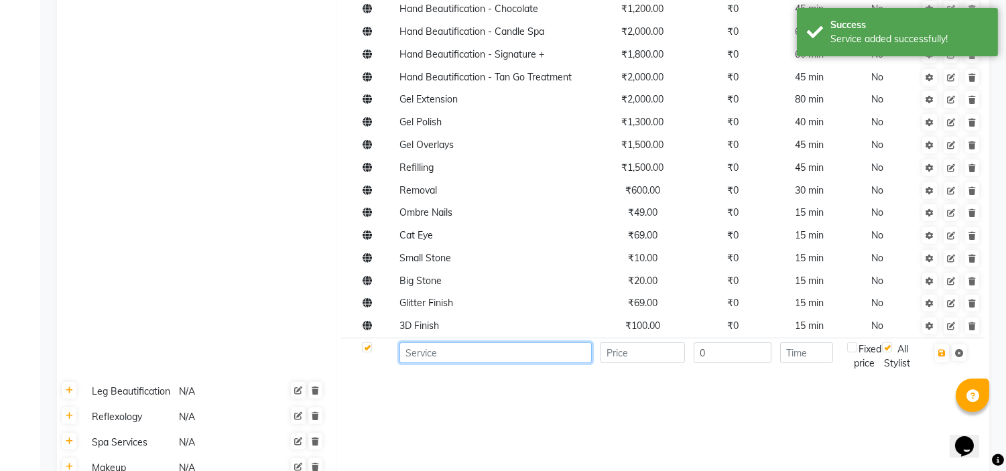
click at [414, 342] on input at bounding box center [495, 352] width 192 height 21
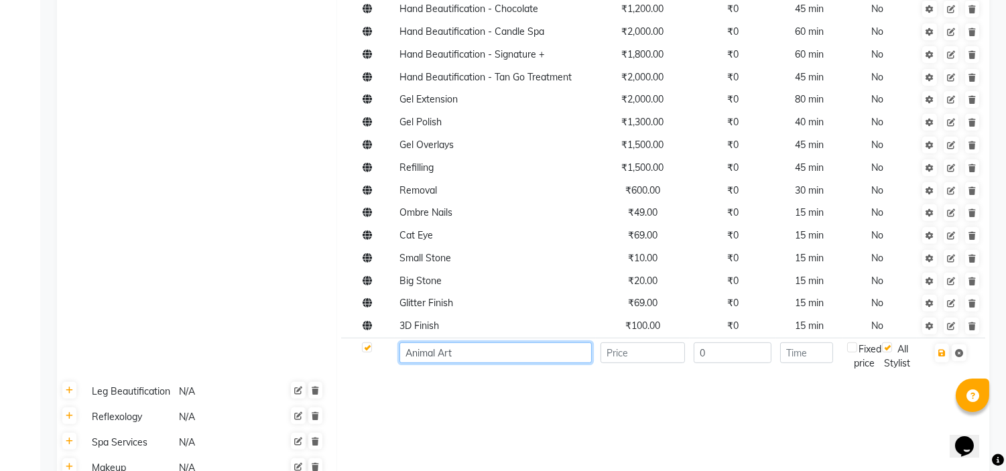
type input "Animal Art"
type input "100"
type input "15"
click at [941, 349] on icon "button" at bounding box center [941, 353] width 7 height 8
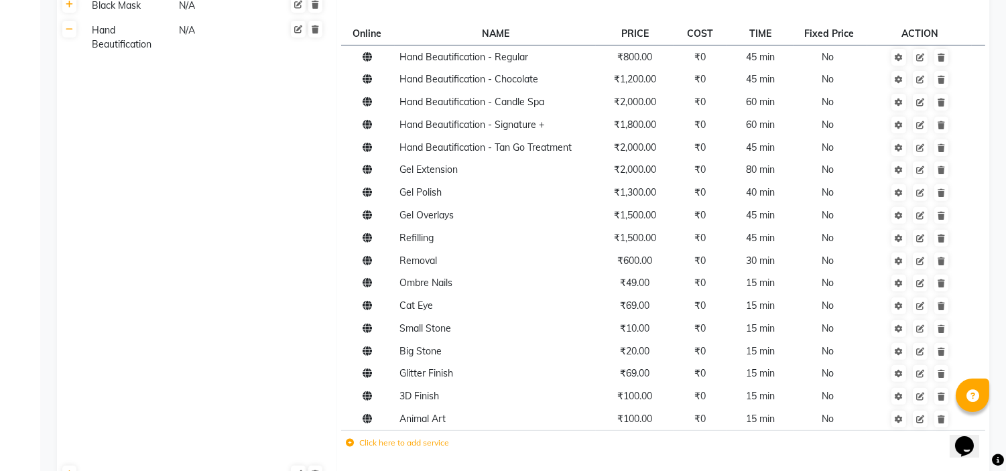
scroll to position [1042, 0]
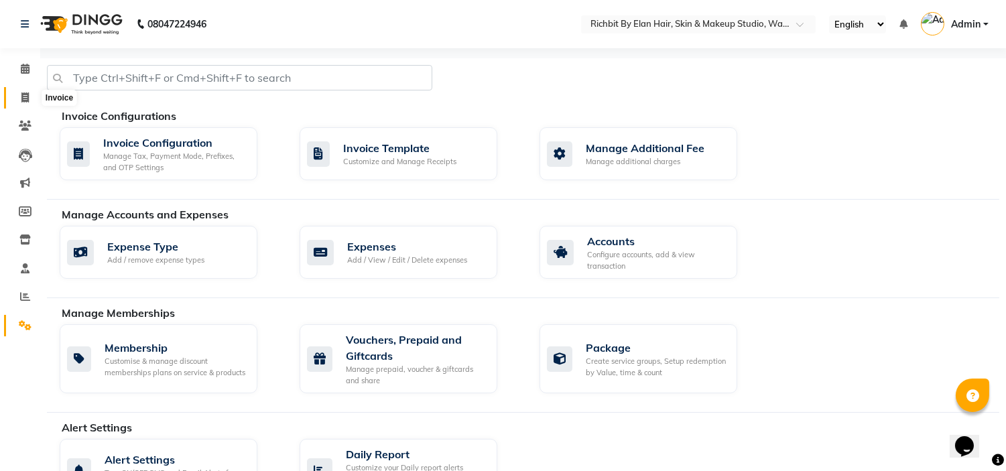
click at [24, 94] on icon at bounding box center [24, 97] width 7 height 10
select select "service"
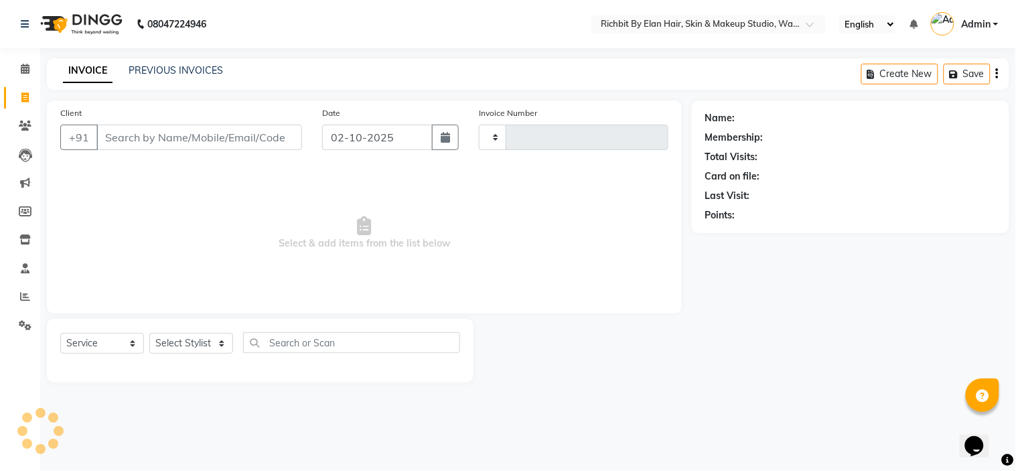
type input "1069"
select select "4114"
click at [204, 338] on select "Select Stylist [PERSON_NAME] [PERSON_NAME] [PERSON_NAME] [PERSON_NAME] Ram [PER…" at bounding box center [191, 343] width 84 height 21
select select "59451"
click at [149, 334] on select "Select Stylist [PERSON_NAME] [PERSON_NAME] [PERSON_NAME] [PERSON_NAME] Ram [PER…" at bounding box center [191, 343] width 84 height 21
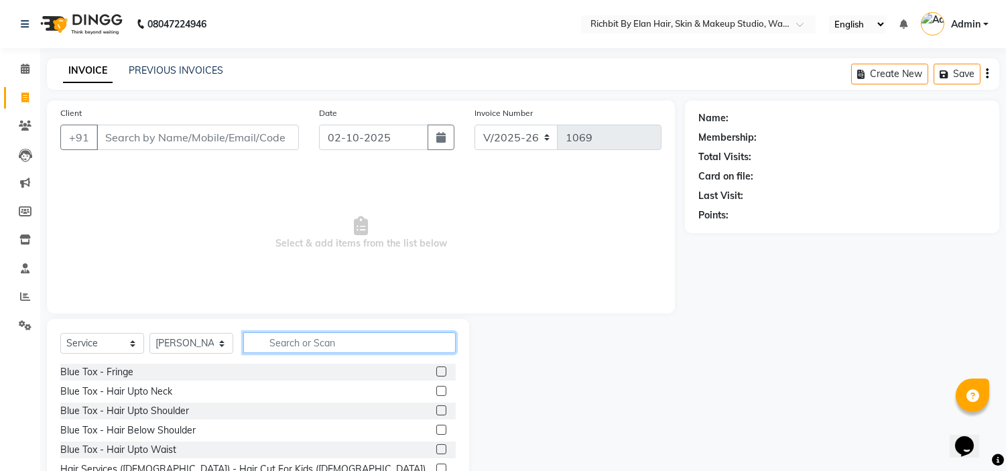
click at [304, 344] on input "text" at bounding box center [349, 342] width 212 height 21
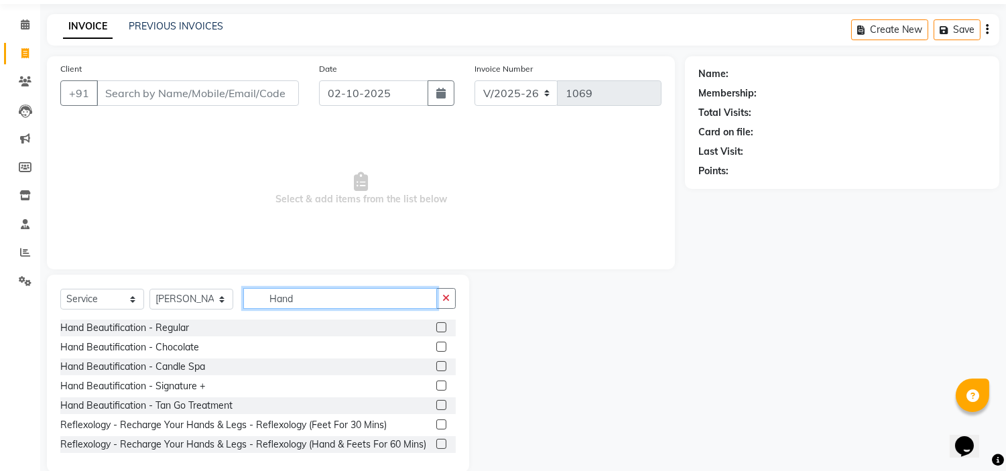
scroll to position [65, 0]
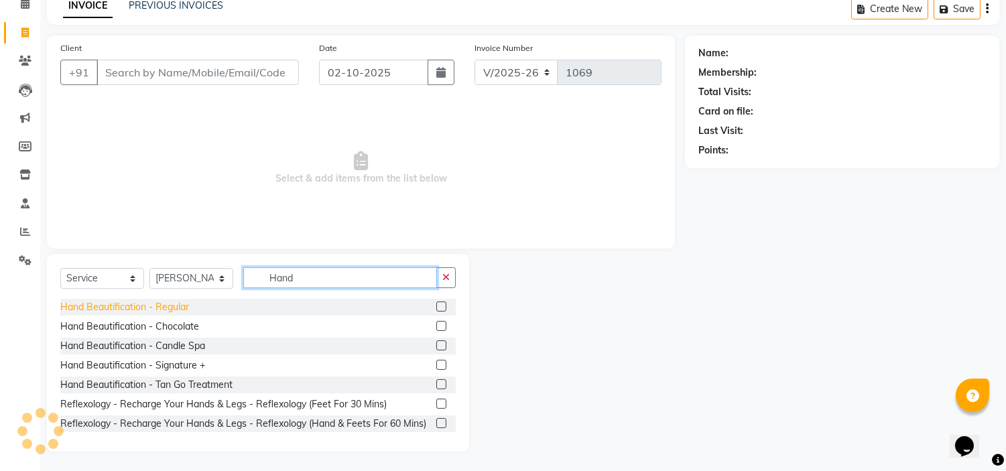
type input "Hand"
click at [97, 307] on div "Hand Beautification - Regular" at bounding box center [124, 307] width 129 height 14
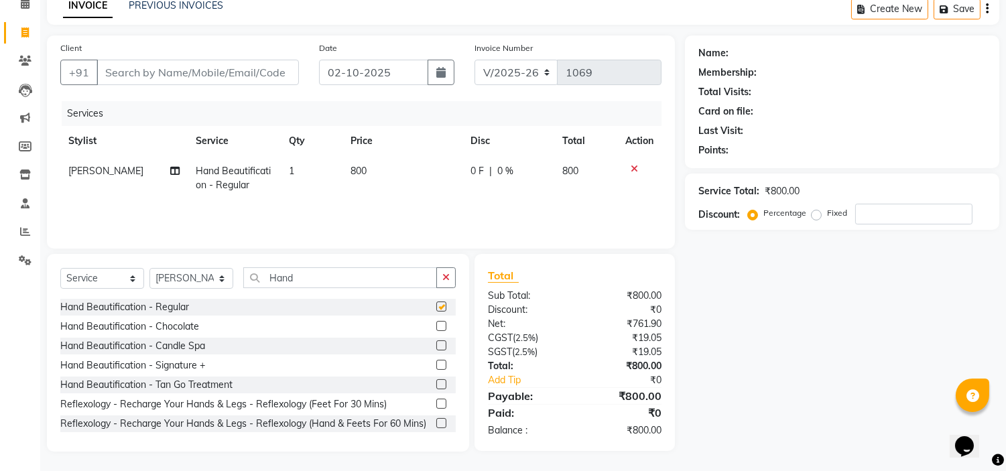
checkbox input "false"
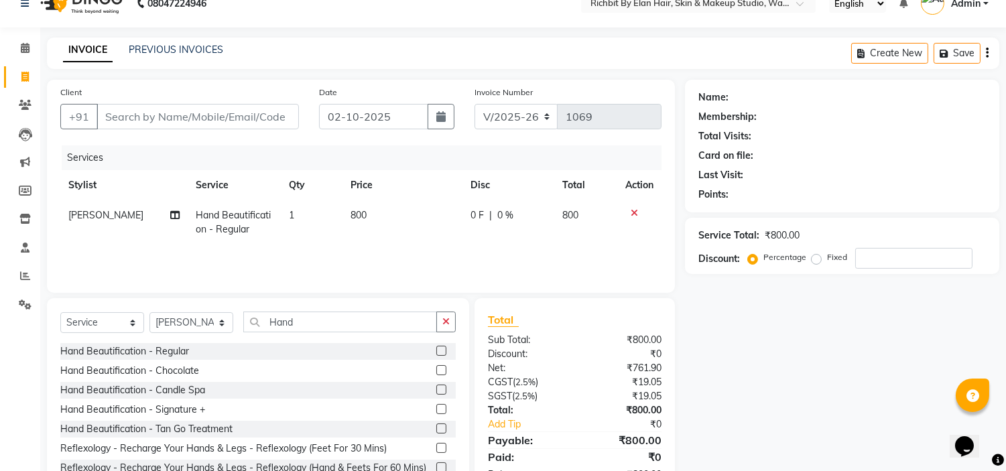
scroll to position [0, 0]
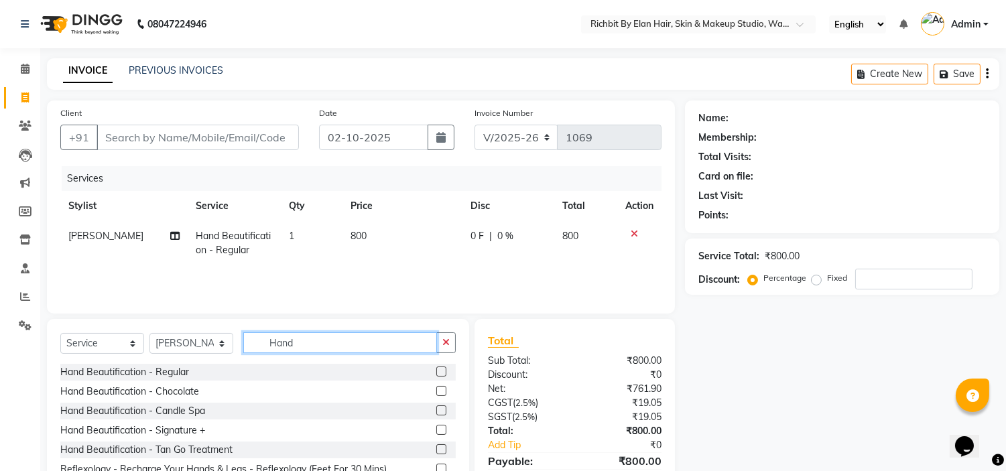
click at [319, 338] on input "Hand" at bounding box center [340, 342] width 194 height 21
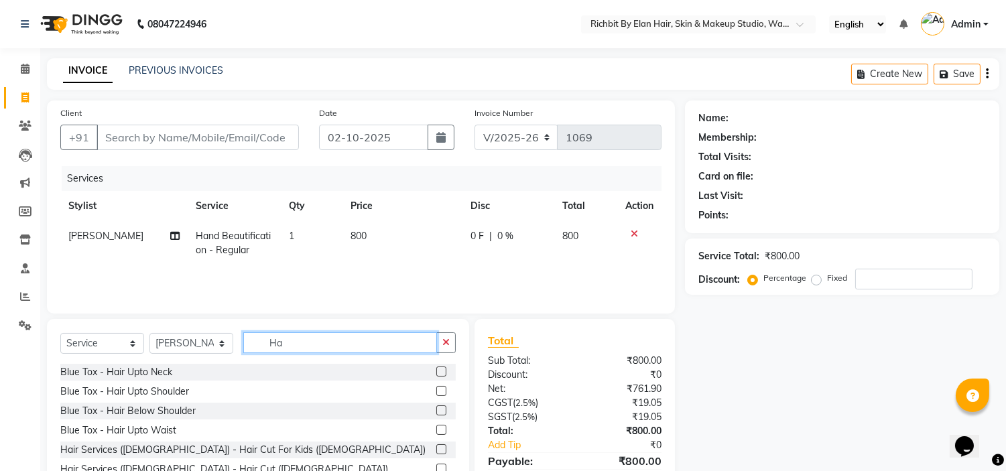
type input "H"
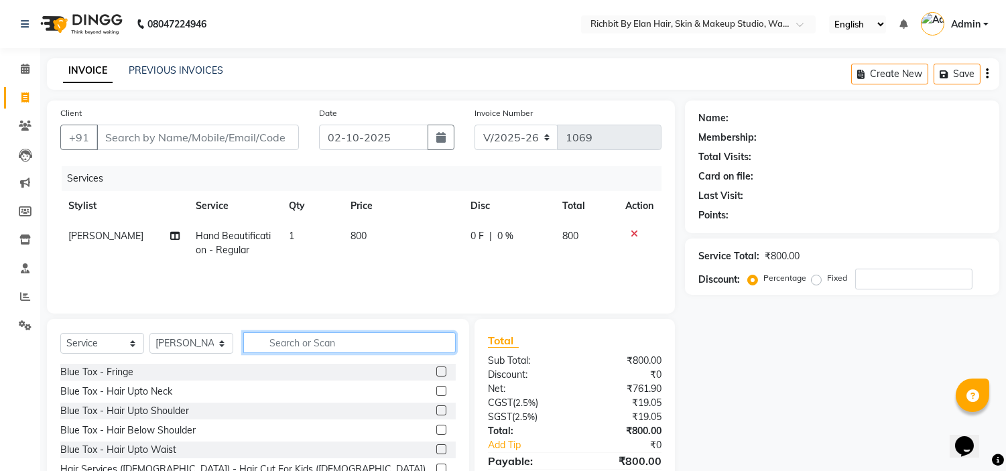
scroll to position [65, 0]
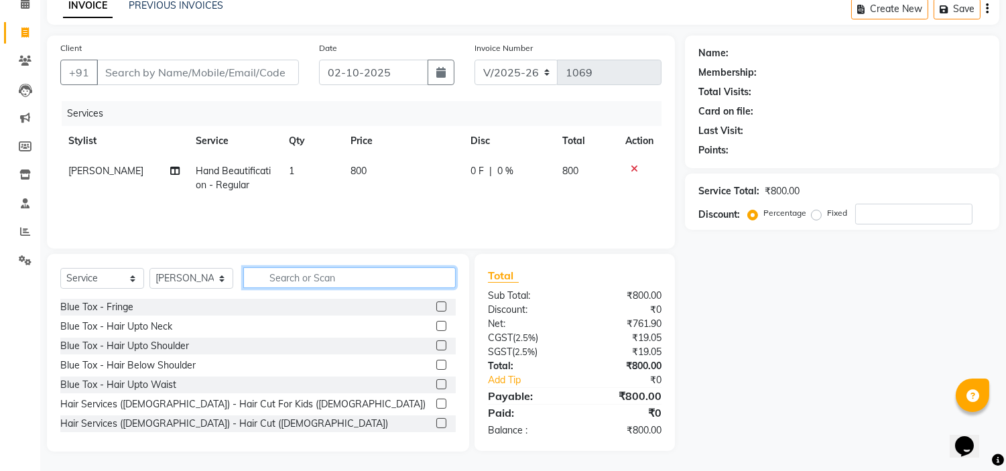
click at [302, 279] on input "text" at bounding box center [349, 277] width 212 height 21
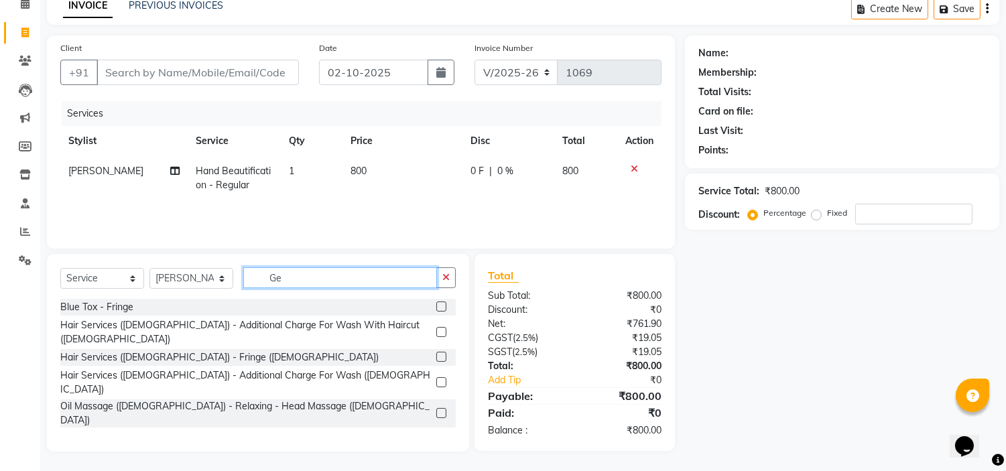
type input "G"
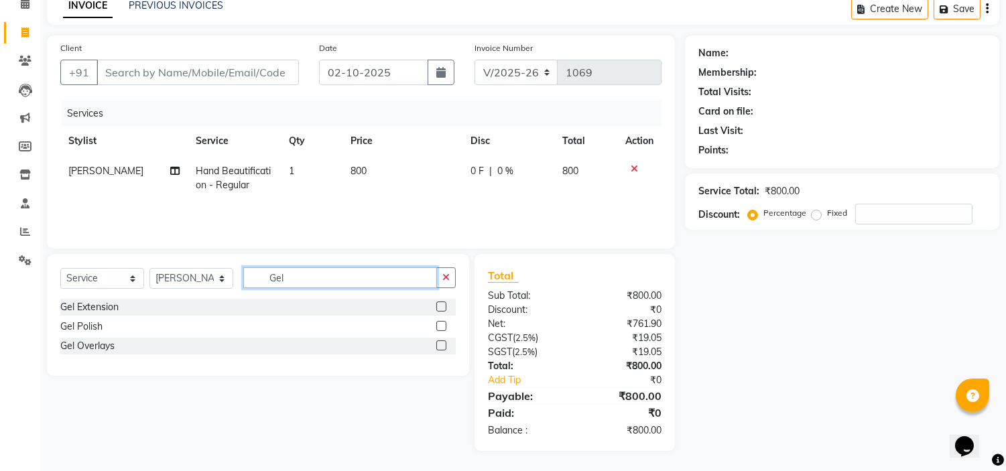
scroll to position [64, 0]
click at [303, 279] on input "Gel" at bounding box center [340, 278] width 194 height 21
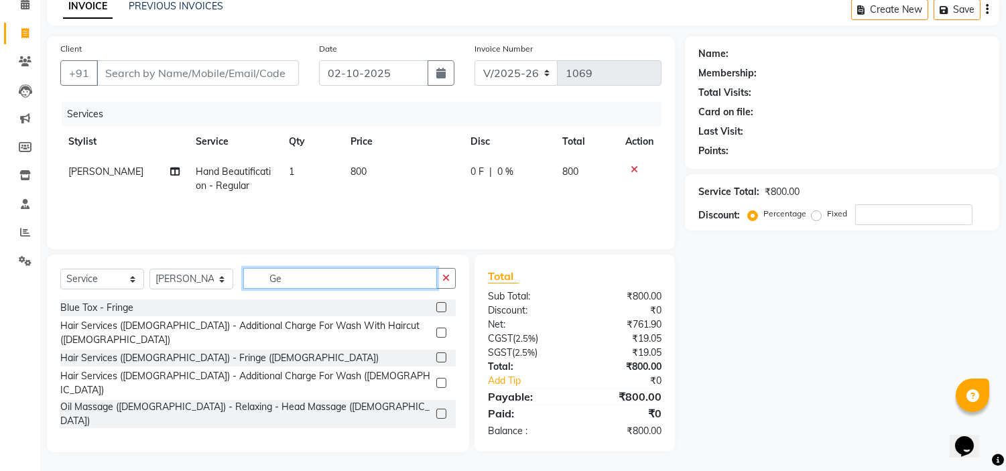
scroll to position [65, 0]
type input "G"
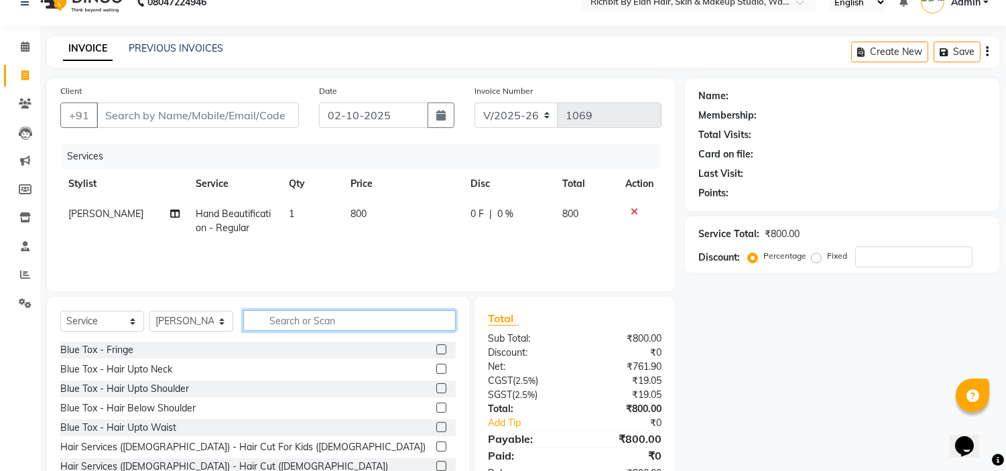
scroll to position [0, 0]
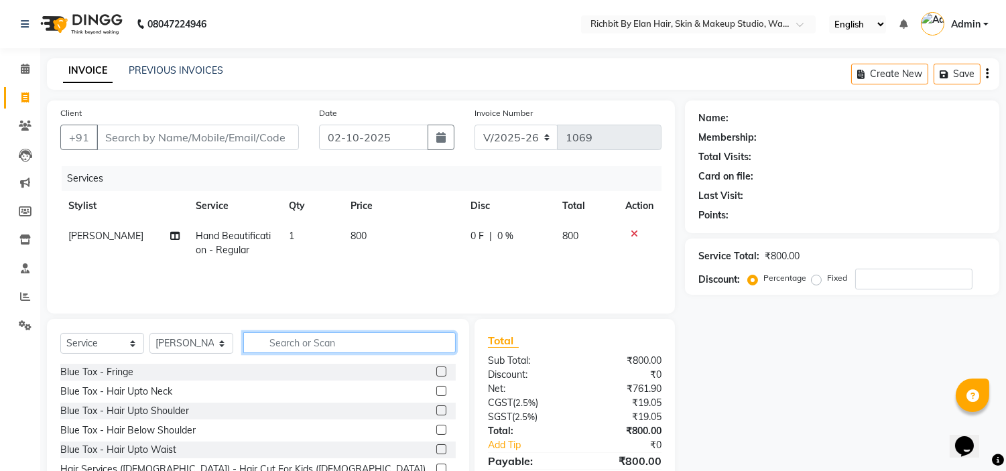
click at [284, 344] on input "text" at bounding box center [349, 342] width 212 height 21
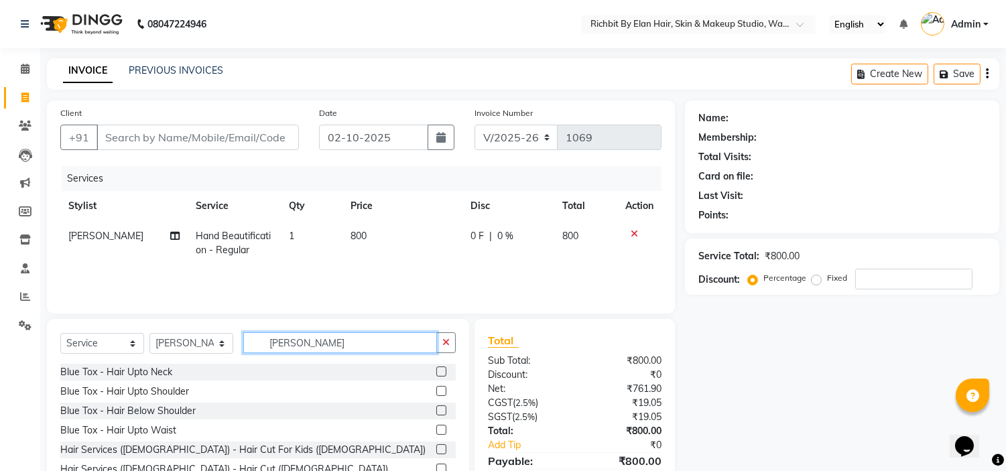
type input "Hand"
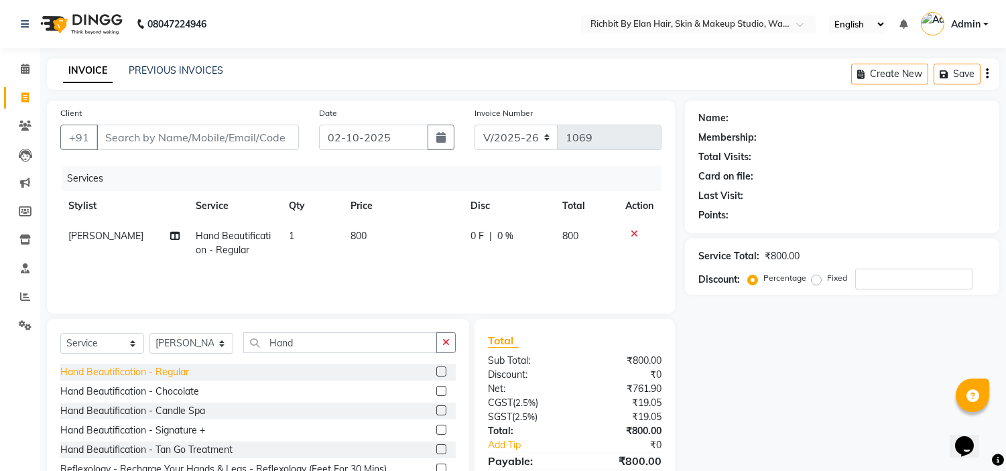
click at [150, 374] on div "Hand Beautification - Regular" at bounding box center [124, 372] width 129 height 14
checkbox input "false"
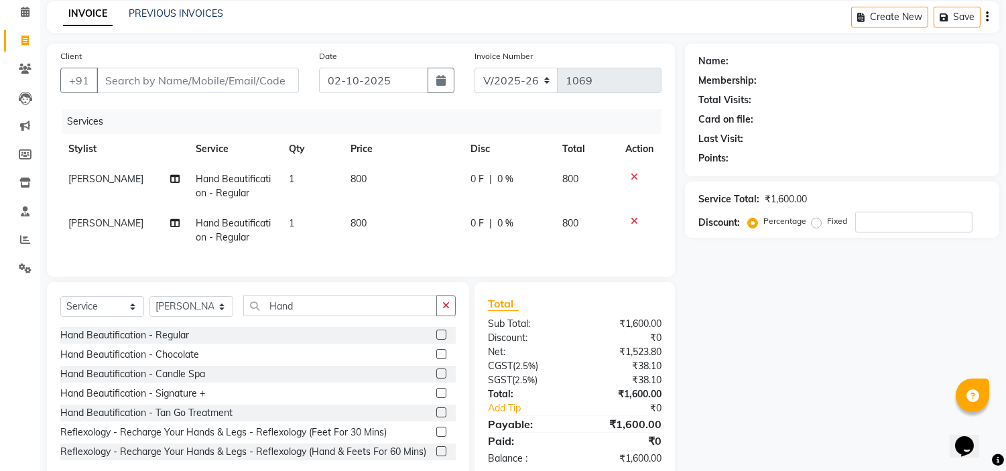
scroll to position [22, 0]
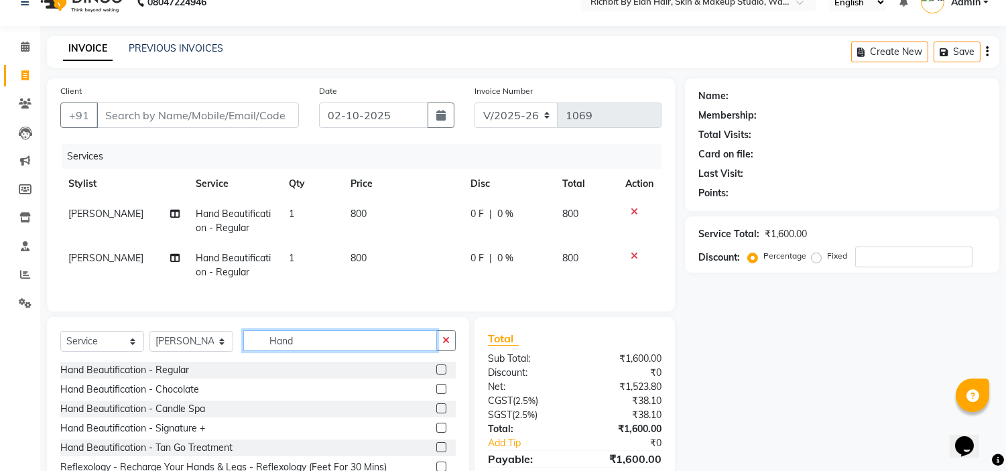
drag, startPoint x: 343, startPoint y: 352, endPoint x: 262, endPoint y: 353, distance: 81.1
click at [262, 351] on input "Hand" at bounding box center [340, 340] width 194 height 21
click at [632, 210] on icon at bounding box center [633, 211] width 7 height 9
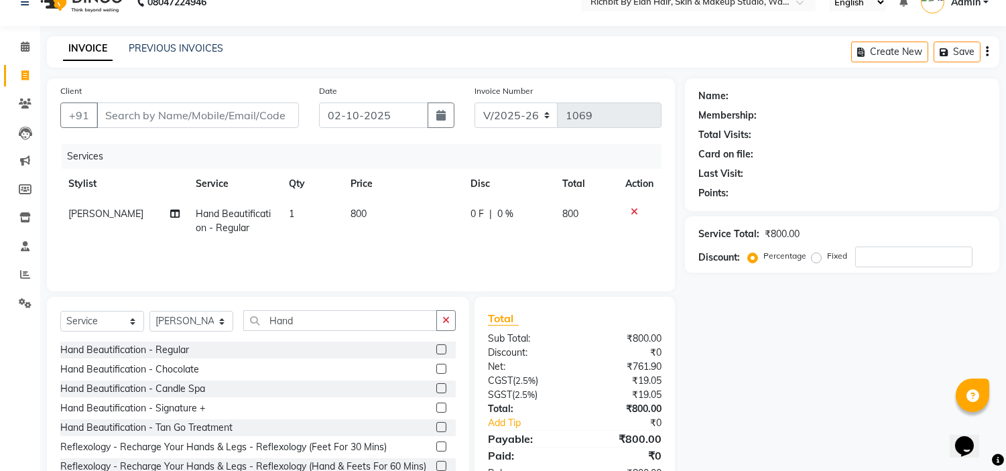
click at [633, 208] on icon at bounding box center [633, 211] width 7 height 9
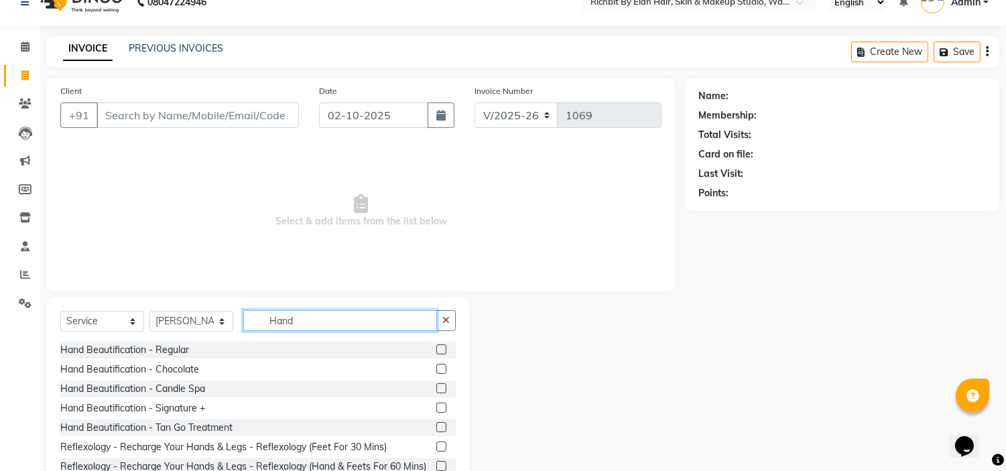
click at [299, 316] on input "Hand" at bounding box center [340, 320] width 194 height 21
type input "H"
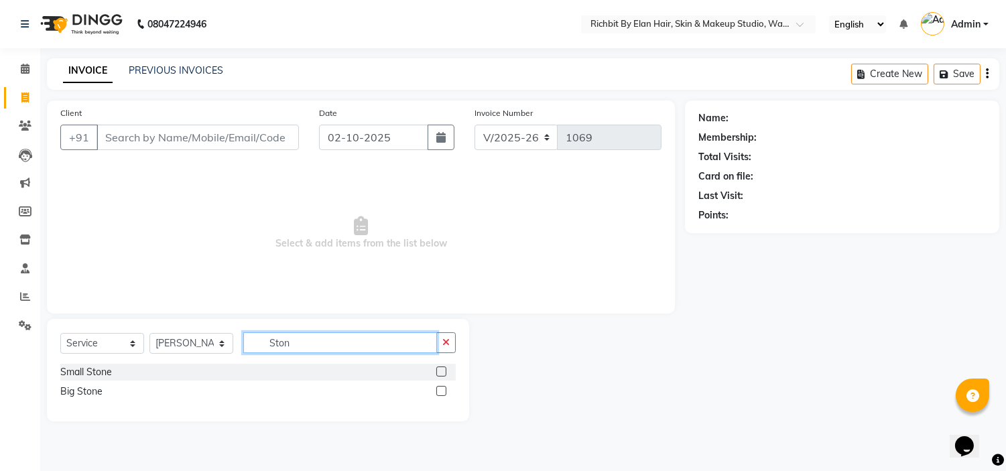
scroll to position [0, 0]
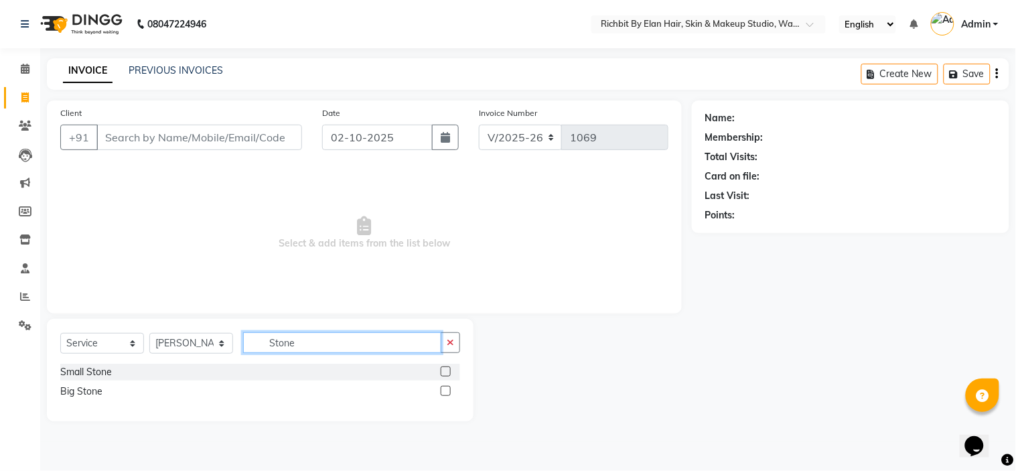
type input "Stone"
click at [445, 368] on label at bounding box center [446, 371] width 10 height 10
click at [445, 368] on input "checkbox" at bounding box center [445, 372] width 9 height 9
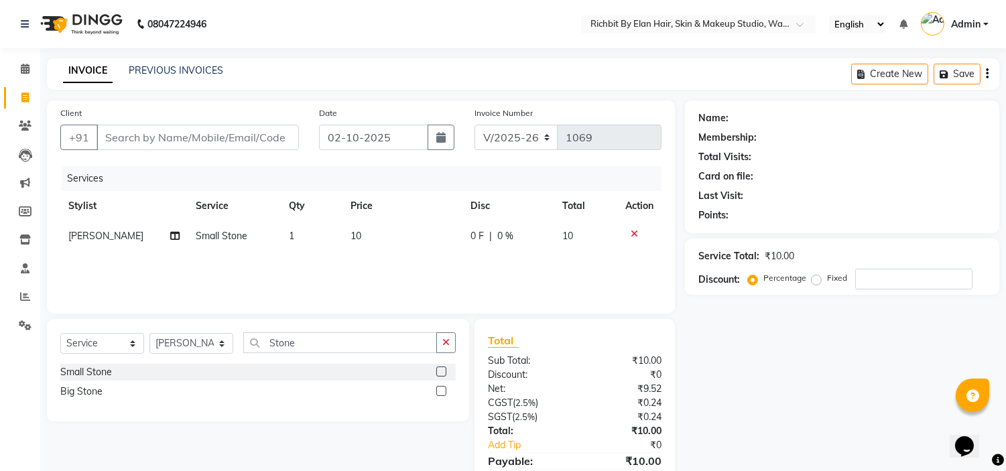
click at [440, 369] on label at bounding box center [441, 371] width 10 height 10
click at [440, 369] on input "checkbox" at bounding box center [440, 372] width 9 height 9
click at [440, 369] on label at bounding box center [441, 371] width 10 height 10
click at [440, 369] on input "checkbox" at bounding box center [440, 372] width 9 height 9
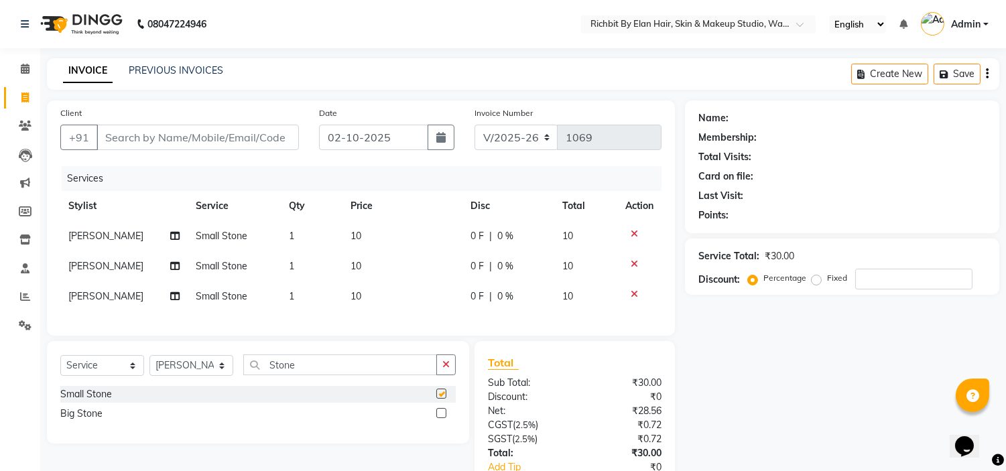
checkbox input "false"
click at [440, 369] on button "button" at bounding box center [445, 364] width 19 height 21
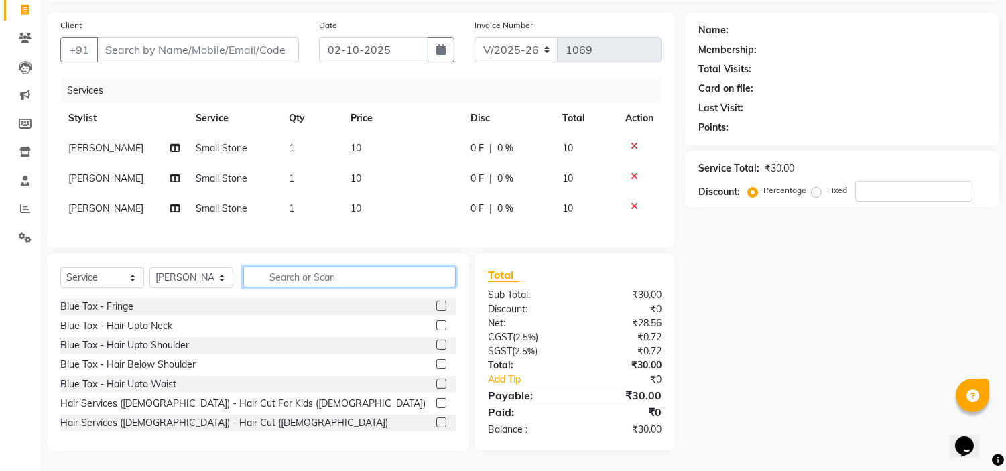
scroll to position [98, 0]
click at [634, 202] on icon at bounding box center [633, 206] width 7 height 9
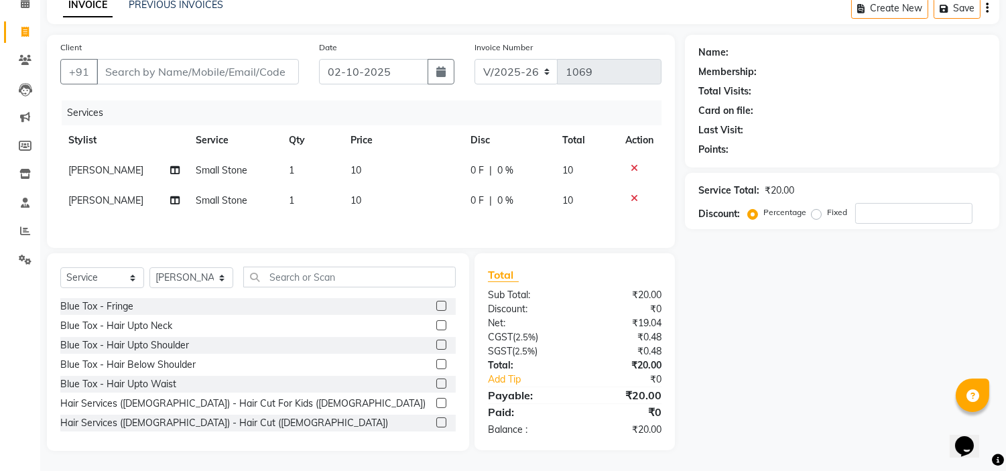
click at [632, 164] on icon at bounding box center [633, 167] width 7 height 9
click at [293, 173] on td "1" at bounding box center [312, 171] width 62 height 30
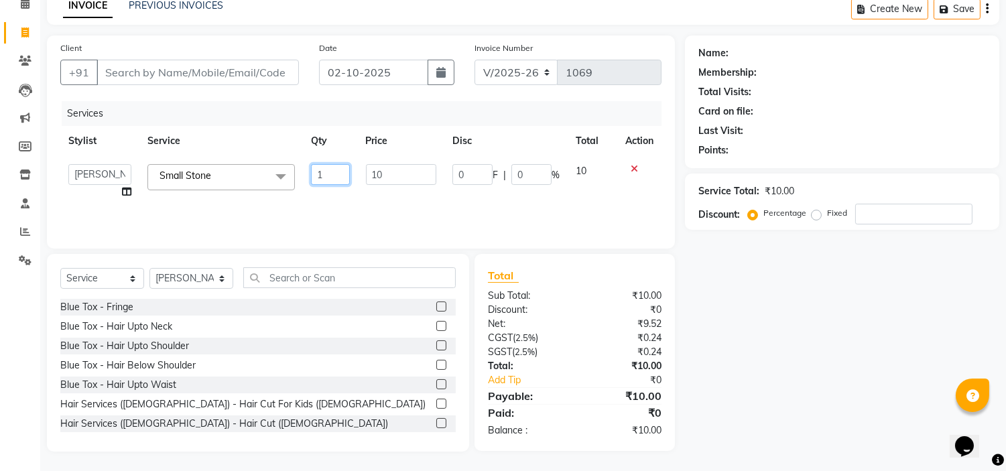
click at [342, 169] on input "1" at bounding box center [330, 174] width 38 height 21
type input "3"
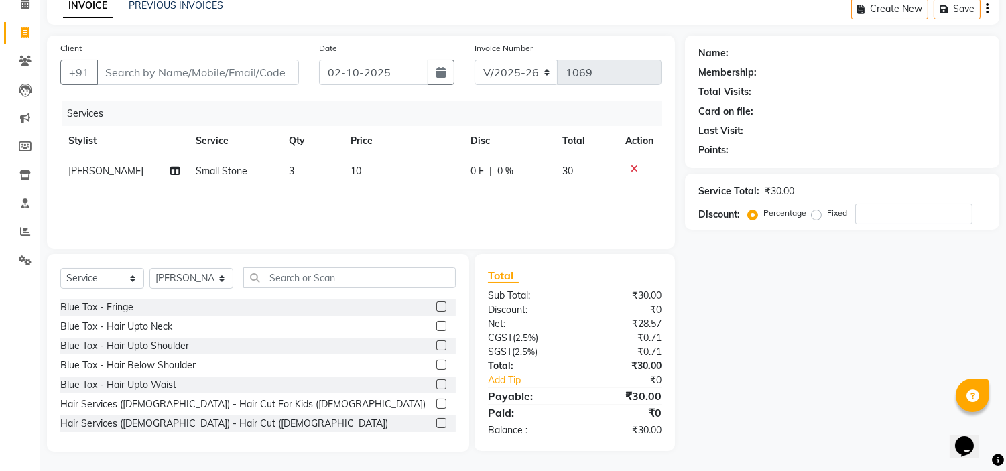
click at [598, 208] on div "Services Stylist Service Qty Price Disc Total Action [PERSON_NAME] Small [PERSO…" at bounding box center [360, 168] width 601 height 134
click at [634, 167] on icon at bounding box center [633, 168] width 7 height 9
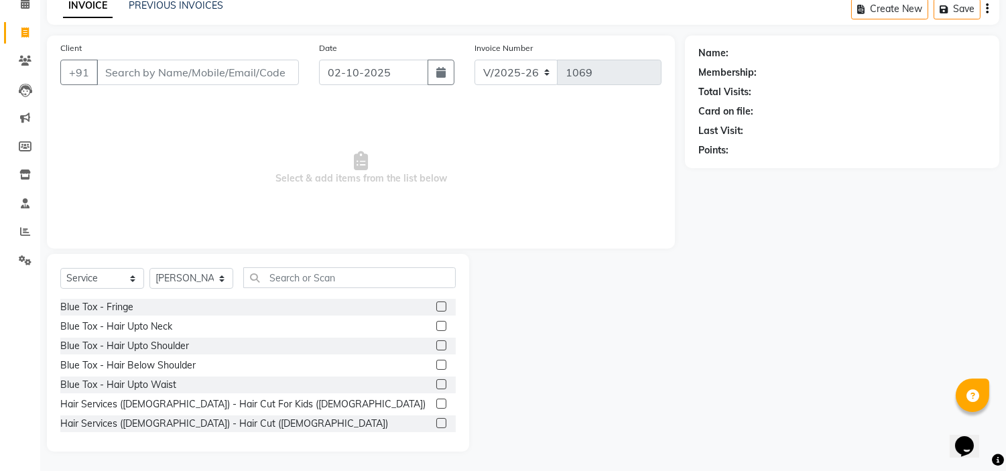
scroll to position [0, 0]
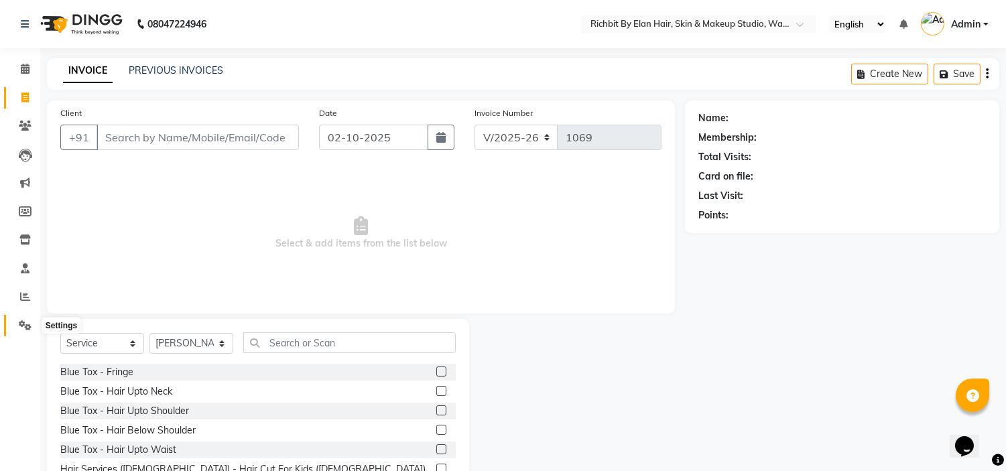
click at [23, 323] on icon at bounding box center [25, 325] width 13 height 10
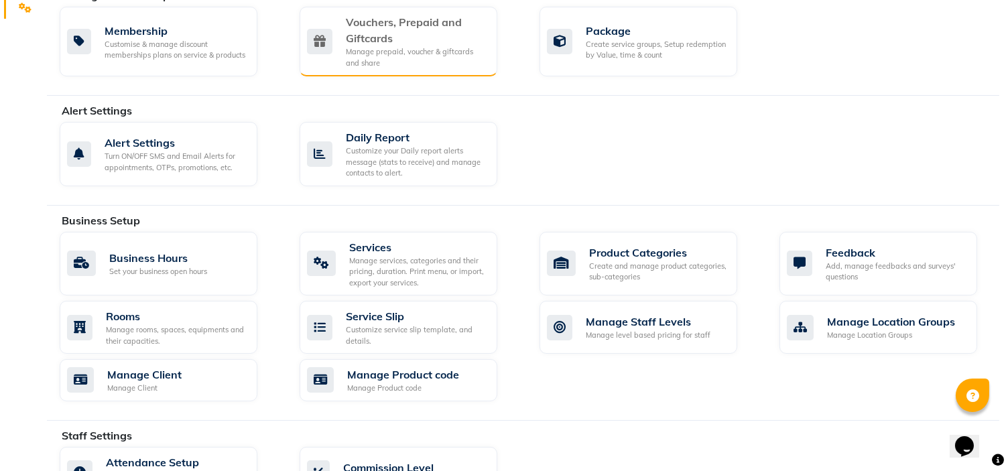
scroll to position [446, 0]
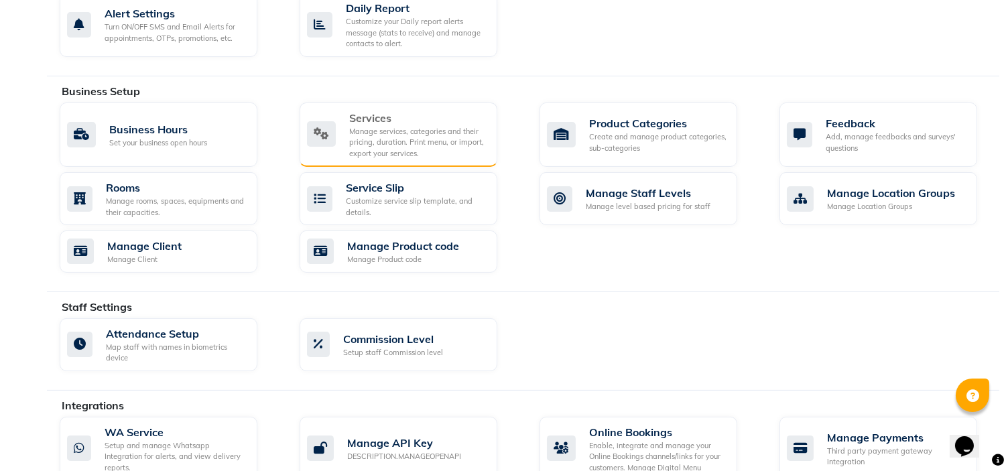
click at [387, 137] on div "Manage services, categories and their pricing, duration. Print menu, or import,…" at bounding box center [417, 142] width 137 height 33
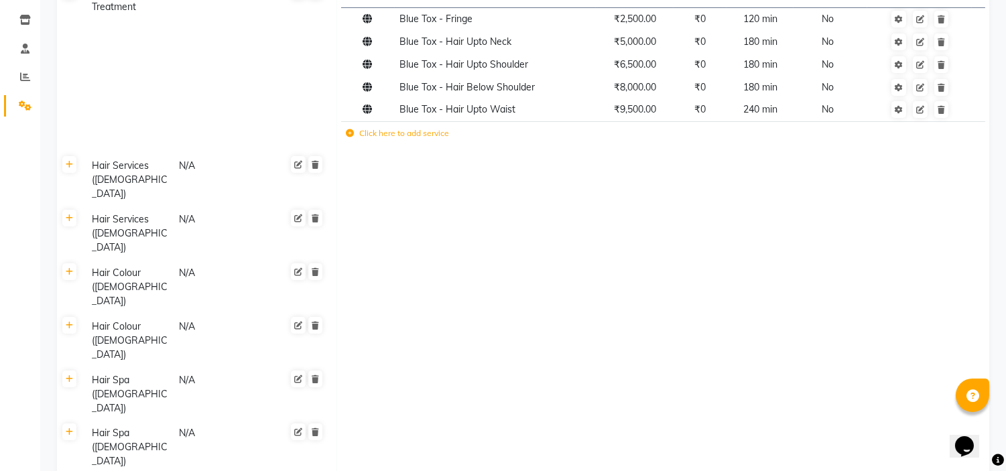
scroll to position [176, 0]
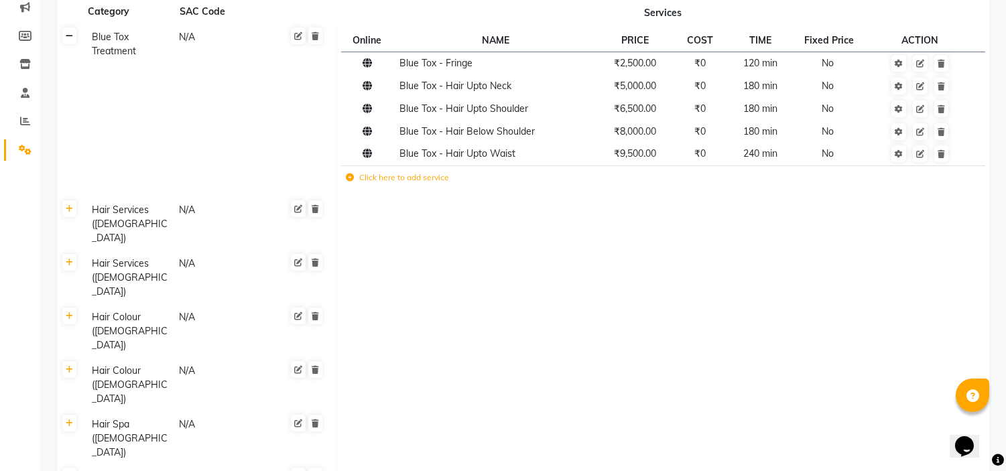
click at [71, 34] on icon at bounding box center [69, 36] width 7 height 8
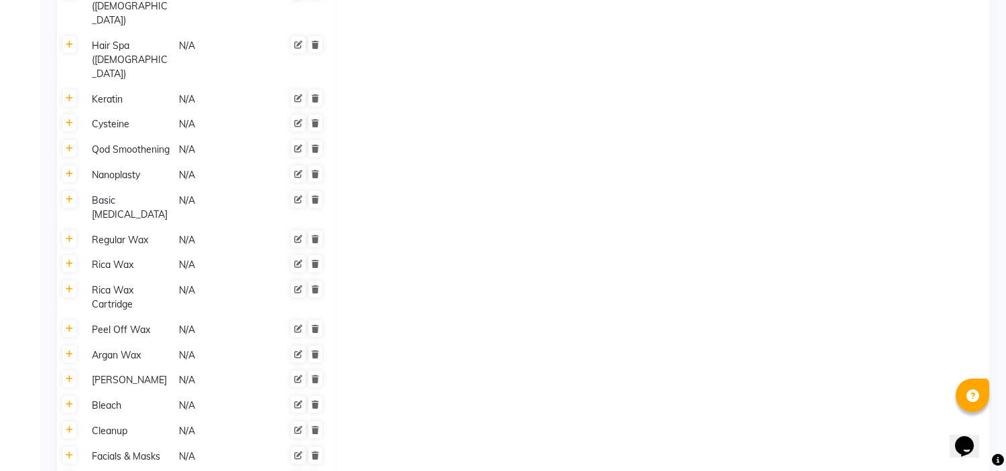
scroll to position [622, 0]
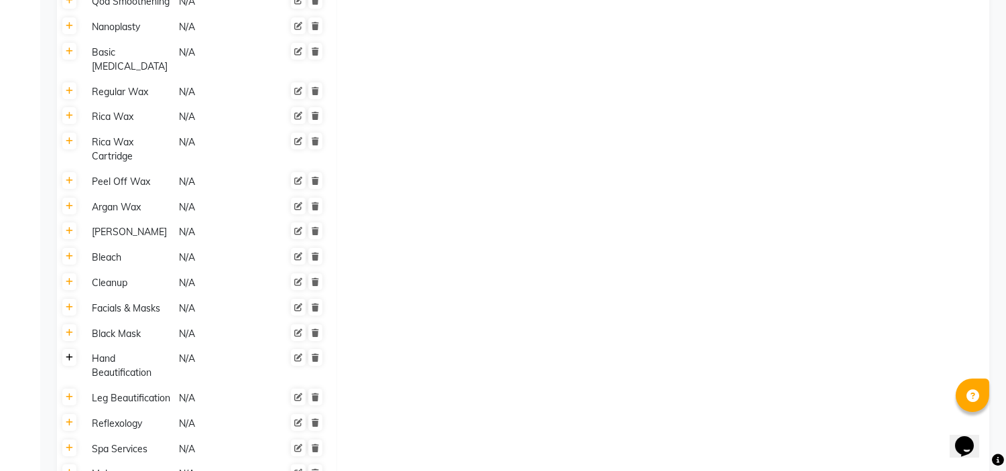
click at [70, 354] on icon at bounding box center [69, 358] width 7 height 8
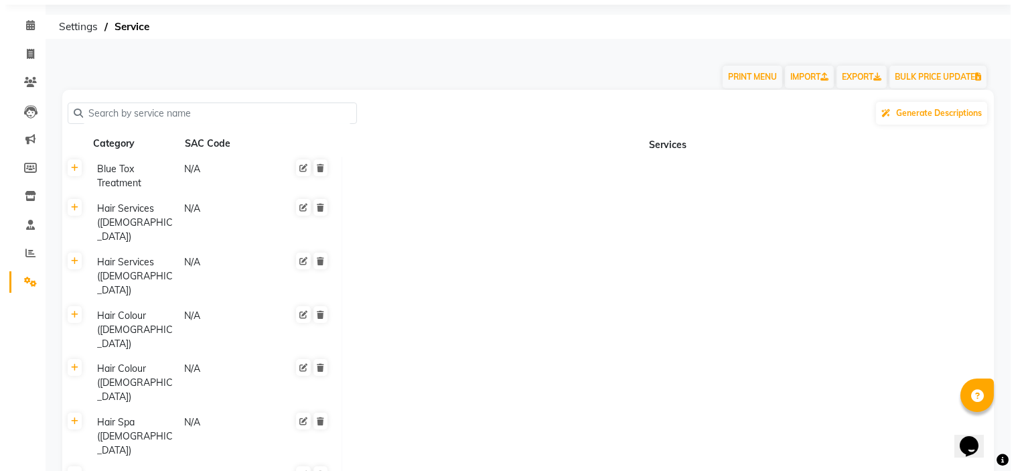
scroll to position [0, 0]
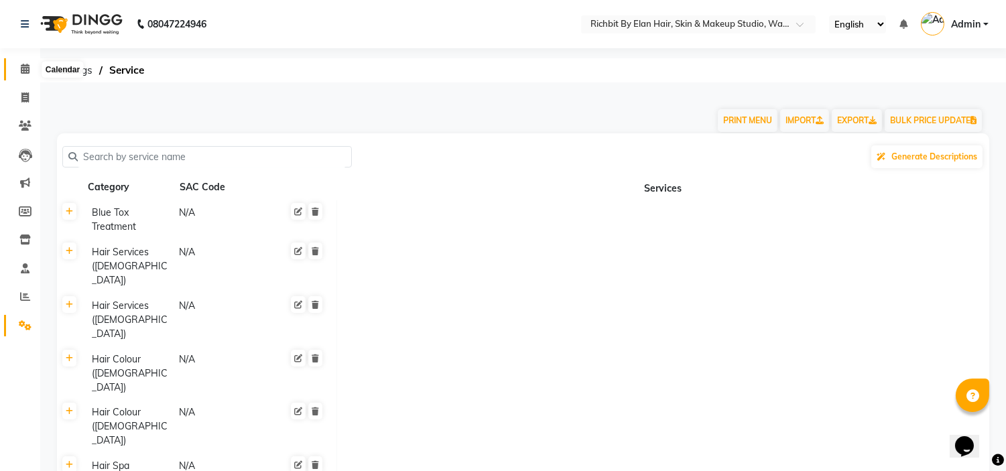
drag, startPoint x: 23, startPoint y: 66, endPoint x: 23, endPoint y: 74, distance: 8.0
click at [23, 66] on icon at bounding box center [25, 69] width 9 height 10
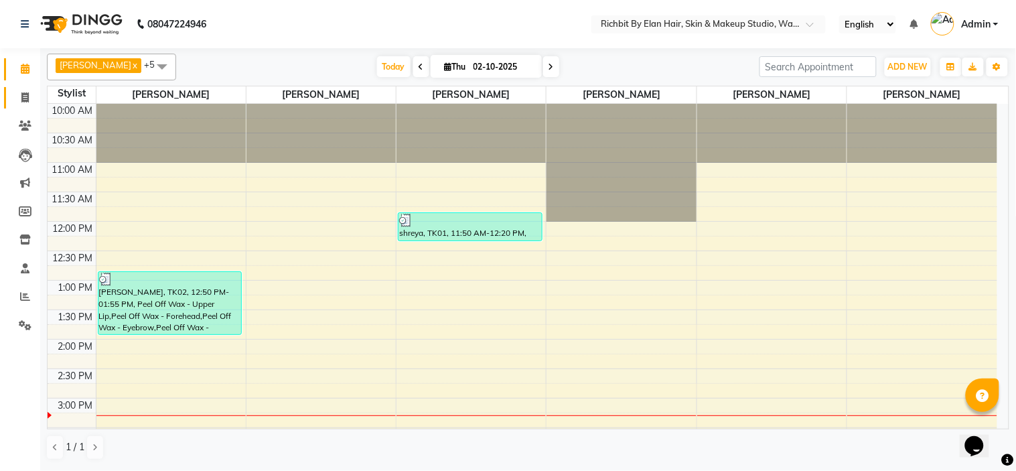
click at [25, 91] on span at bounding box center [24, 97] width 23 height 15
select select "service"
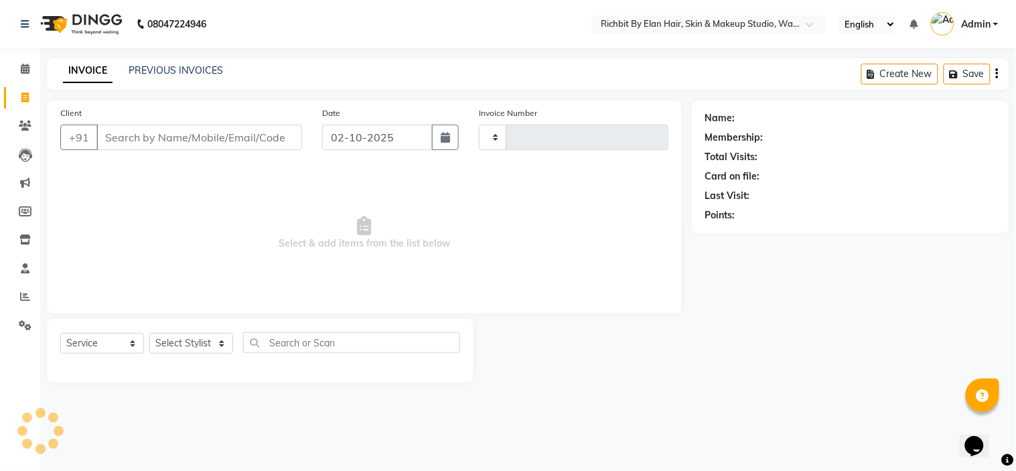
type input "1069"
select select "4114"
click at [184, 342] on select "Select Stylist [PERSON_NAME] [PERSON_NAME] [PERSON_NAME] [PERSON_NAME] Ram [PER…" at bounding box center [191, 343] width 84 height 21
select select "91268"
click at [149, 334] on select "Select Stylist [PERSON_NAME] [PERSON_NAME] [PERSON_NAME] [PERSON_NAME] Ram [PER…" at bounding box center [191, 343] width 84 height 21
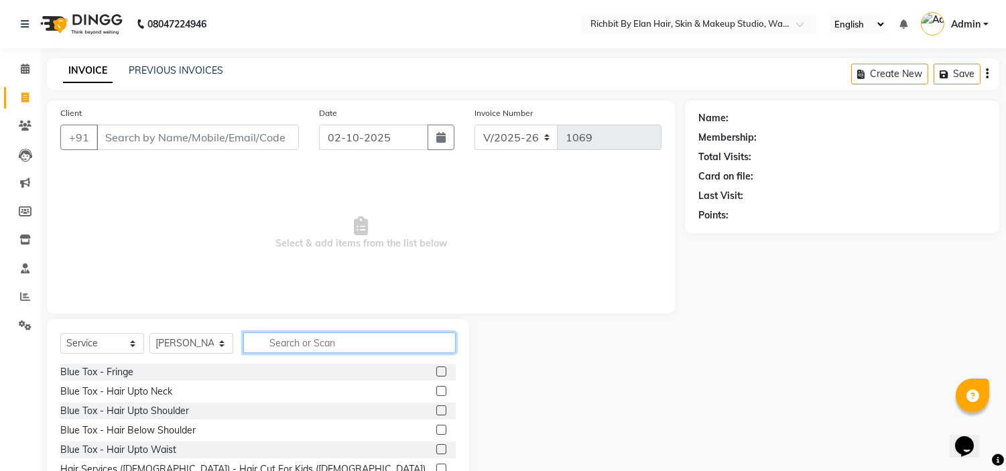
click at [269, 346] on input "text" at bounding box center [349, 342] width 212 height 21
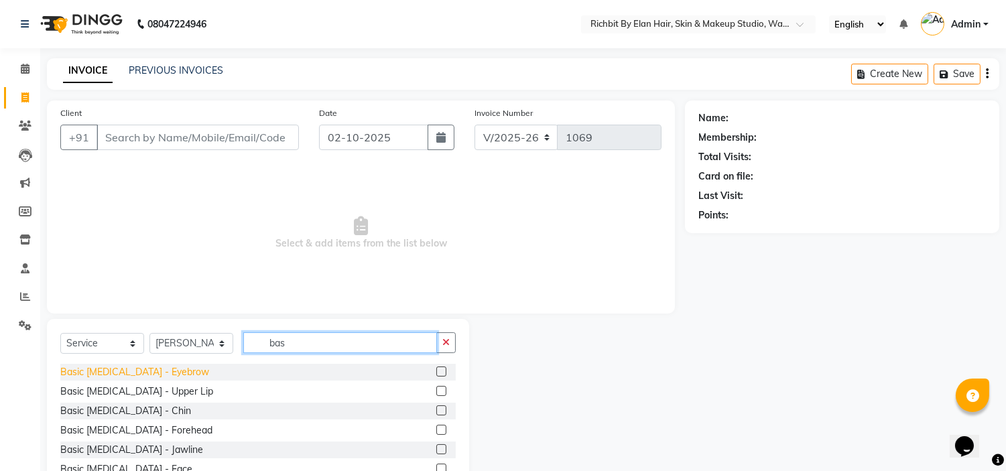
type input "bas"
click at [168, 372] on div "Basic [MEDICAL_DATA] - Eyebrow" at bounding box center [134, 372] width 149 height 14
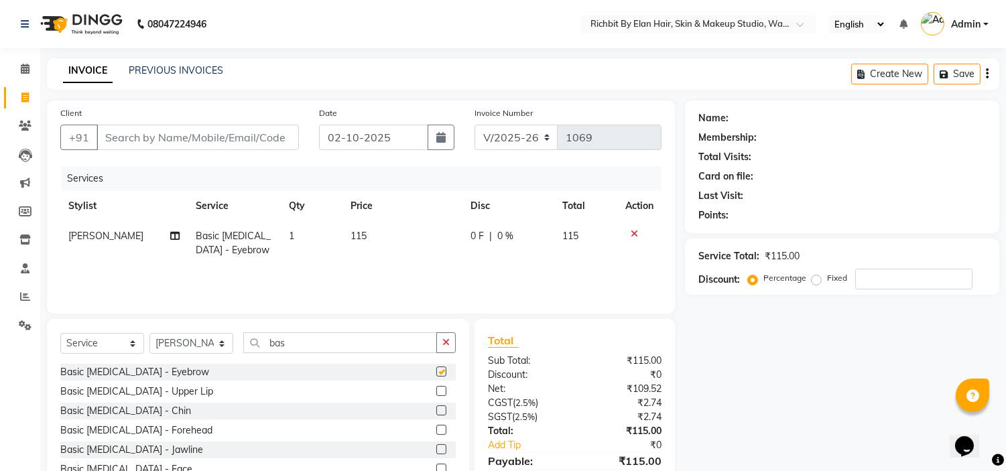
checkbox input "false"
click at [293, 339] on input "bas" at bounding box center [340, 342] width 194 height 21
type input "b"
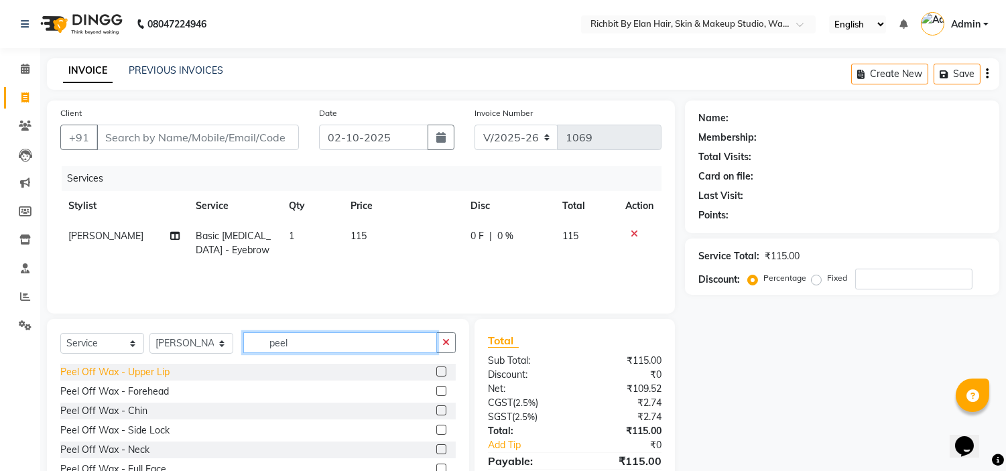
type input "peel"
click at [138, 375] on div "Peel Off Wax - Upper Lip" at bounding box center [114, 372] width 109 height 14
checkbox input "false"
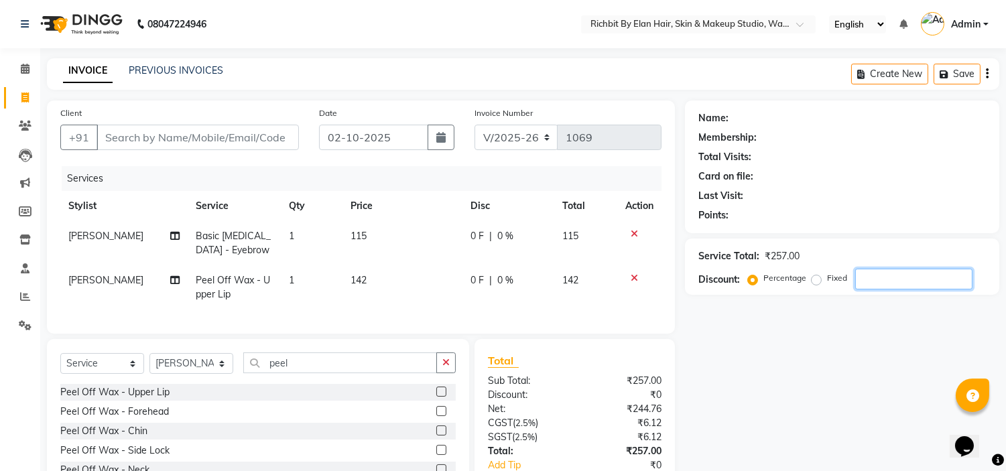
click at [893, 278] on input "number" at bounding box center [913, 279] width 117 height 21
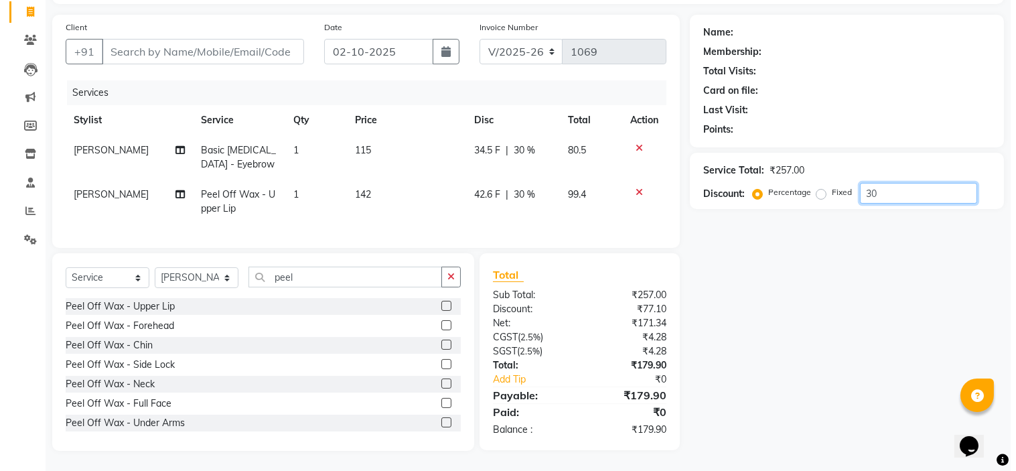
scroll to position [96, 0]
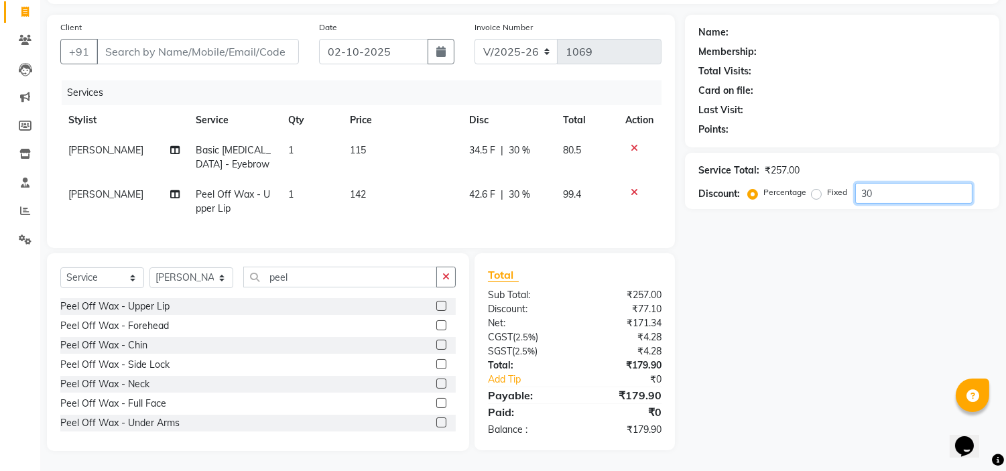
type input "30"
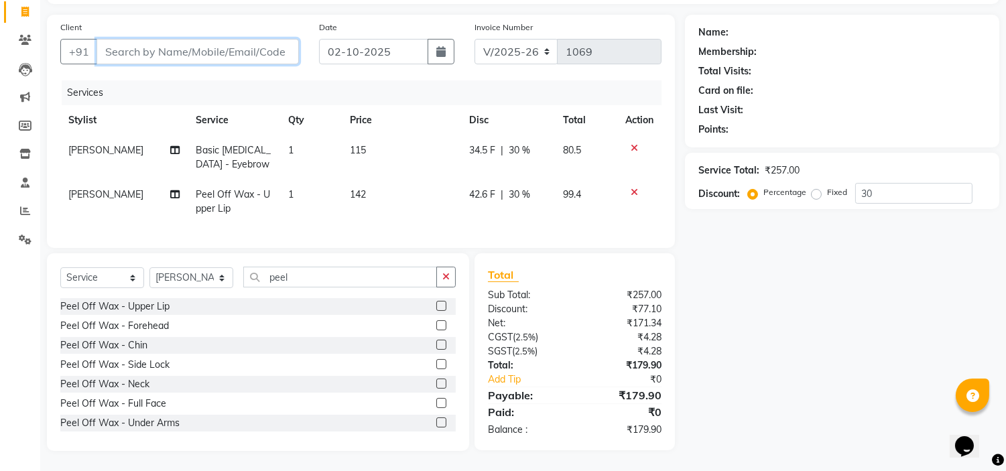
click at [235, 43] on input "Client" at bounding box center [197, 51] width 202 height 25
type input "9"
type input "0"
type input "9922645060"
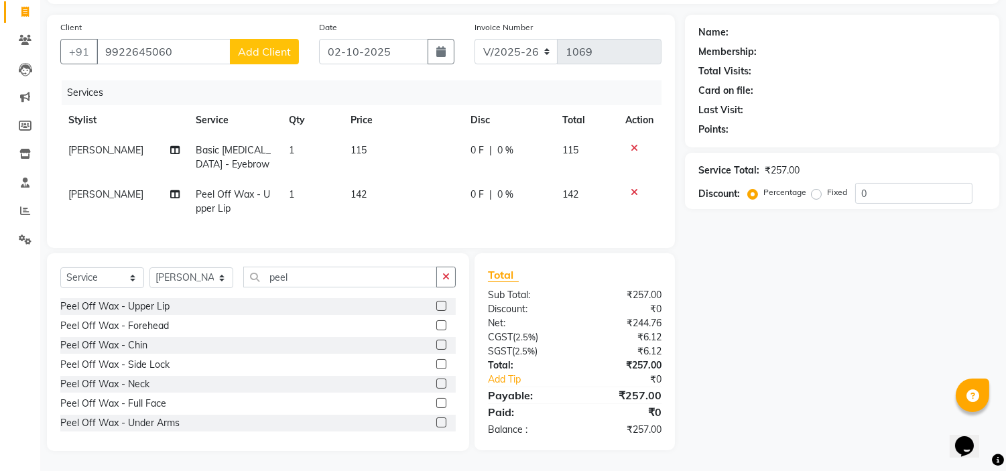
click at [259, 39] on button "Add Client" at bounding box center [264, 51] width 69 height 25
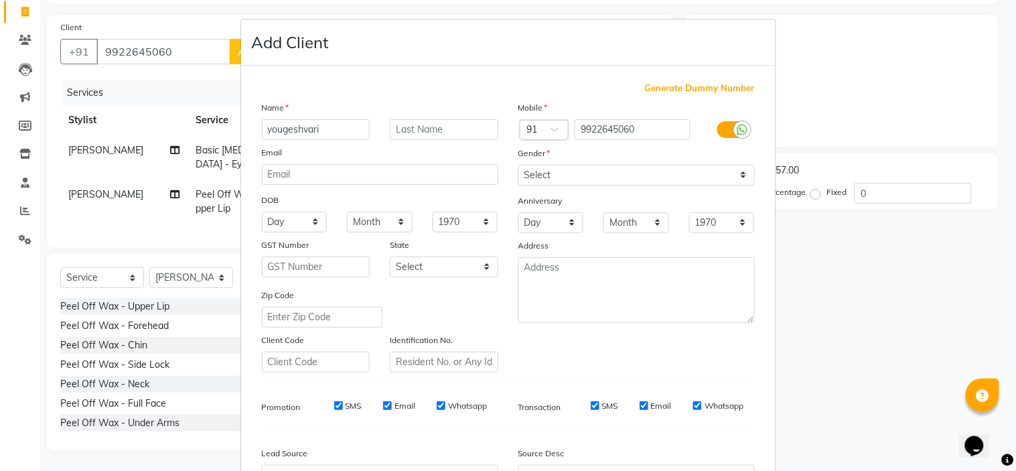
type input "yougeshvari"
click at [715, 175] on select "Select [DEMOGRAPHIC_DATA] [DEMOGRAPHIC_DATA] Other Prefer Not To Say" at bounding box center [637, 175] width 236 height 21
select select "[DEMOGRAPHIC_DATA]"
click at [519, 165] on select "Select [DEMOGRAPHIC_DATA] [DEMOGRAPHIC_DATA] Other Prefer Not To Say" at bounding box center [637, 175] width 236 height 21
click at [319, 131] on input "yougeshvari" at bounding box center [316, 129] width 109 height 21
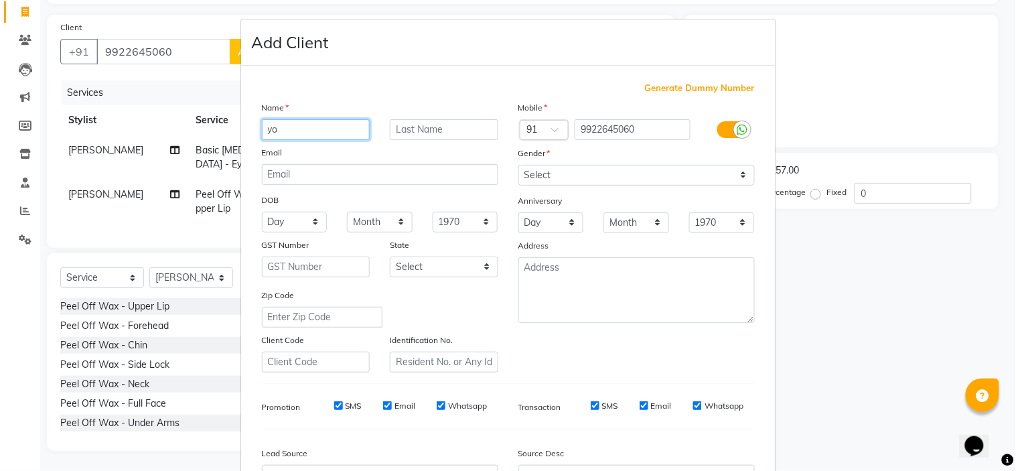
type input "y"
type input "yogheshvari"
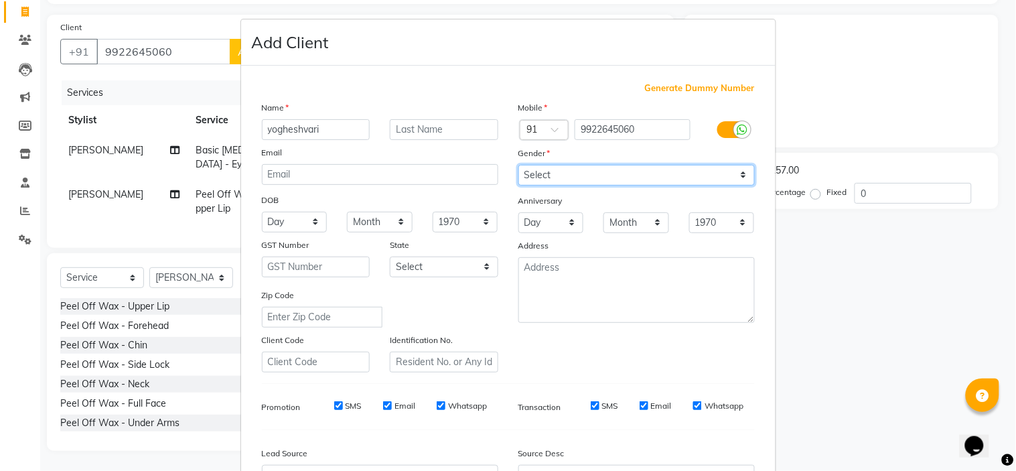
click at [573, 182] on select "Select [DEMOGRAPHIC_DATA] [DEMOGRAPHIC_DATA] Other Prefer Not To Say" at bounding box center [637, 175] width 236 height 21
click at [657, 360] on div "Mobile Country Code × 91 9922645060 Gender Select [DEMOGRAPHIC_DATA] [DEMOGRAPH…" at bounding box center [636, 236] width 257 height 272
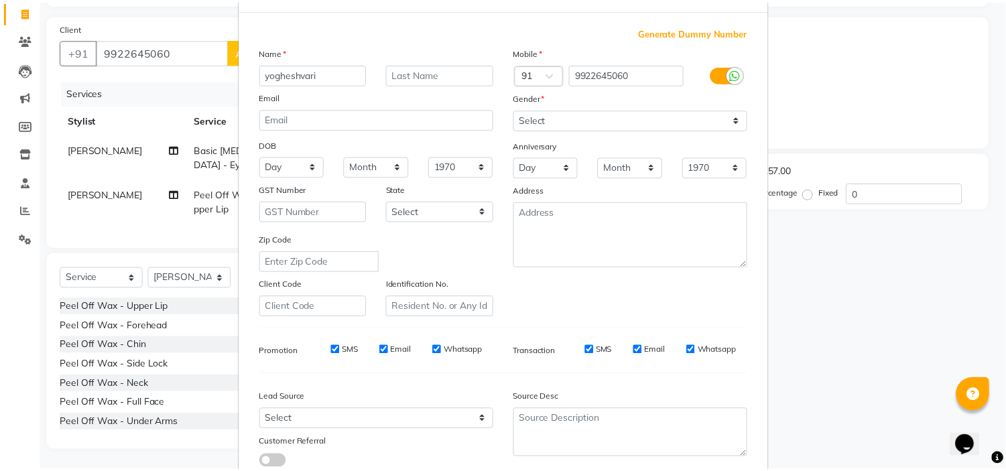
scroll to position [148, 0]
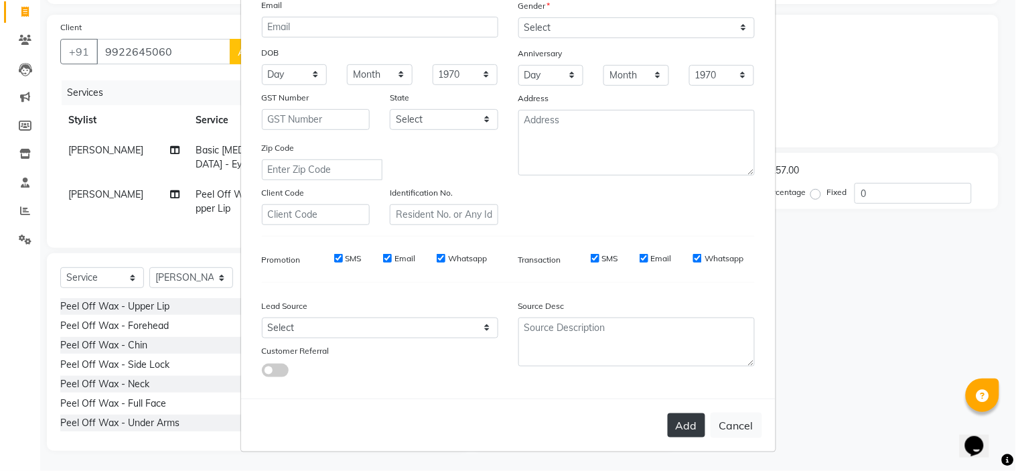
click at [677, 425] on button "Add" at bounding box center [687, 425] width 38 height 24
select select
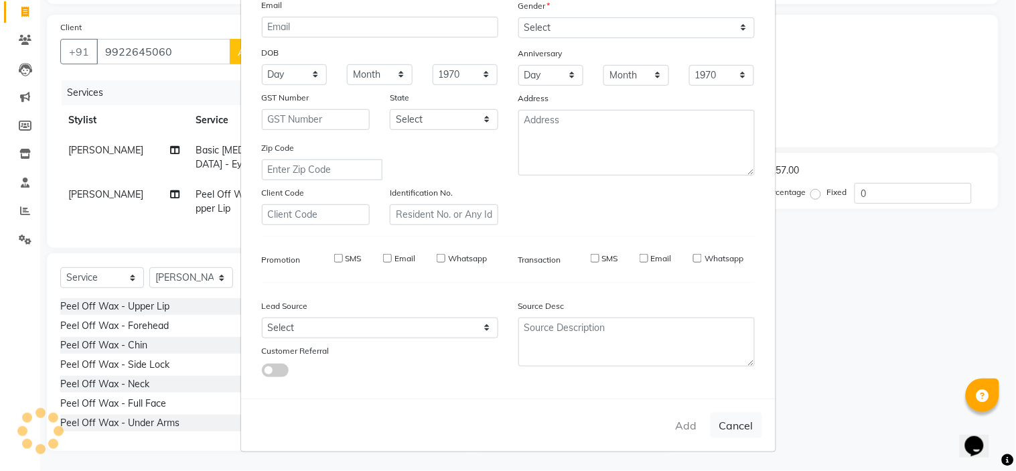
select select
checkbox input "false"
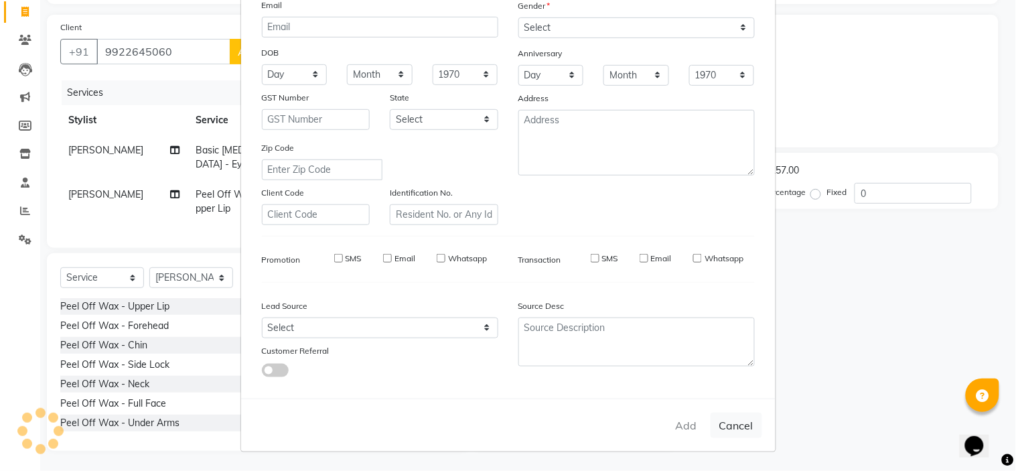
checkbox input "false"
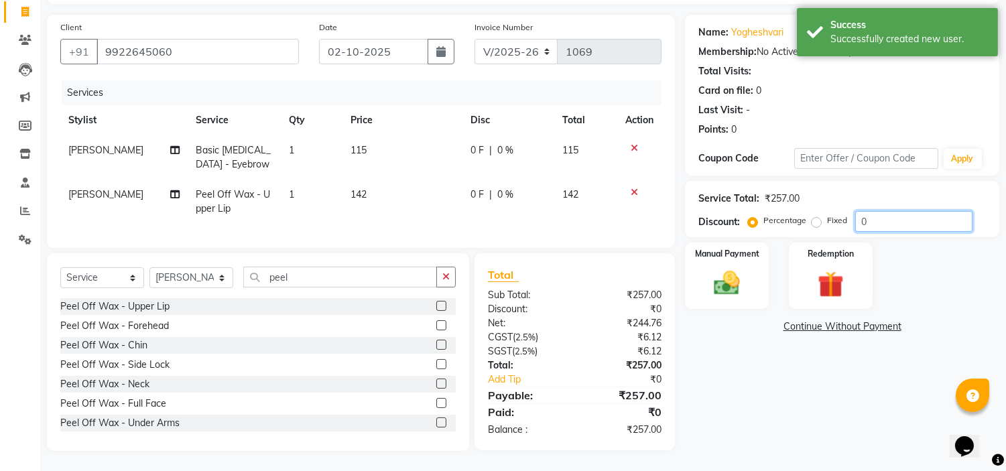
click at [908, 211] on input "0" at bounding box center [913, 221] width 117 height 21
type input "030"
click at [488, 143] on span "34.5 F" at bounding box center [482, 150] width 26 height 14
select select "91268"
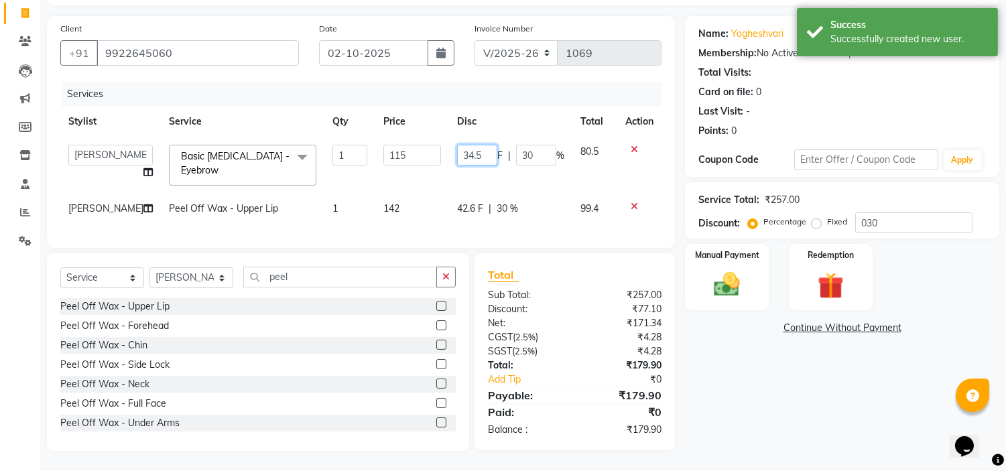
click at [487, 145] on input "34.5" at bounding box center [477, 155] width 40 height 21
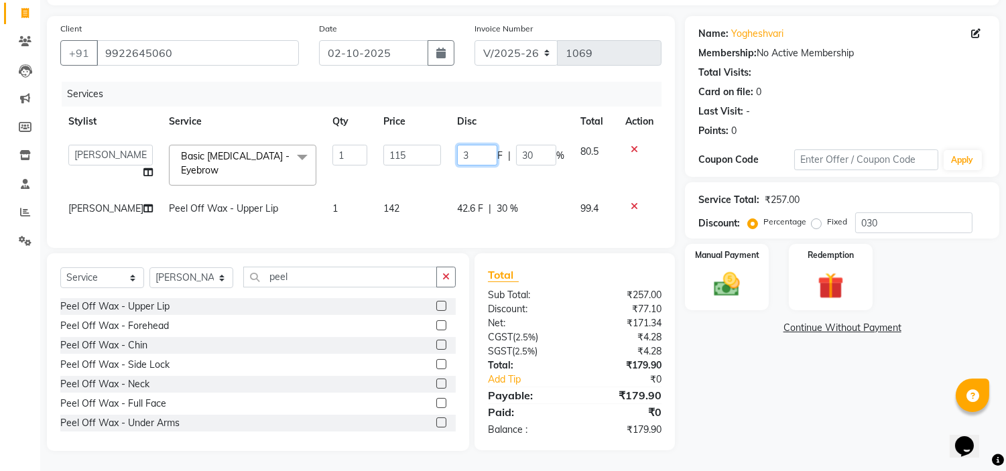
type input "35"
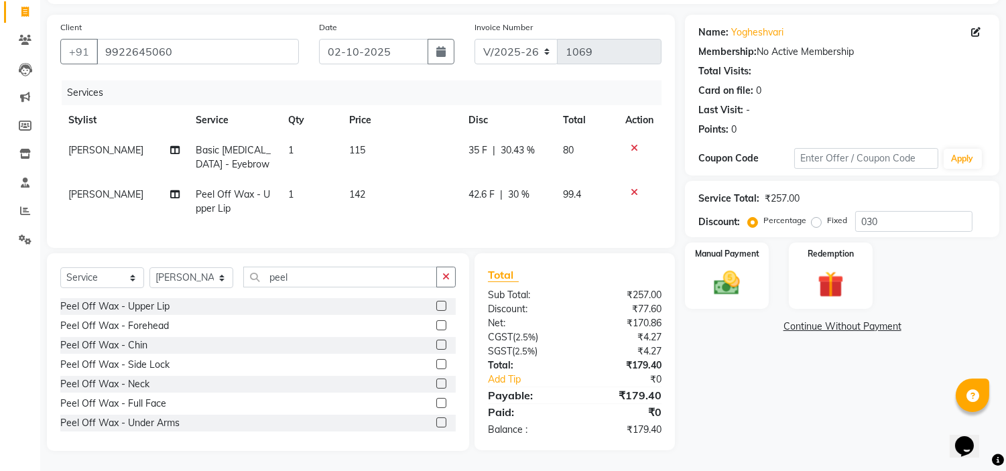
click at [469, 195] on td "42.6 F | 30 %" at bounding box center [507, 202] width 94 height 44
select select "91268"
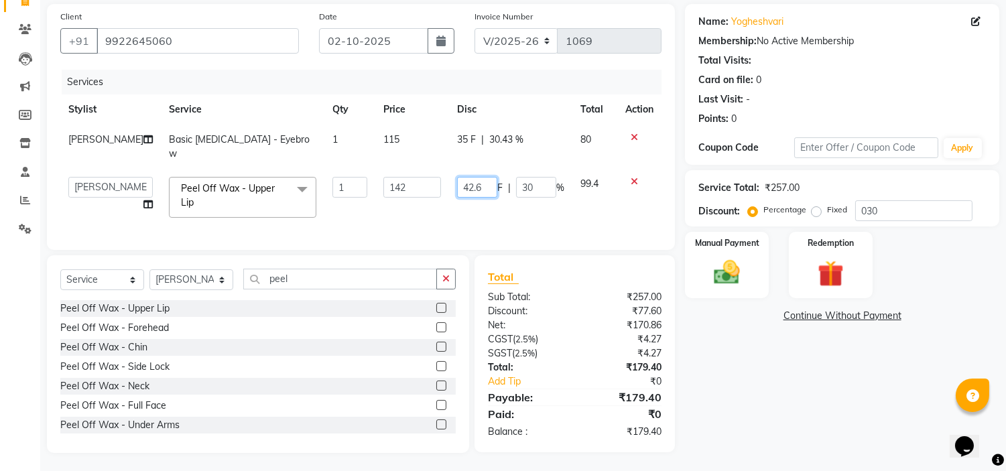
click at [480, 186] on input "42.6" at bounding box center [477, 187] width 40 height 21
type input "42"
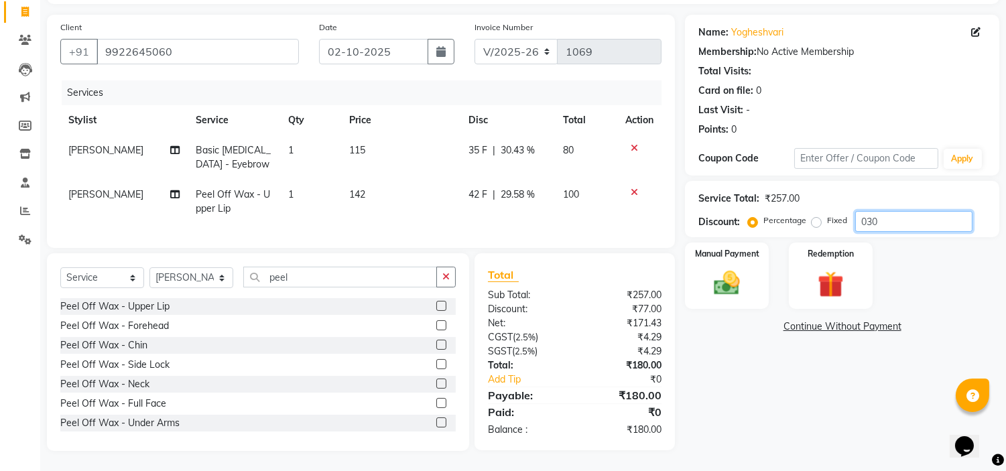
click at [888, 213] on input "030" at bounding box center [913, 221] width 117 height 21
click at [734, 250] on div "Manual Payment" at bounding box center [726, 275] width 87 height 68
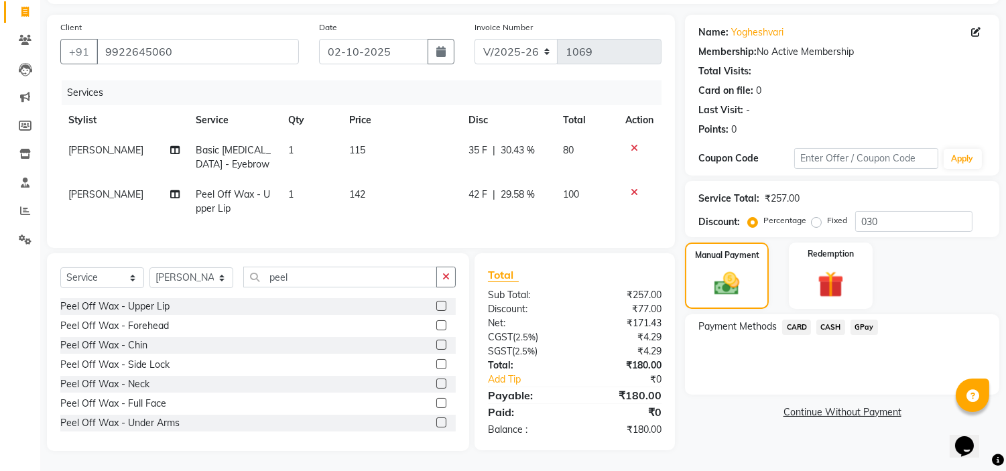
click at [862, 320] on span "GPay" at bounding box center [863, 327] width 27 height 15
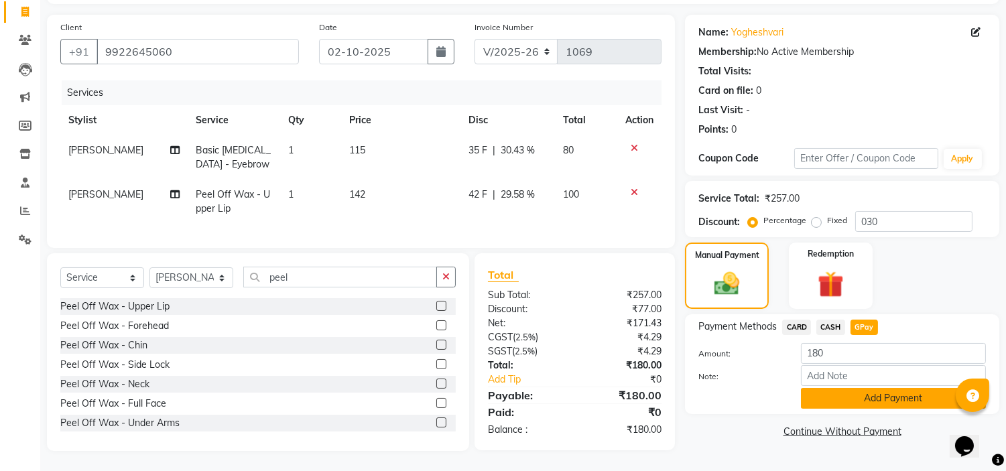
click at [849, 393] on button "Add Payment" at bounding box center [893, 398] width 185 height 21
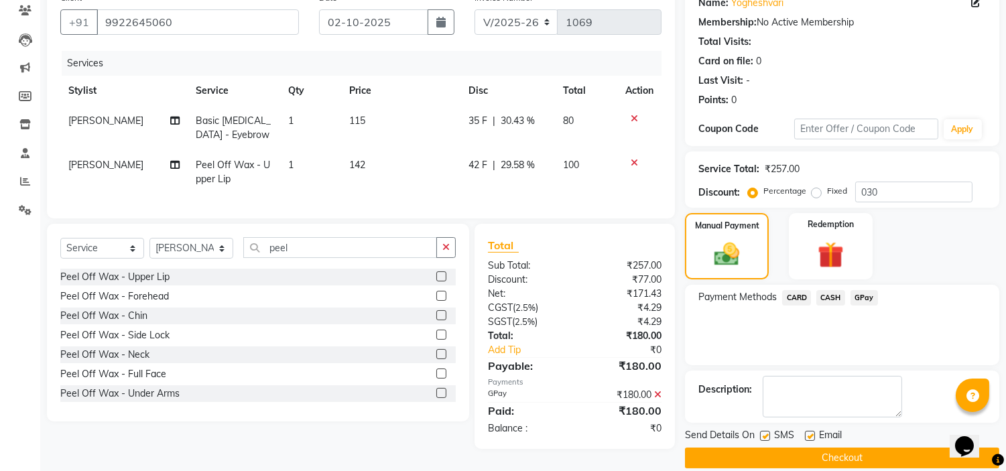
scroll to position [131, 0]
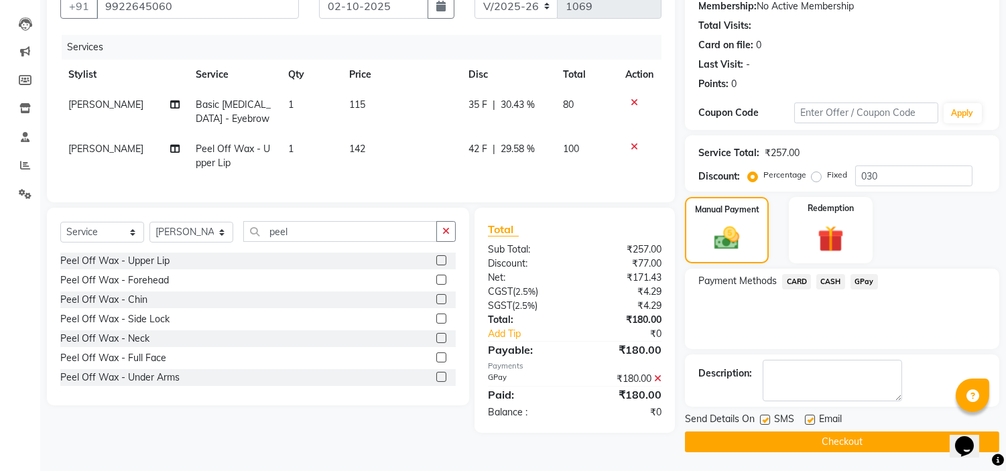
click at [837, 439] on button "Checkout" at bounding box center [842, 441] width 314 height 21
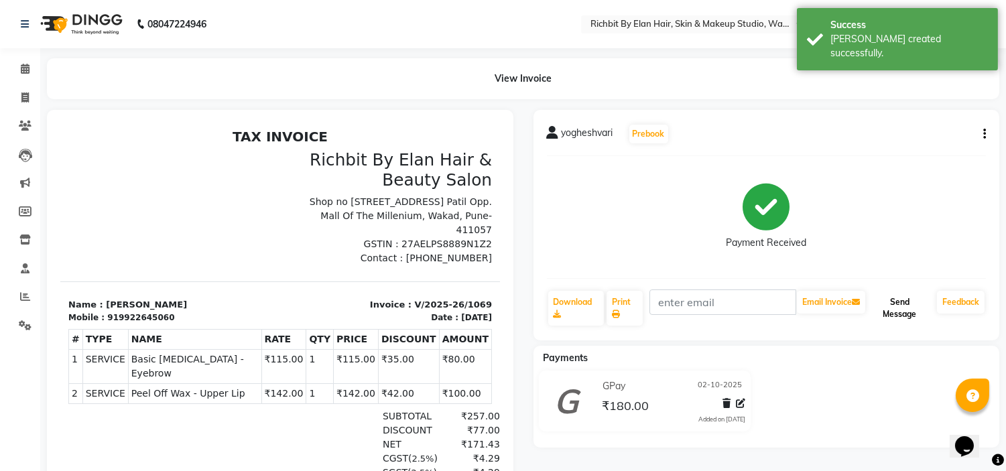
click at [902, 309] on button "Send Message" at bounding box center [900, 308] width 64 height 35
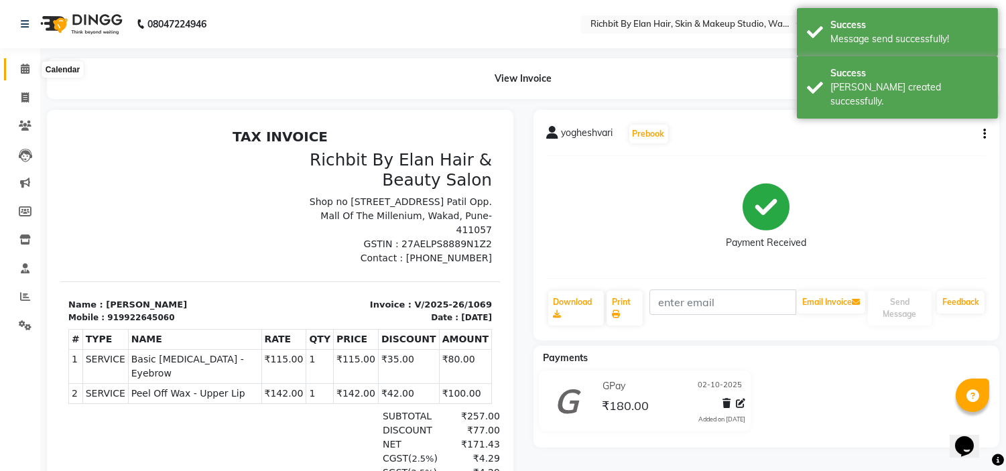
click at [31, 66] on span at bounding box center [24, 69] width 23 height 15
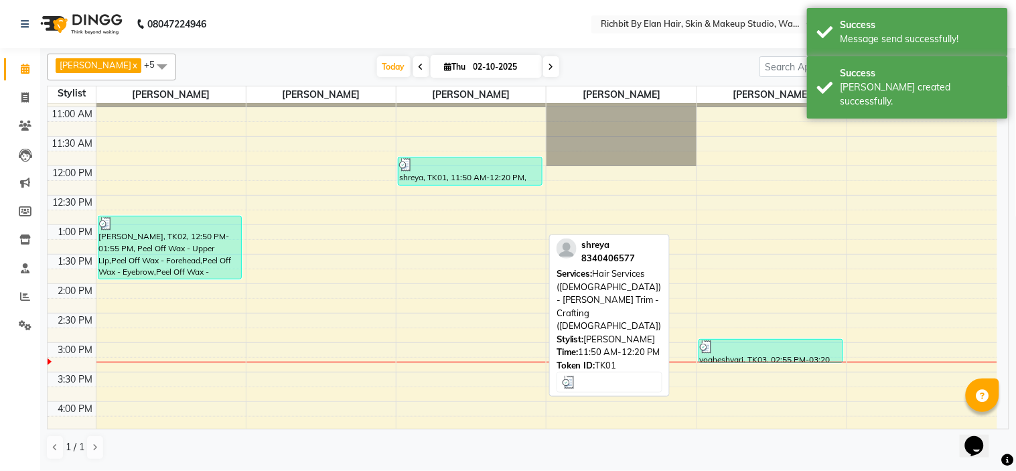
scroll to position [149, 0]
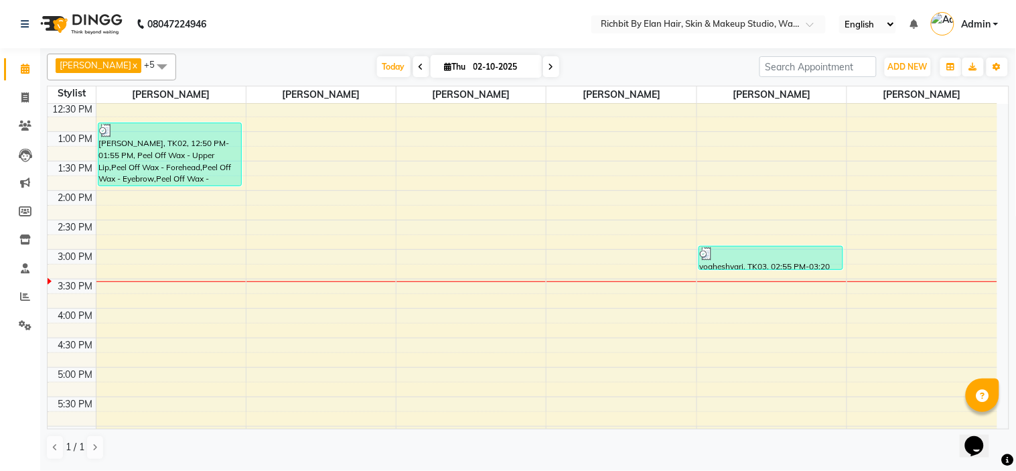
click at [500, 210] on div "10:00 AM 10:30 AM 11:00 AM 11:30 AM 12:00 PM 12:30 PM 1:00 PM 1:30 PM 2:00 PM 2…" at bounding box center [523, 308] width 950 height 707
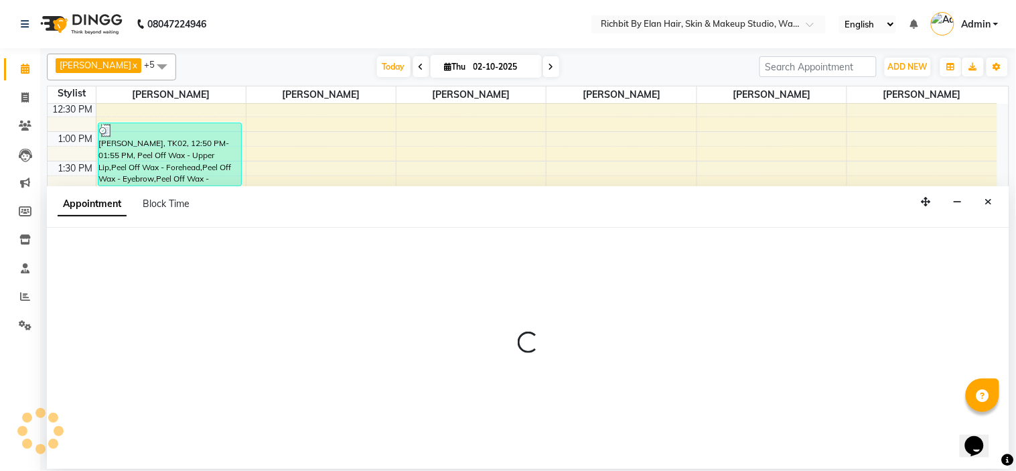
select select "39151"
select select "tentative"
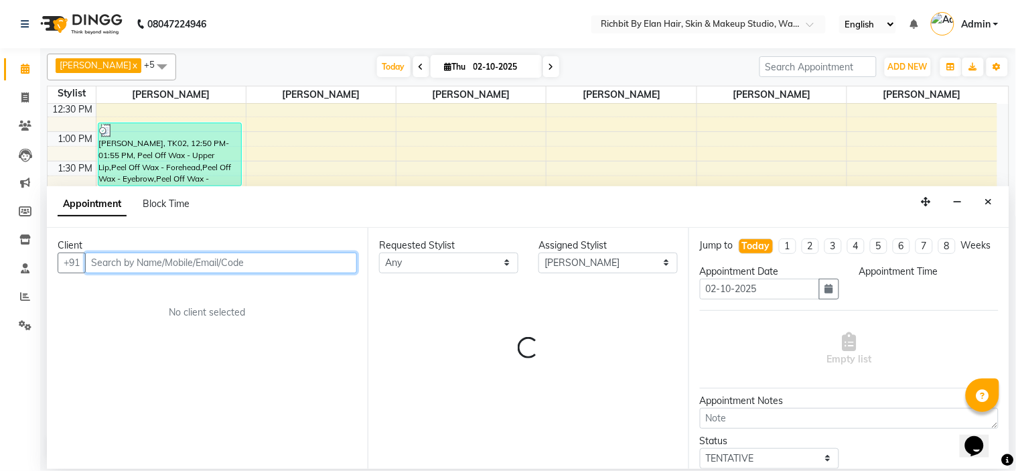
select select "855"
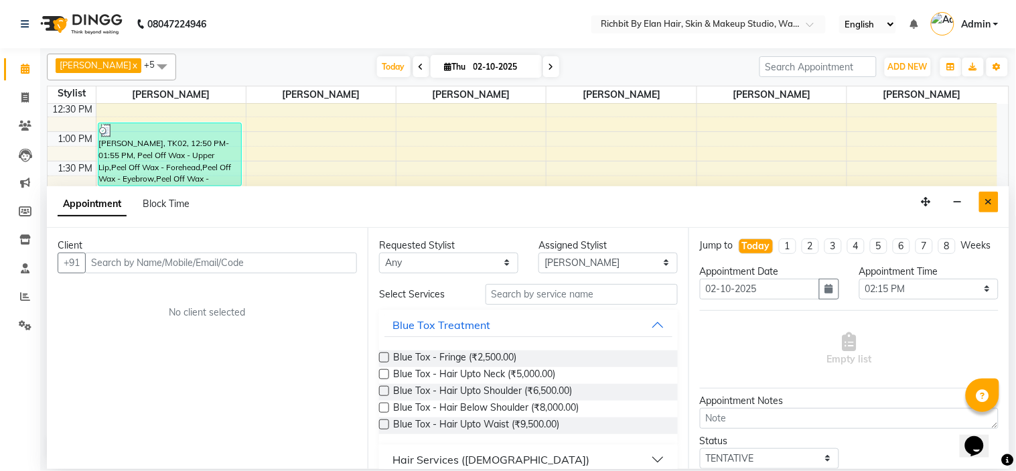
click at [988, 192] on button "Close" at bounding box center [988, 202] width 19 height 21
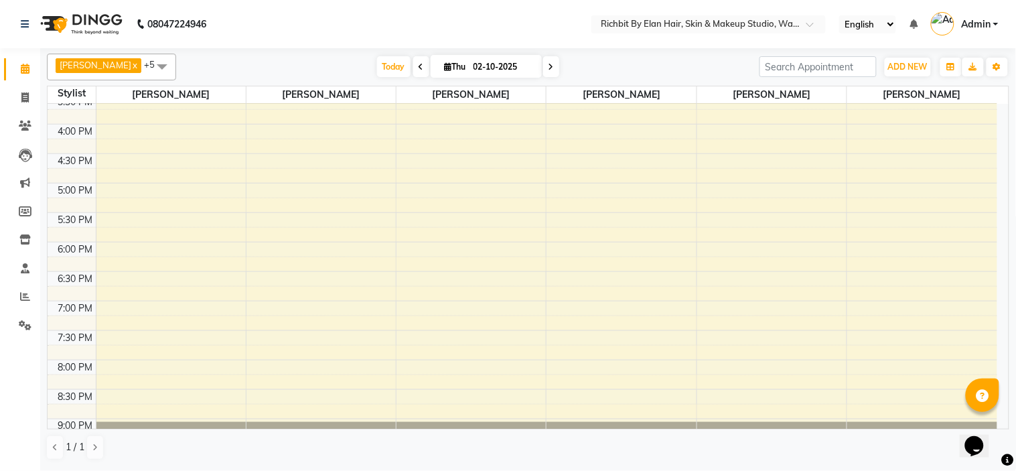
scroll to position [372, 0]
